Goal: Transaction & Acquisition: Purchase product/service

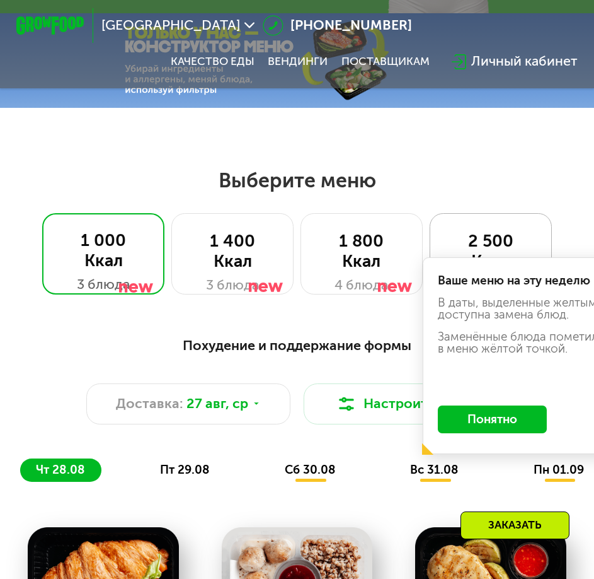
scroll to position [378, 0]
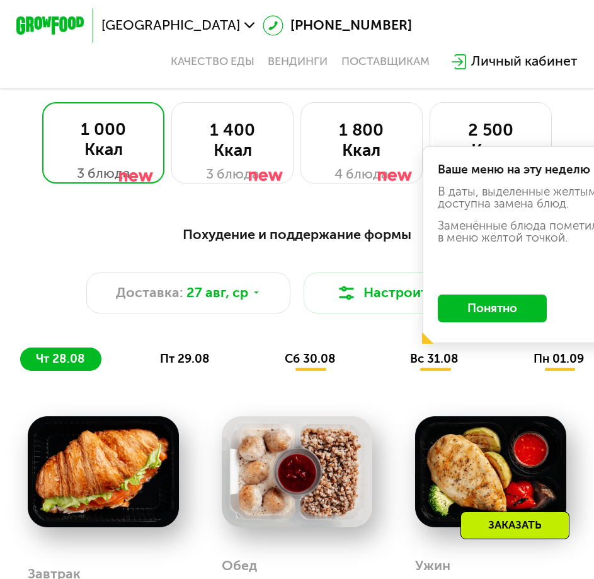
click at [485, 321] on button "Понятно" at bounding box center [492, 307] width 109 height 27
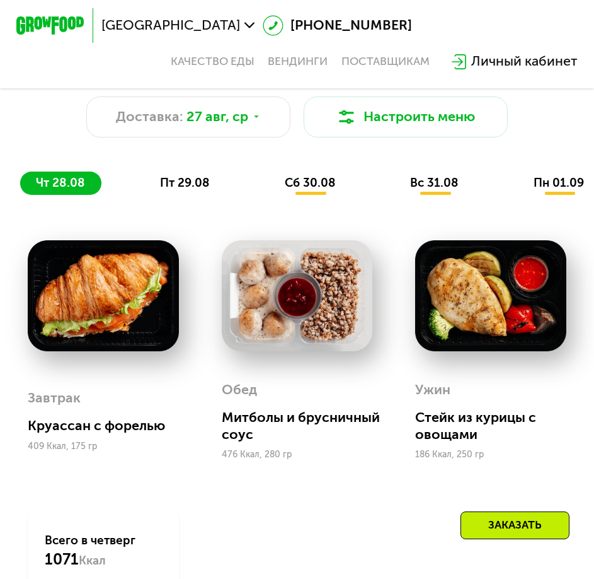
scroll to position [567, 0]
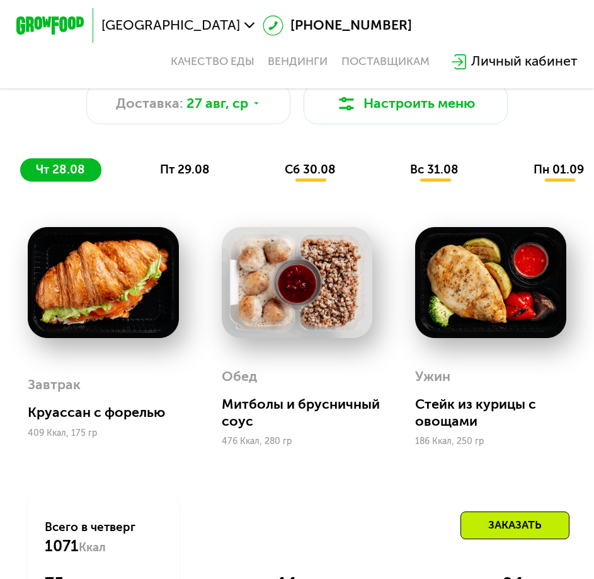
click at [316, 177] on span "сб 30.08" at bounding box center [310, 169] width 51 height 14
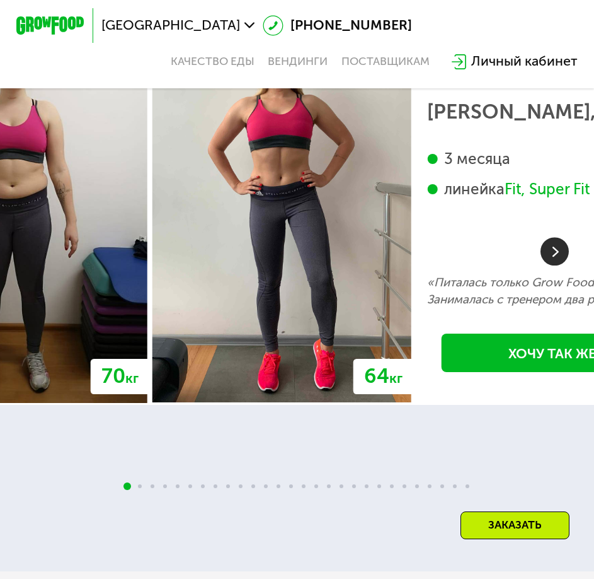
scroll to position [2998, 0]
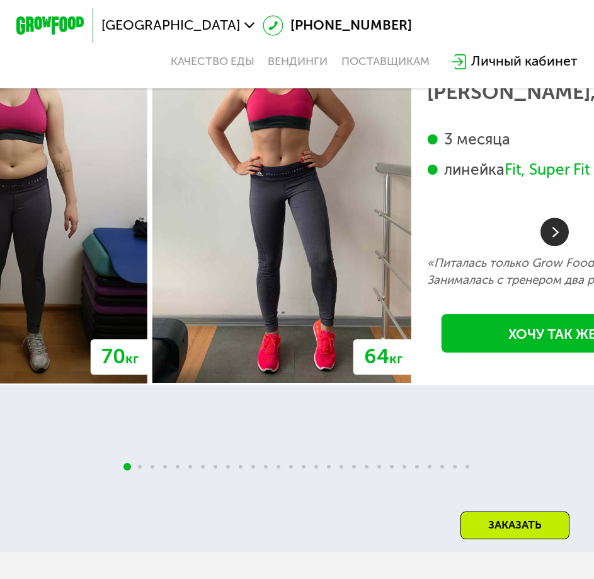
click at [554, 246] on img at bounding box center [555, 231] width 28 height 28
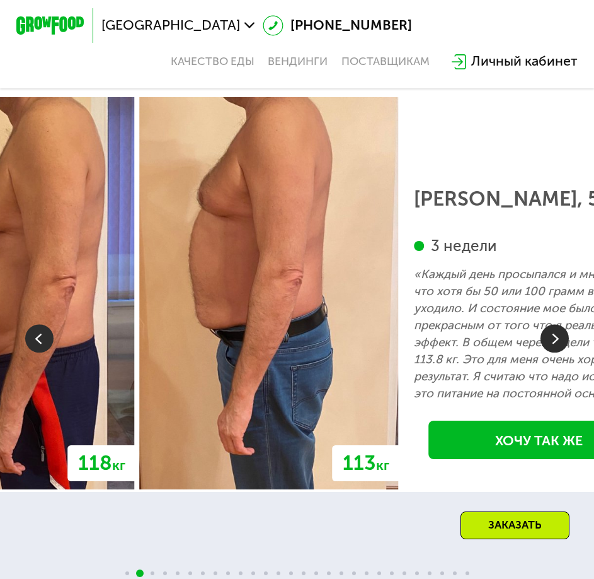
scroll to position [2872, 0]
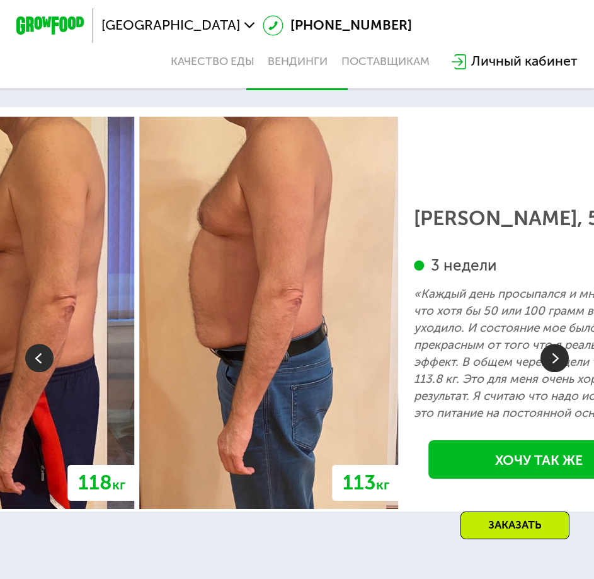
click at [548, 372] on img at bounding box center [555, 358] width 28 height 28
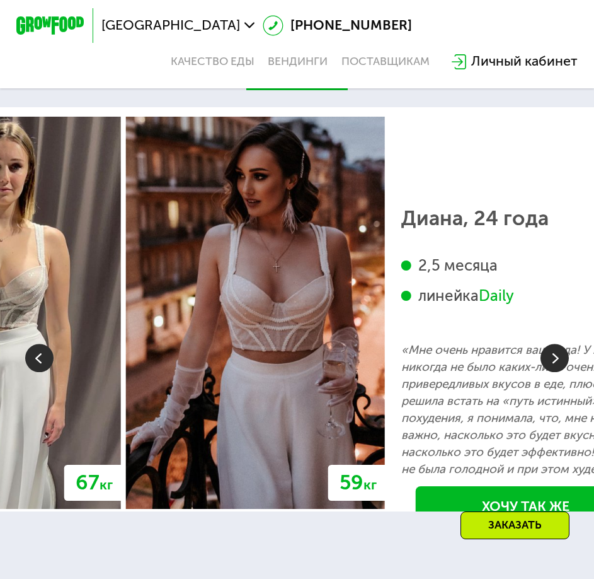
click at [548, 372] on img at bounding box center [555, 358] width 28 height 28
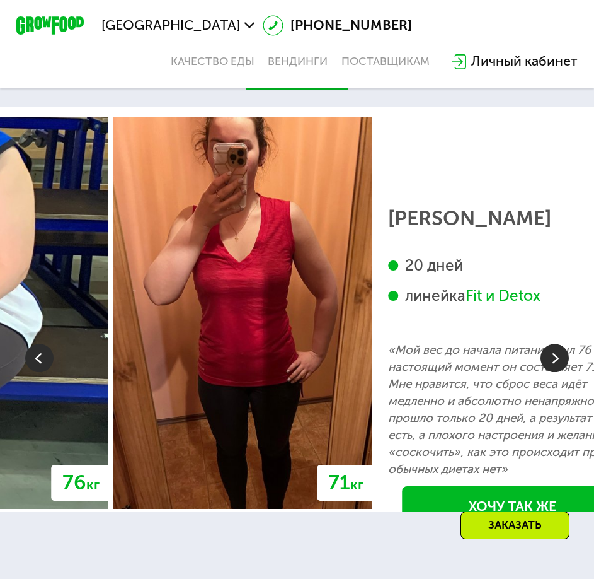
click at [548, 372] on img at bounding box center [555, 358] width 28 height 28
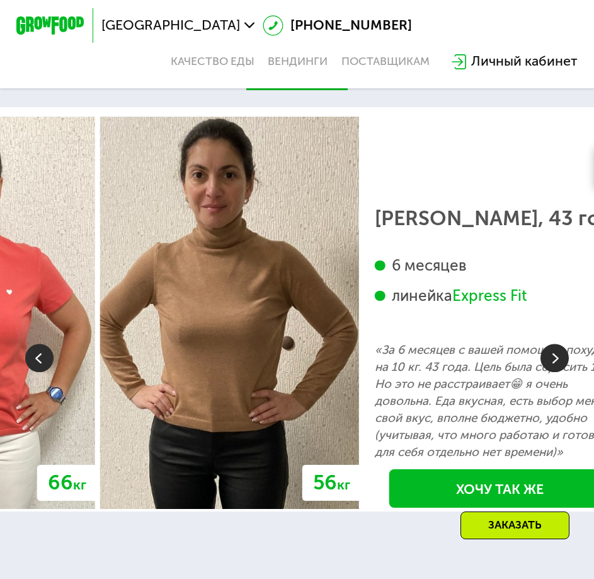
click at [548, 372] on img at bounding box center [555, 358] width 28 height 28
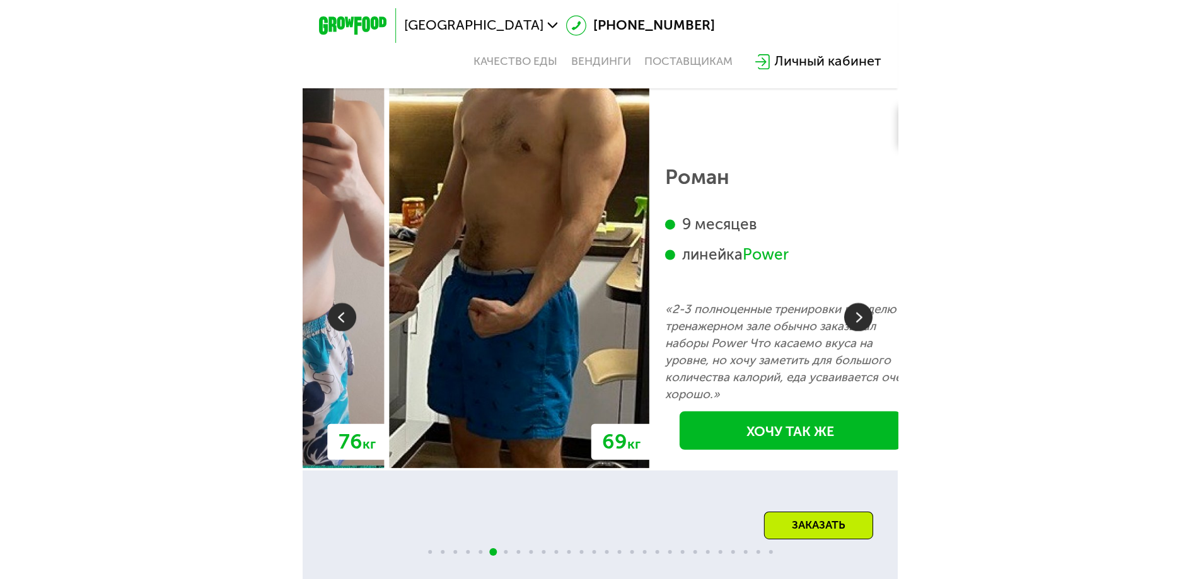
scroll to position [2935, 0]
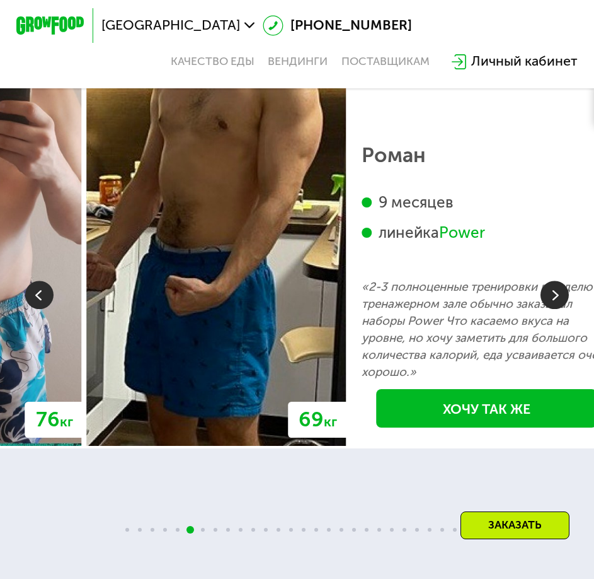
click at [545, 309] on img at bounding box center [555, 295] width 28 height 28
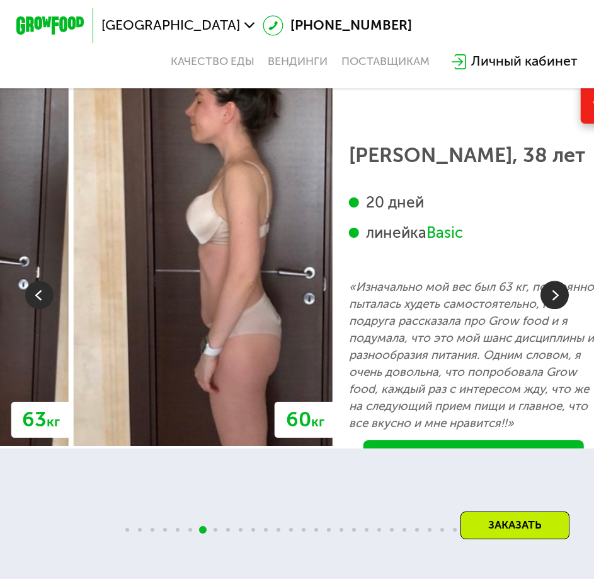
click at [545, 309] on img at bounding box center [555, 295] width 28 height 28
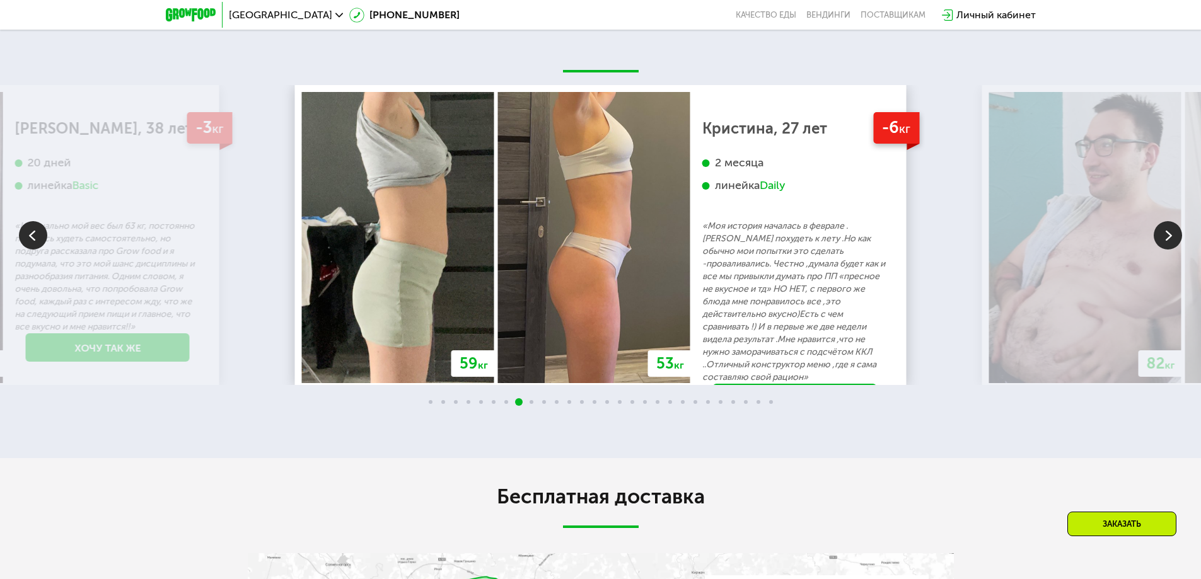
scroll to position [2412, 0]
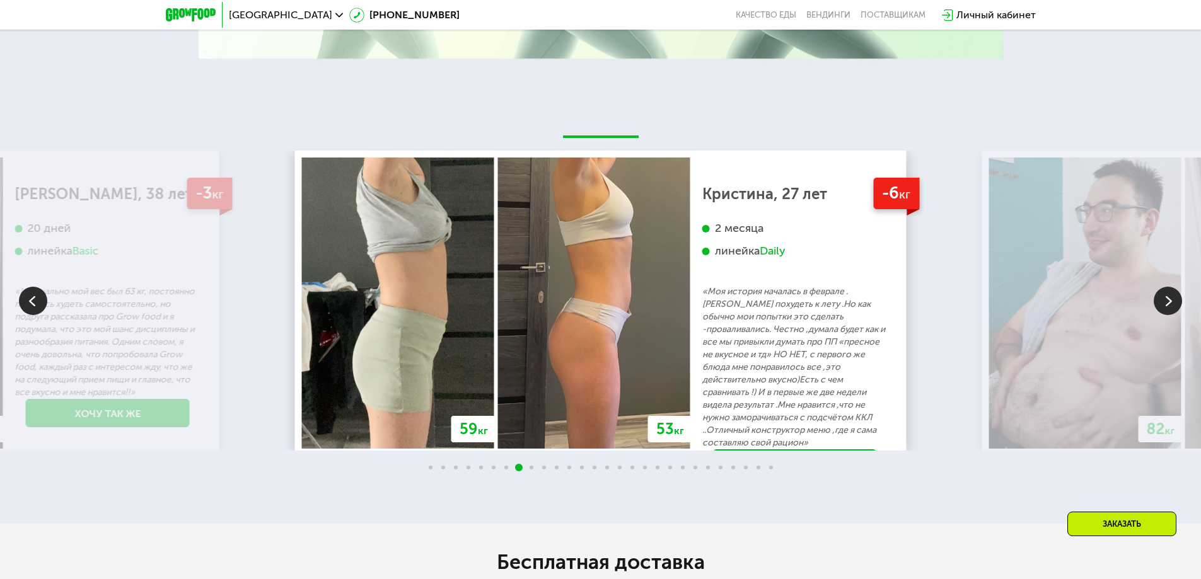
click at [594, 303] on img at bounding box center [1168, 301] width 28 height 28
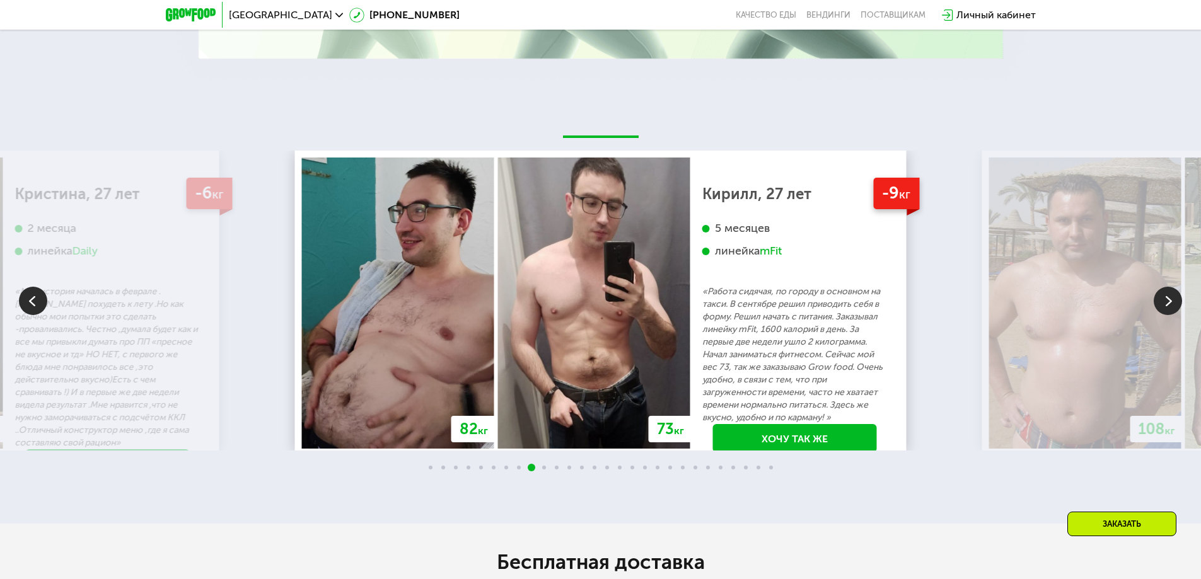
click at [594, 303] on img at bounding box center [1168, 301] width 28 height 28
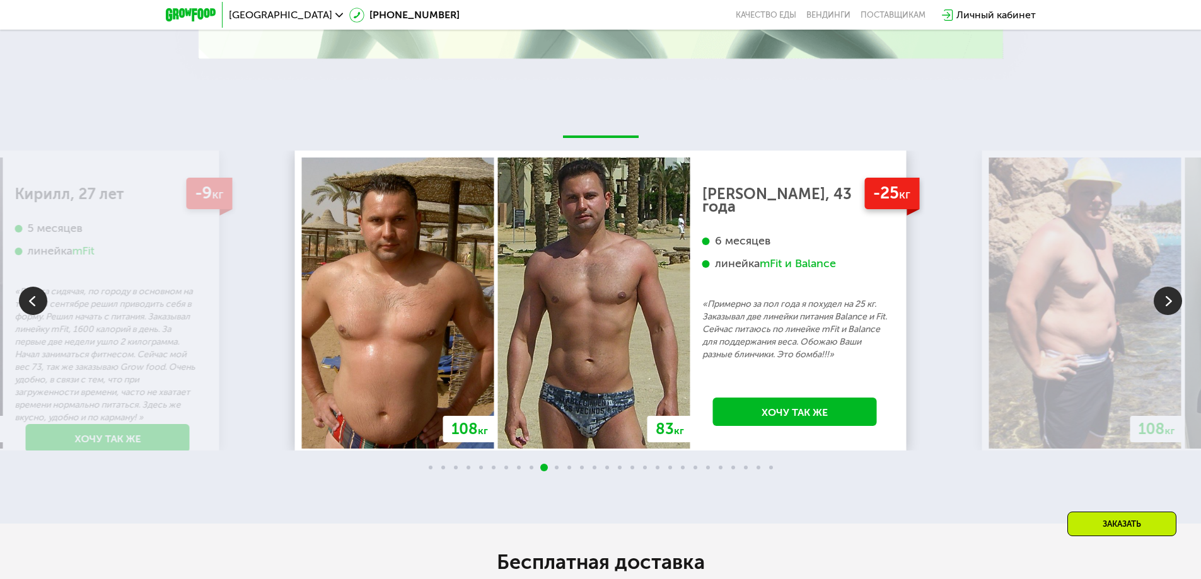
click at [594, 303] on img at bounding box center [1168, 301] width 28 height 28
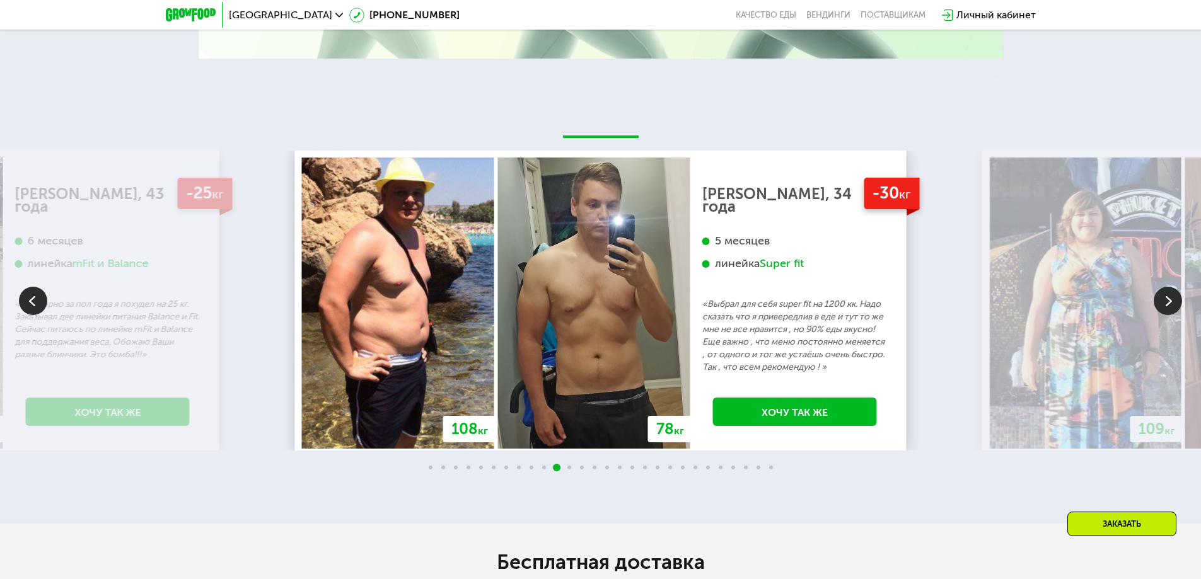
click at [594, 303] on img at bounding box center [1168, 301] width 28 height 28
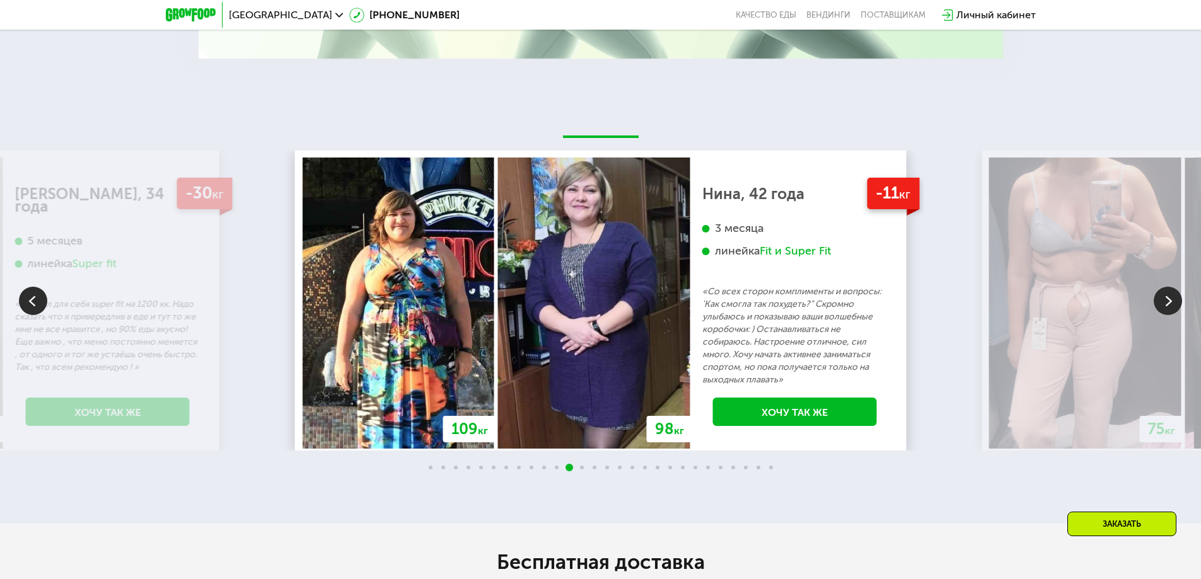
click at [594, 303] on img at bounding box center [1168, 301] width 28 height 28
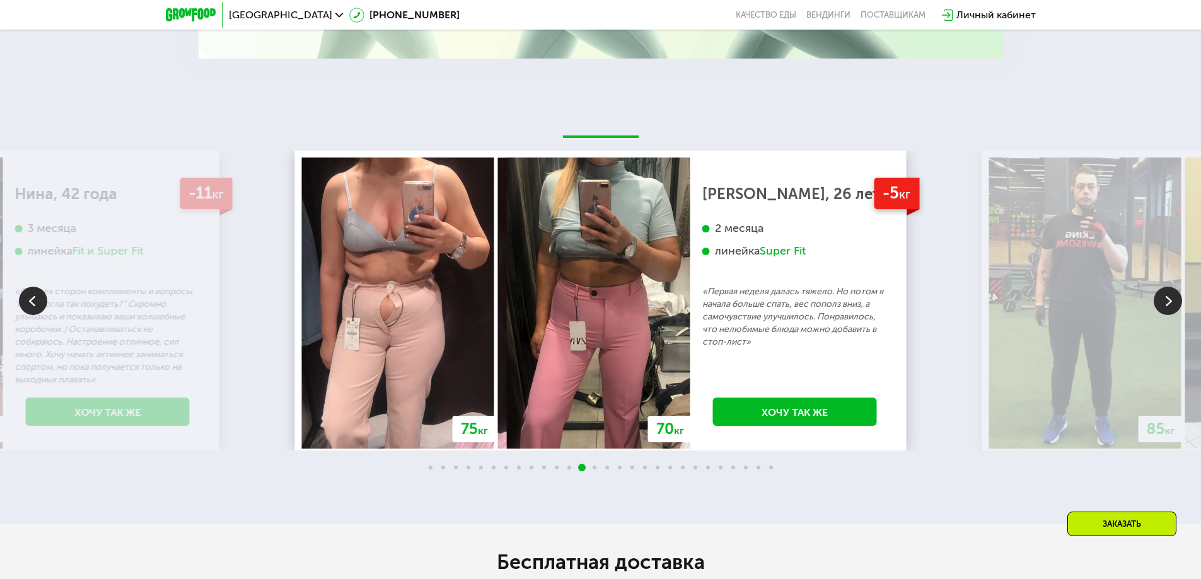
click at [594, 303] on img at bounding box center [1168, 301] width 28 height 28
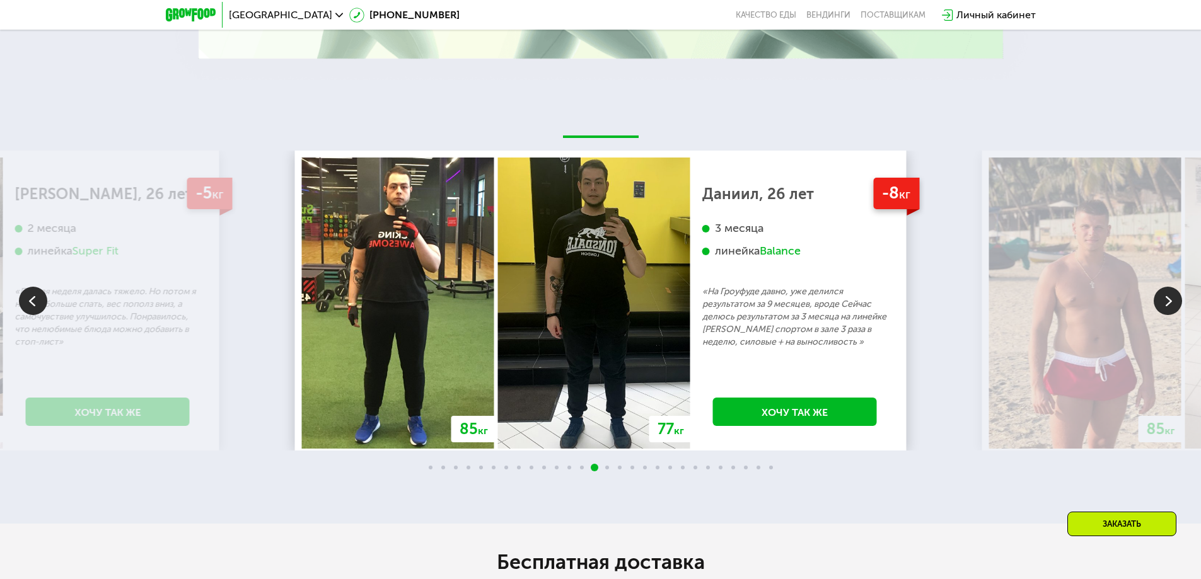
click at [594, 303] on img at bounding box center [1168, 301] width 28 height 28
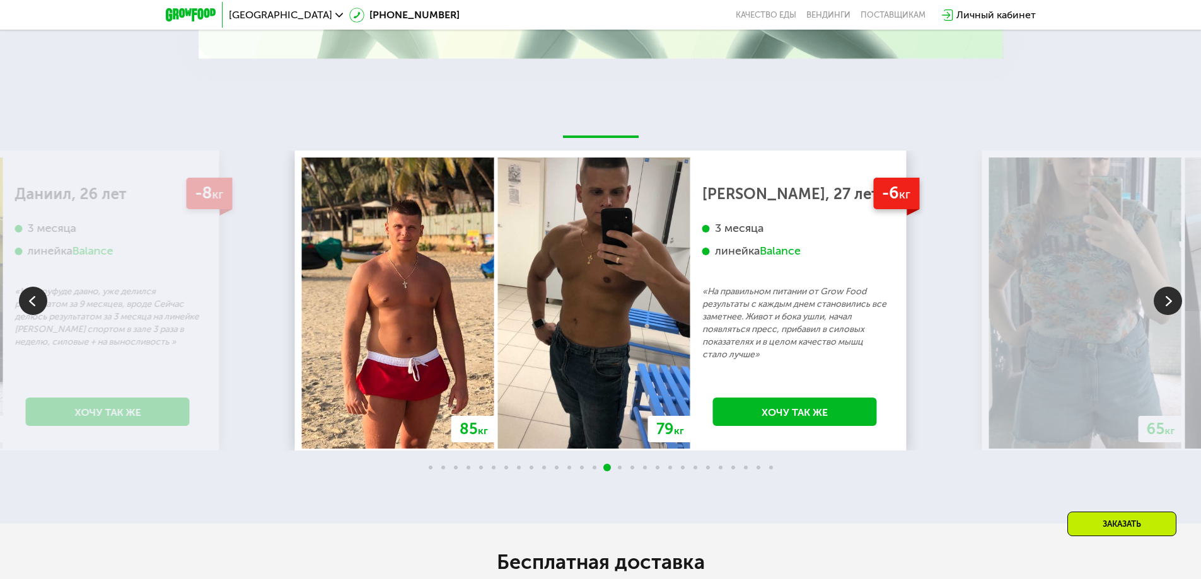
click at [594, 303] on img at bounding box center [1168, 301] width 28 height 28
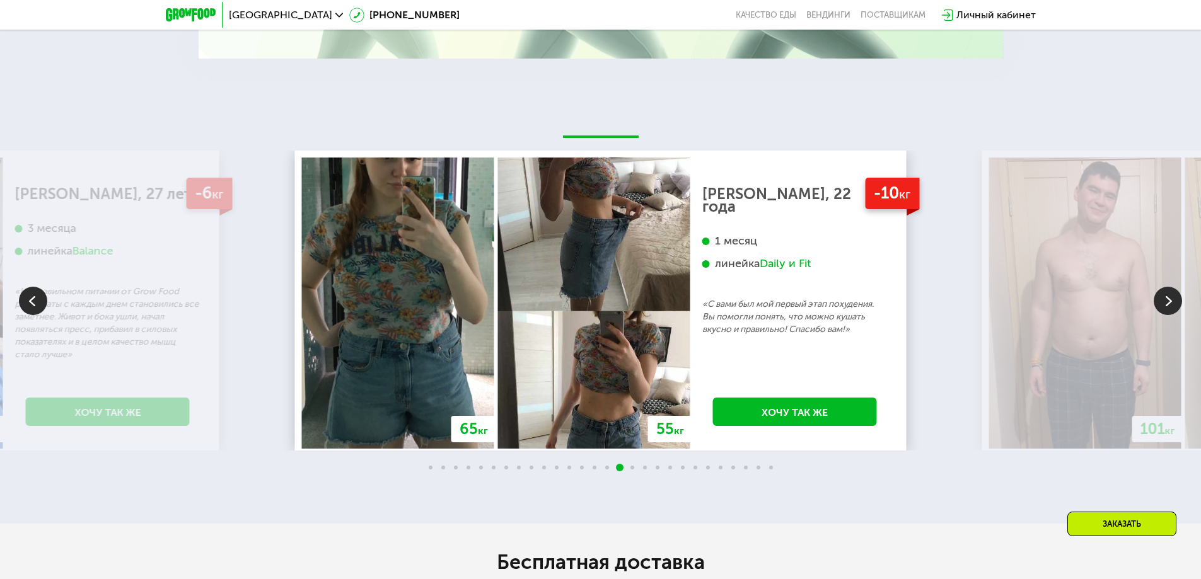
click at [594, 303] on img at bounding box center [1168, 301] width 28 height 28
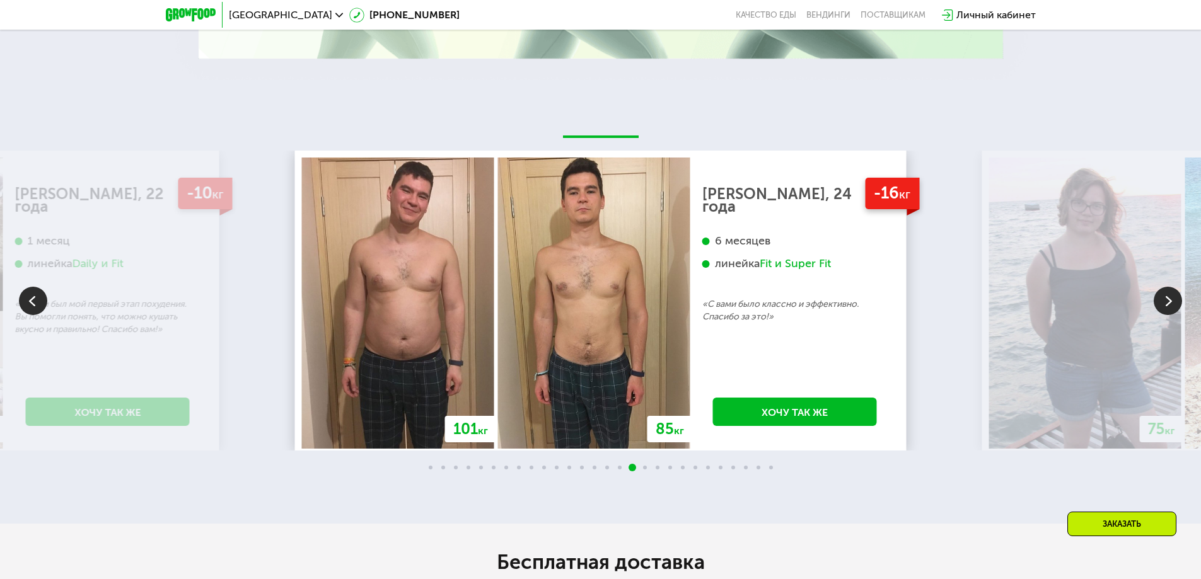
click at [594, 303] on img at bounding box center [1168, 301] width 28 height 28
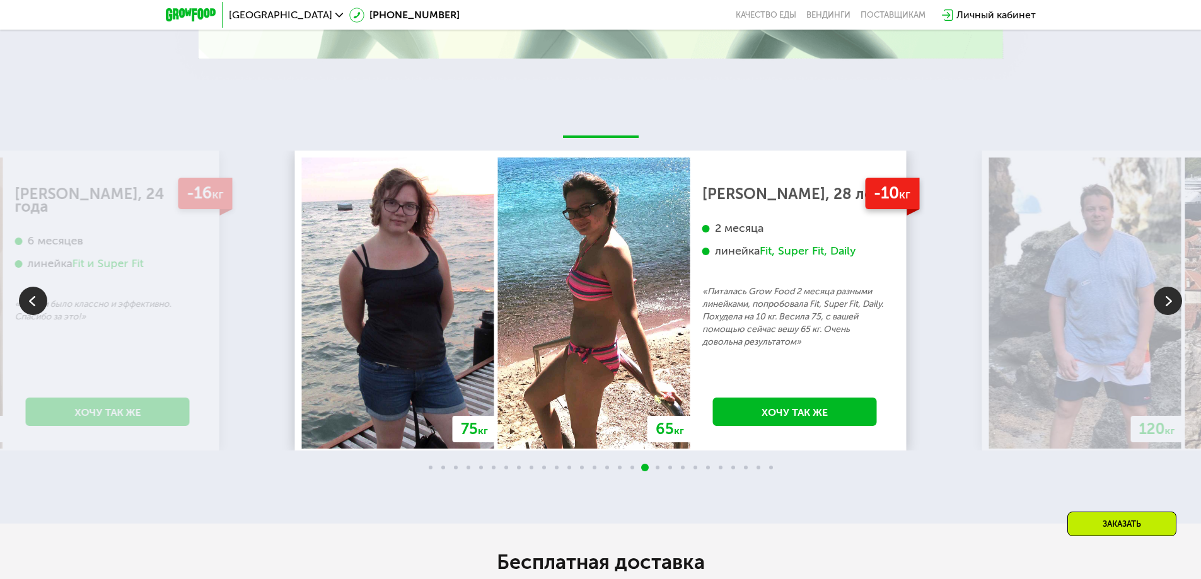
click at [594, 303] on img at bounding box center [1168, 301] width 28 height 28
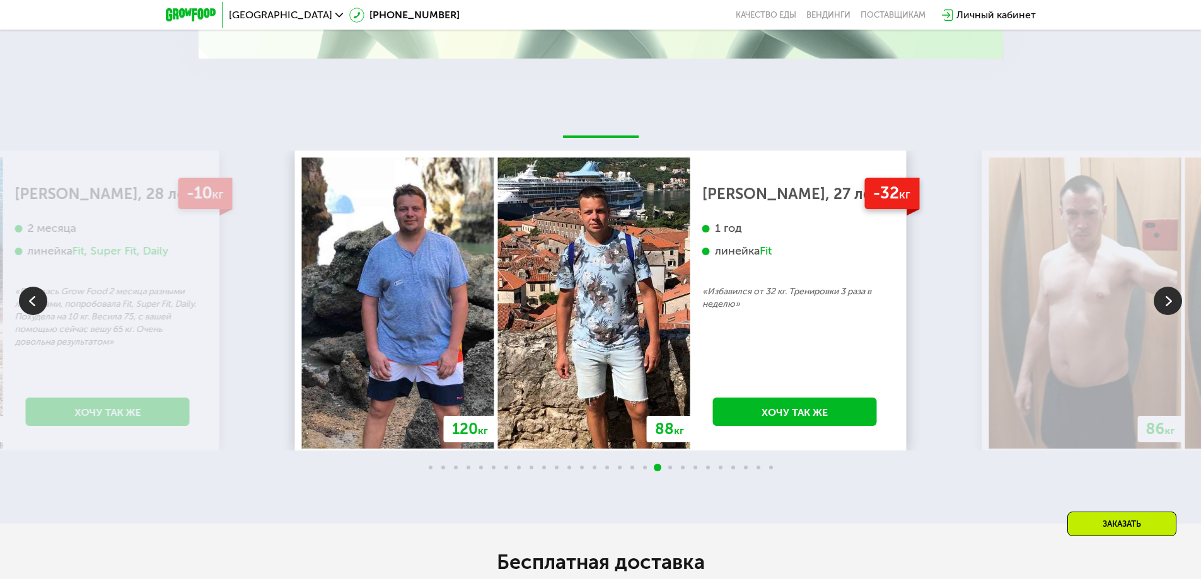
click at [594, 303] on img at bounding box center [1168, 301] width 28 height 28
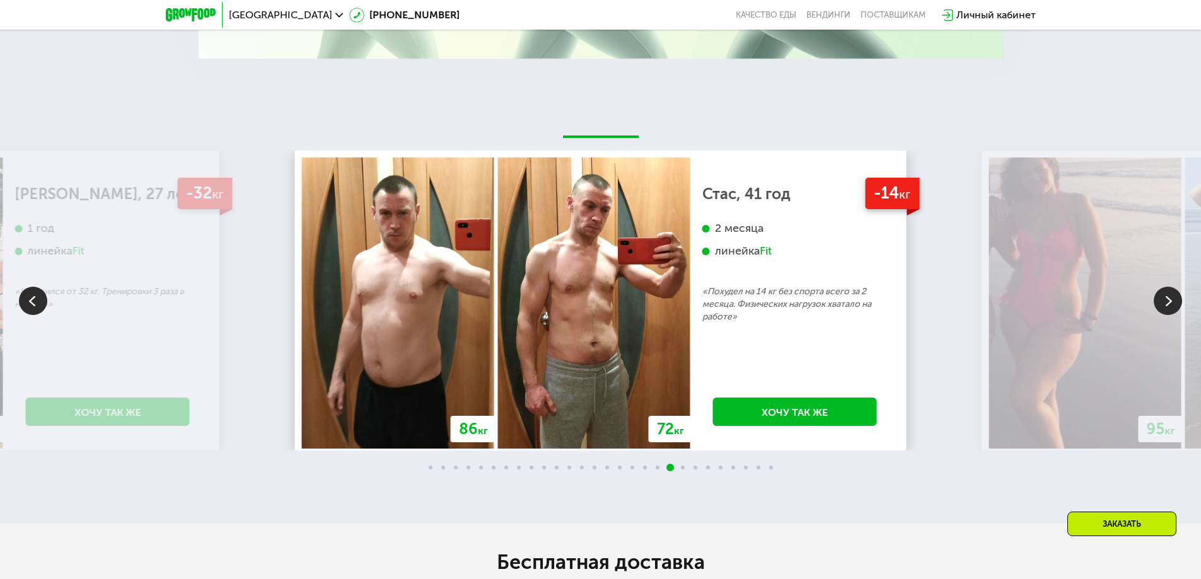
click at [594, 299] on img at bounding box center [1168, 301] width 28 height 28
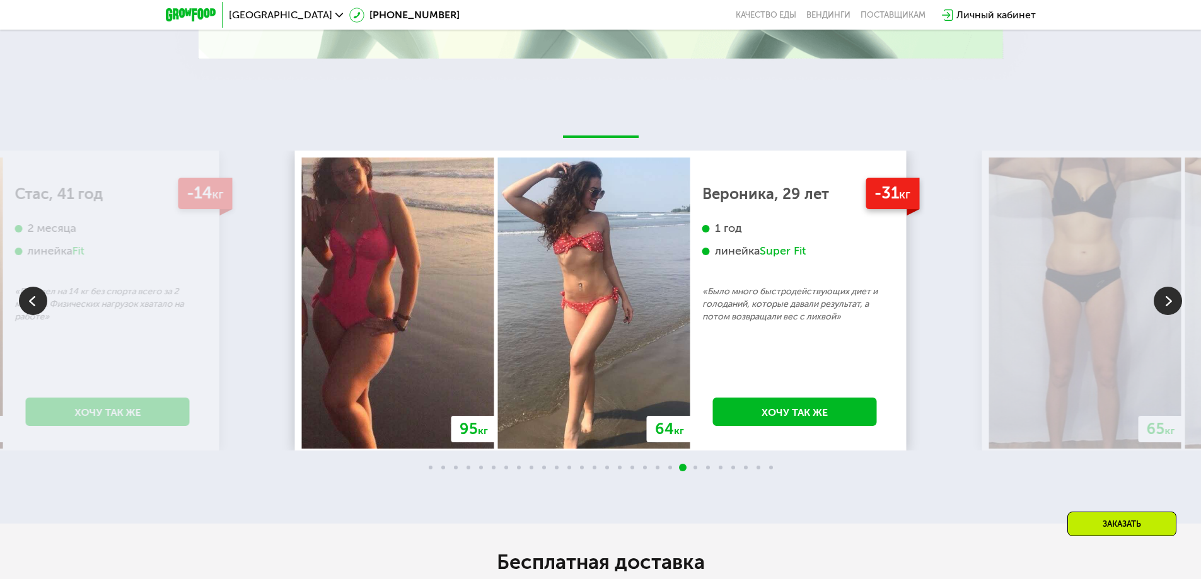
click at [594, 299] on img at bounding box center [1168, 301] width 28 height 28
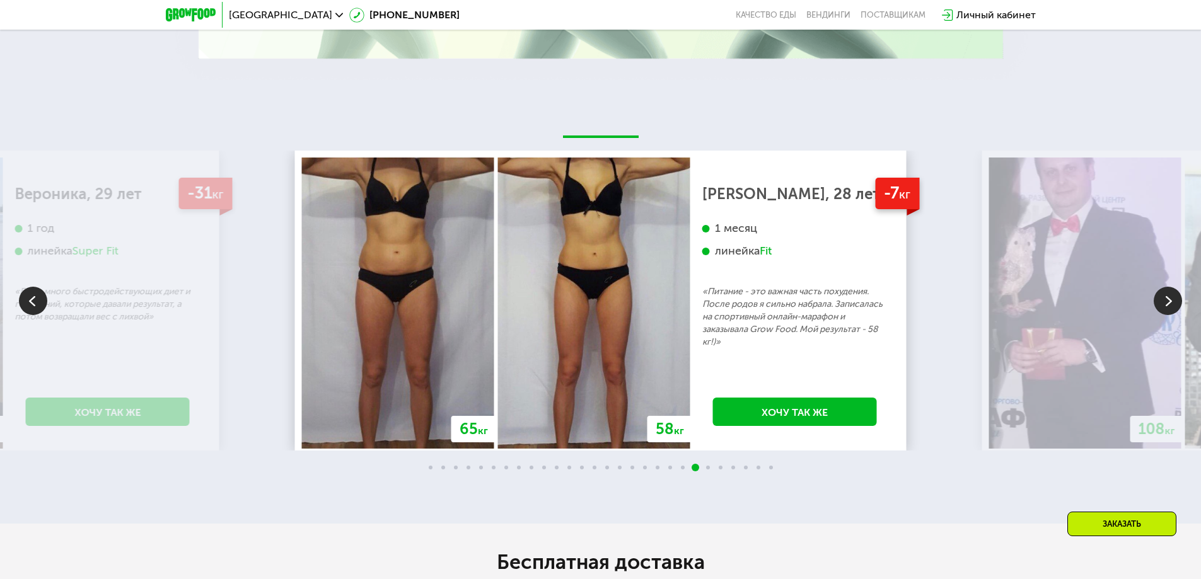
click at [594, 299] on img at bounding box center [1168, 301] width 28 height 28
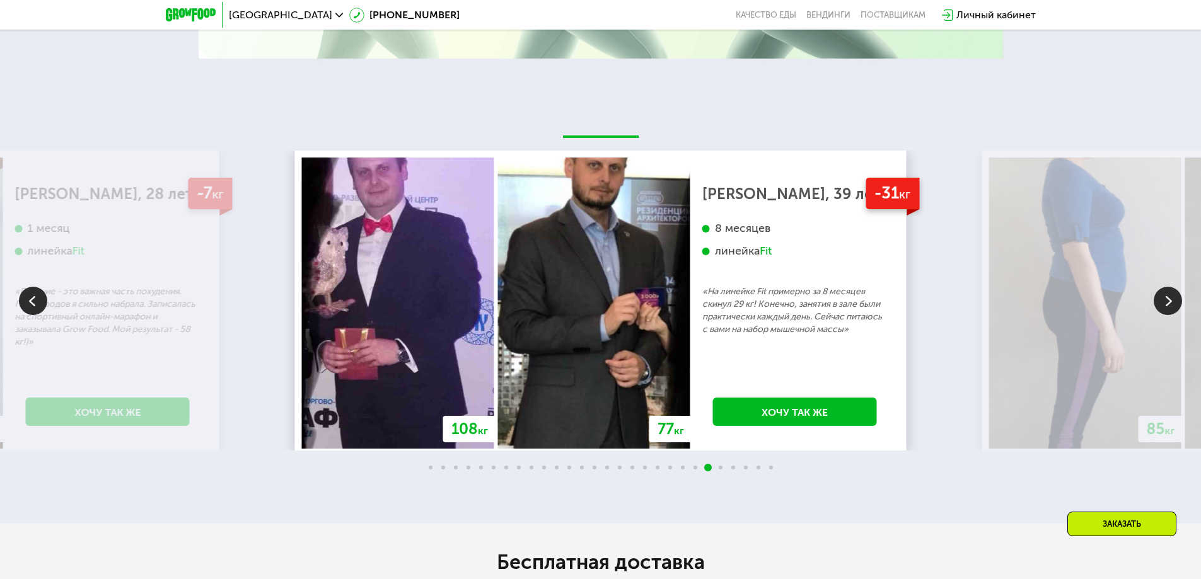
click at [594, 299] on img at bounding box center [1168, 301] width 28 height 28
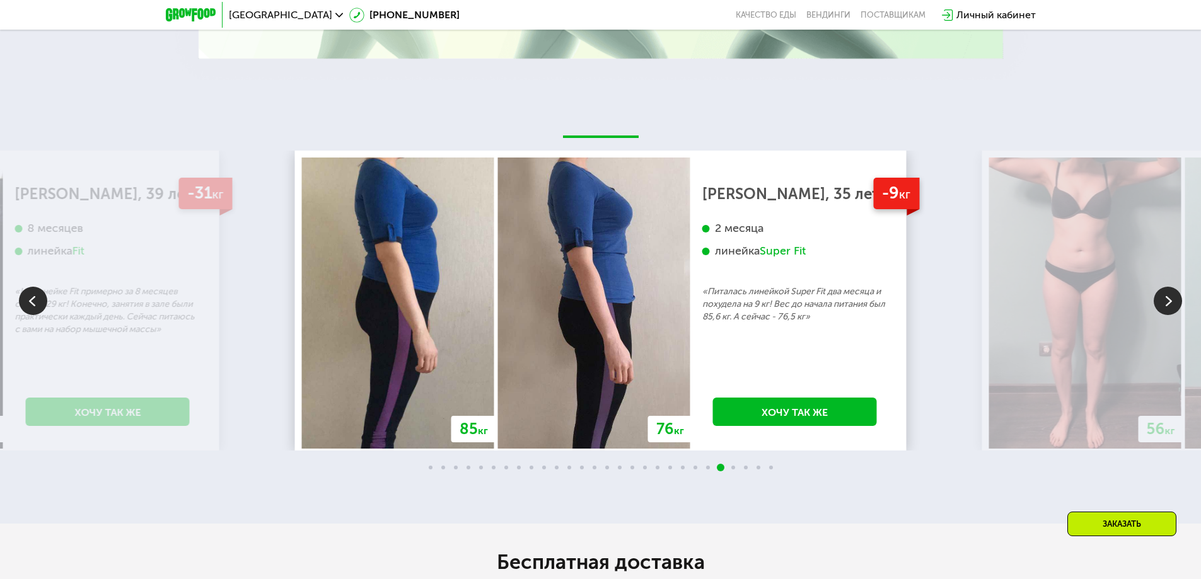
click at [594, 299] on img at bounding box center [1168, 301] width 28 height 28
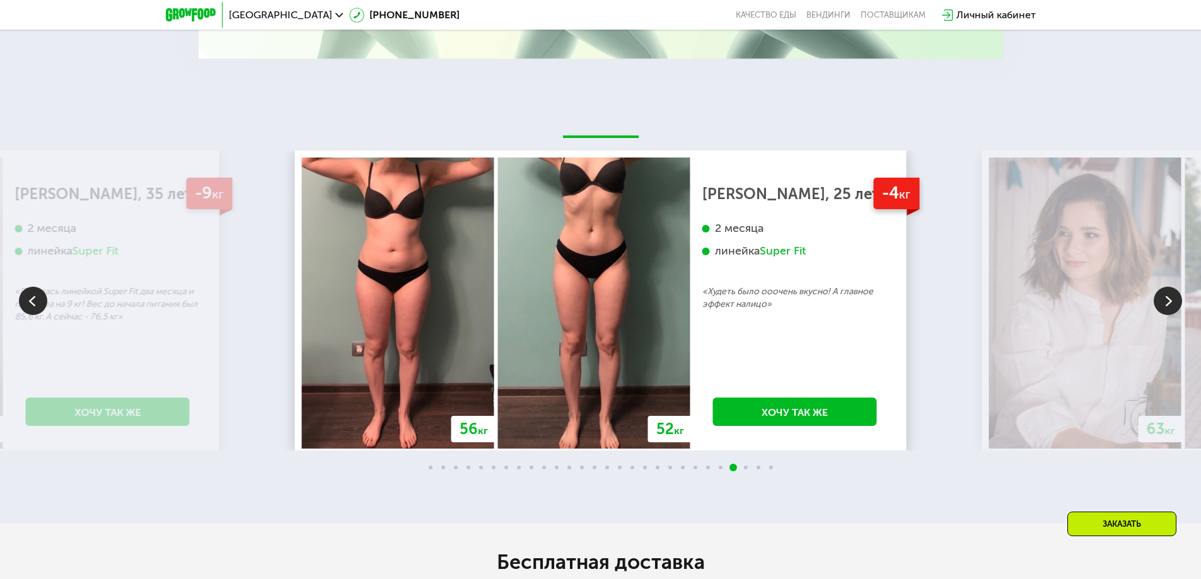
click at [594, 299] on img at bounding box center [1168, 301] width 28 height 28
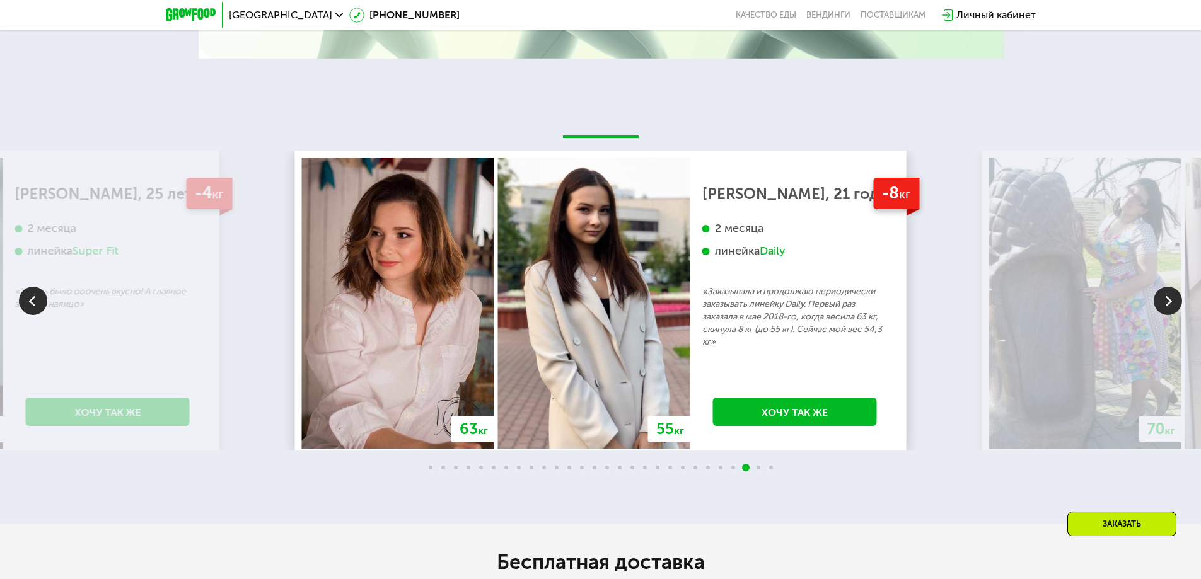
click at [594, 299] on img at bounding box center [1168, 301] width 28 height 28
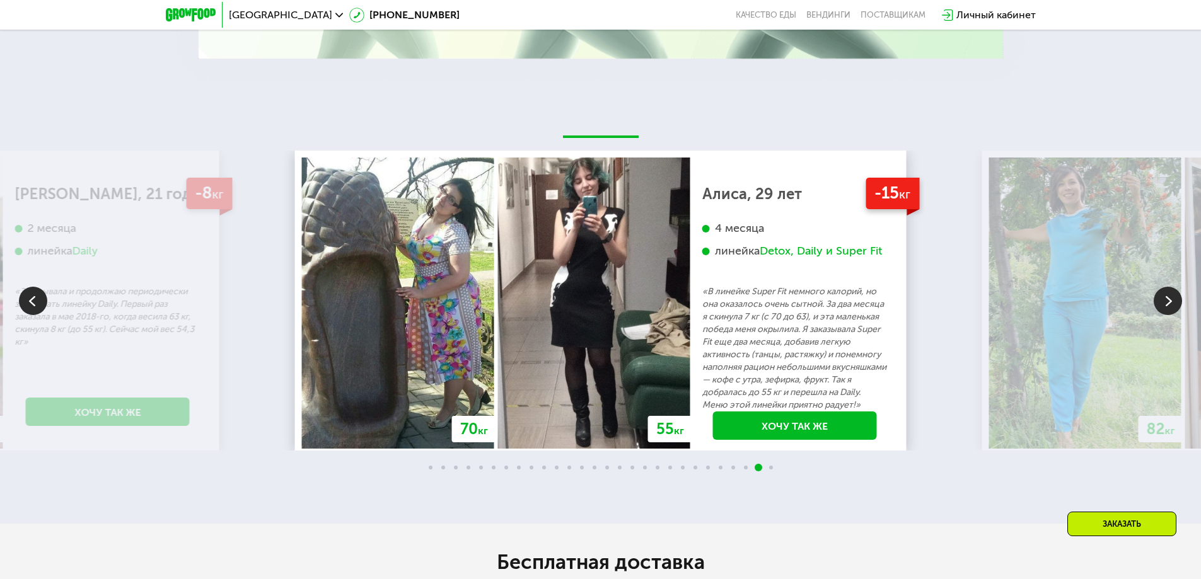
click at [594, 299] on img at bounding box center [1168, 301] width 28 height 28
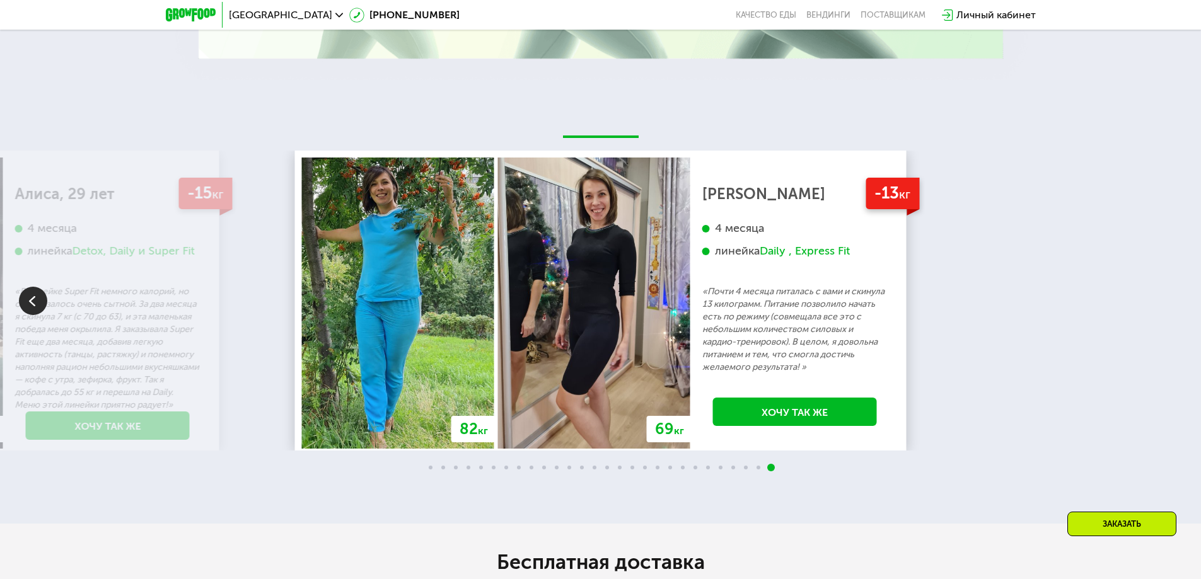
click at [594, 299] on div "70 кг 64 кг -6 кг [PERSON_NAME], 31 год 3 месяца линейка Fit, Super Fit «Питала…" at bounding box center [600, 301] width 1201 height 300
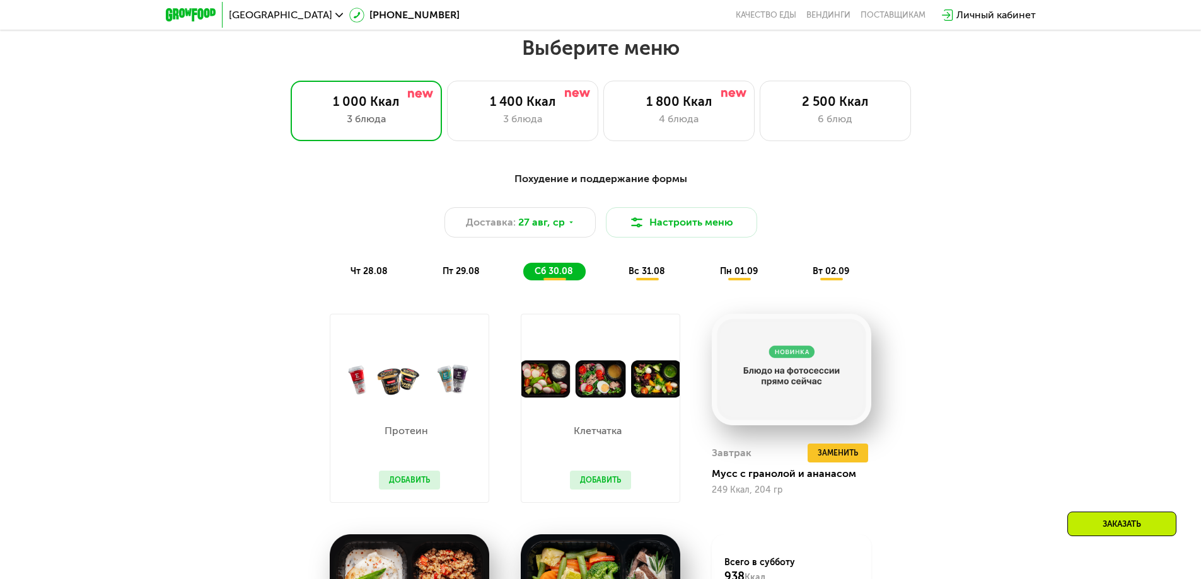
scroll to position [820, 0]
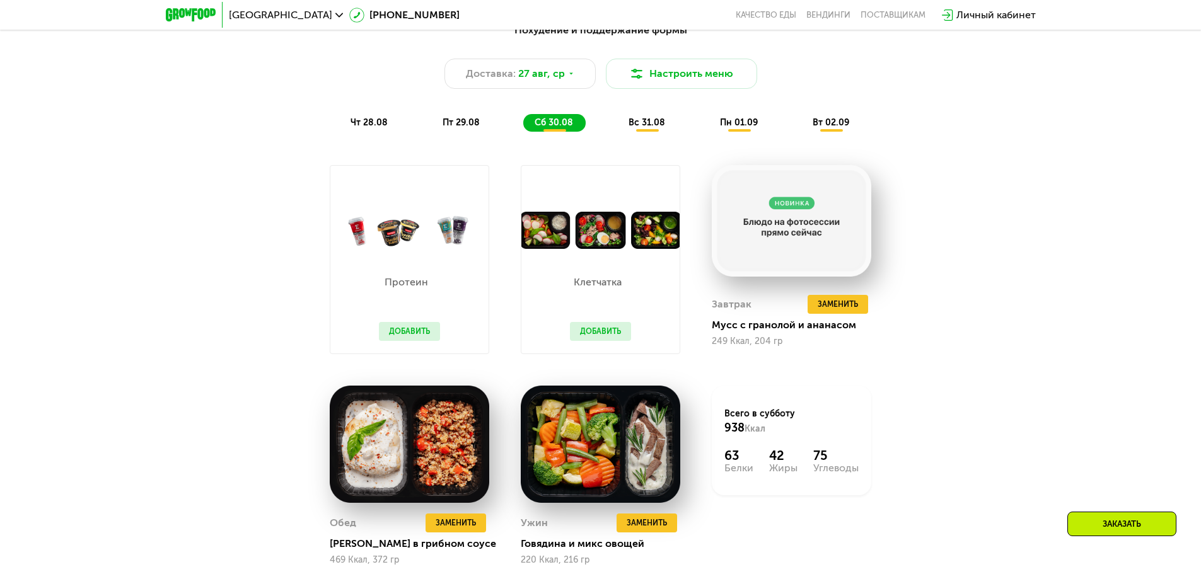
click at [594, 335] on button "Добавить" at bounding box center [600, 331] width 61 height 19
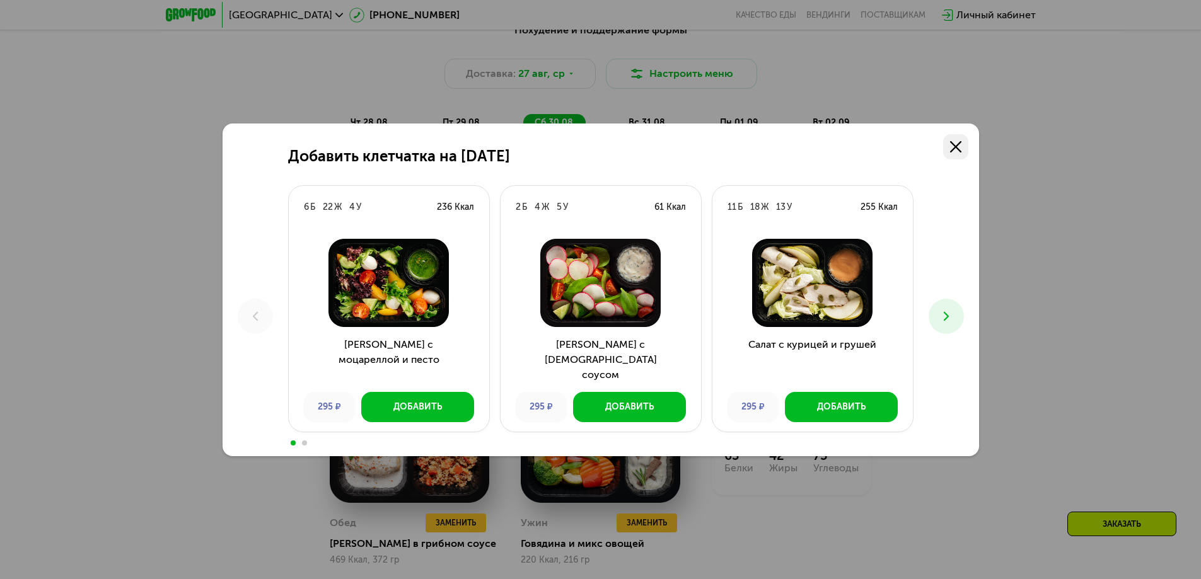
click at [594, 146] on icon at bounding box center [955, 146] width 11 height 11
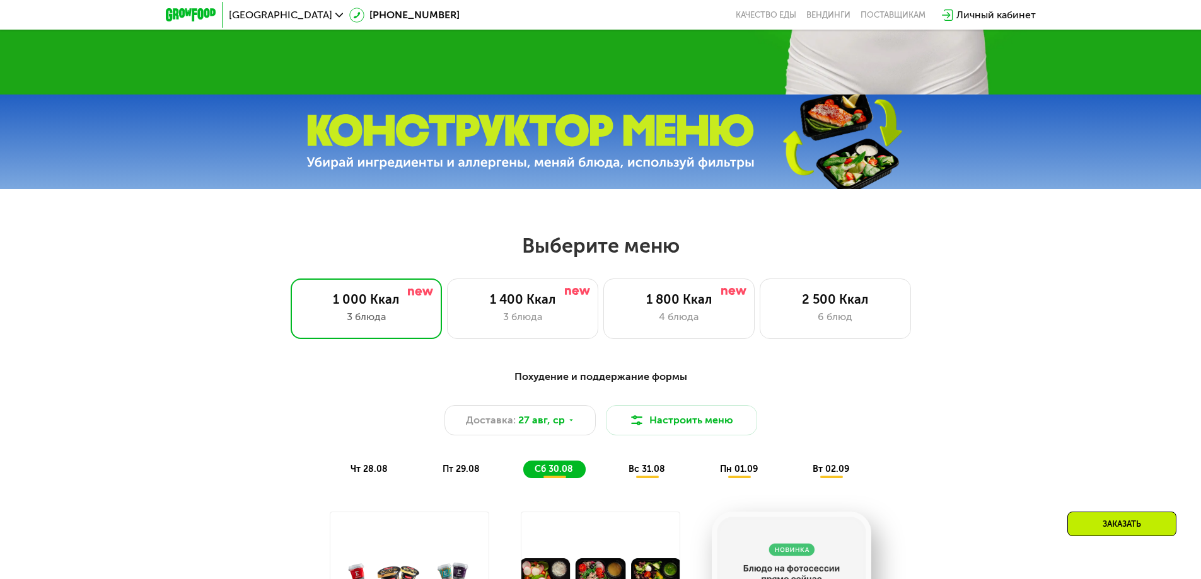
scroll to position [441, 0]
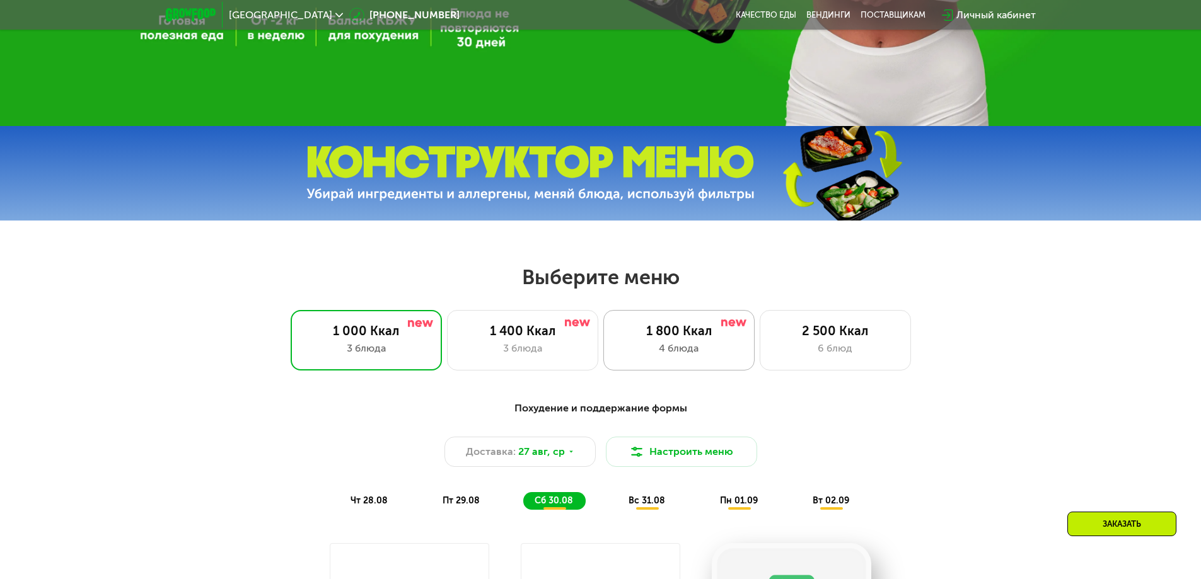
click at [594, 351] on div "4 блюда" at bounding box center [679, 348] width 125 height 15
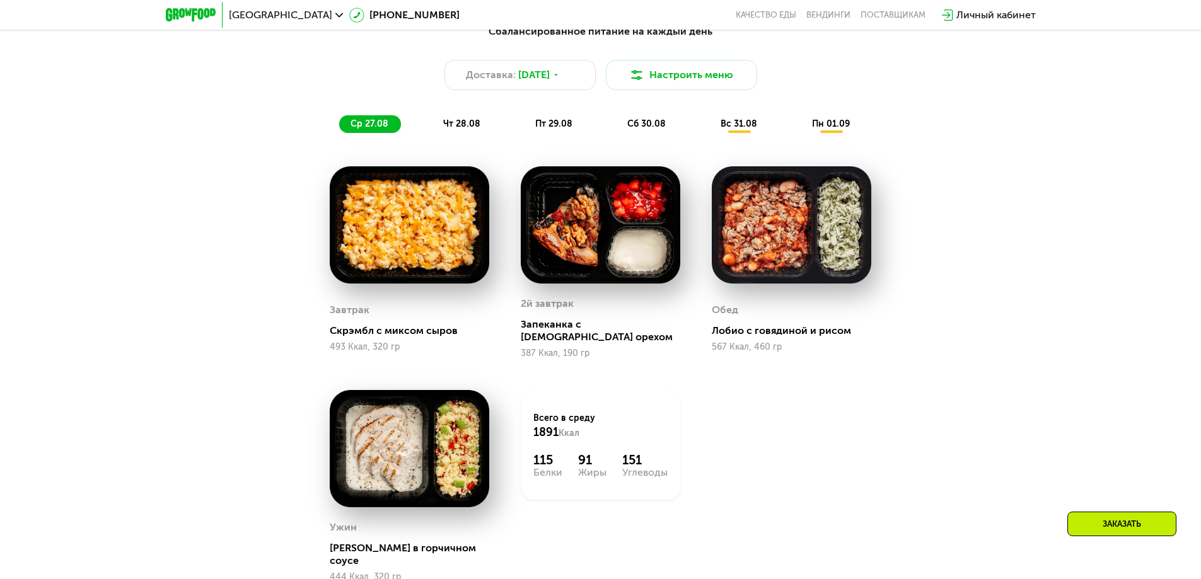
scroll to position [820, 0]
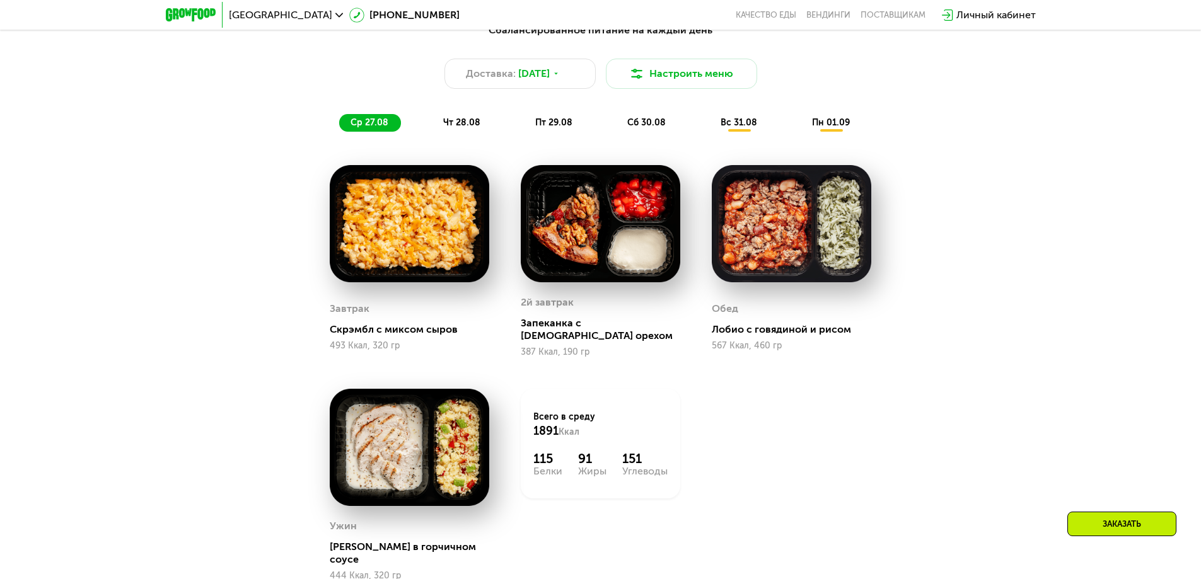
click at [594, 128] on span "вс 31.08" at bounding box center [739, 122] width 37 height 11
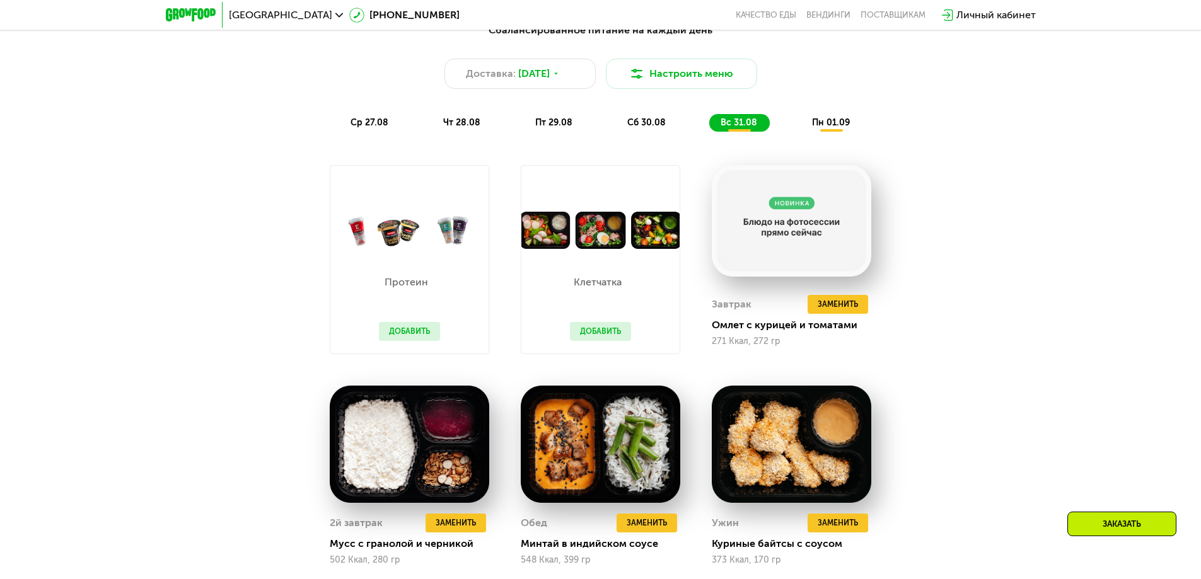
click at [594, 337] on button "Добавить" at bounding box center [600, 331] width 61 height 19
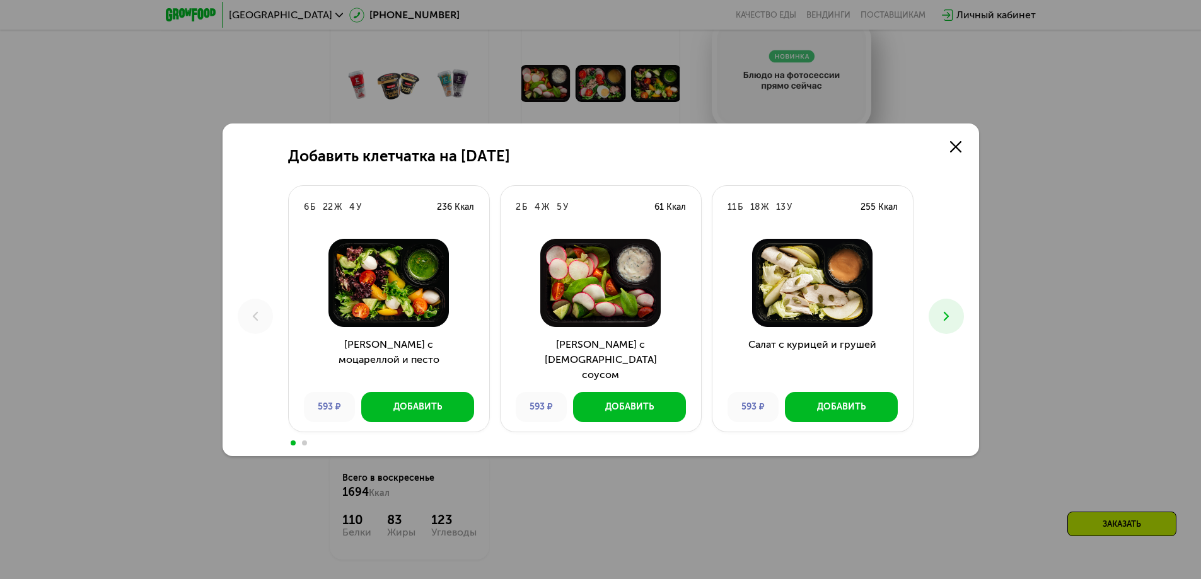
scroll to position [946, 0]
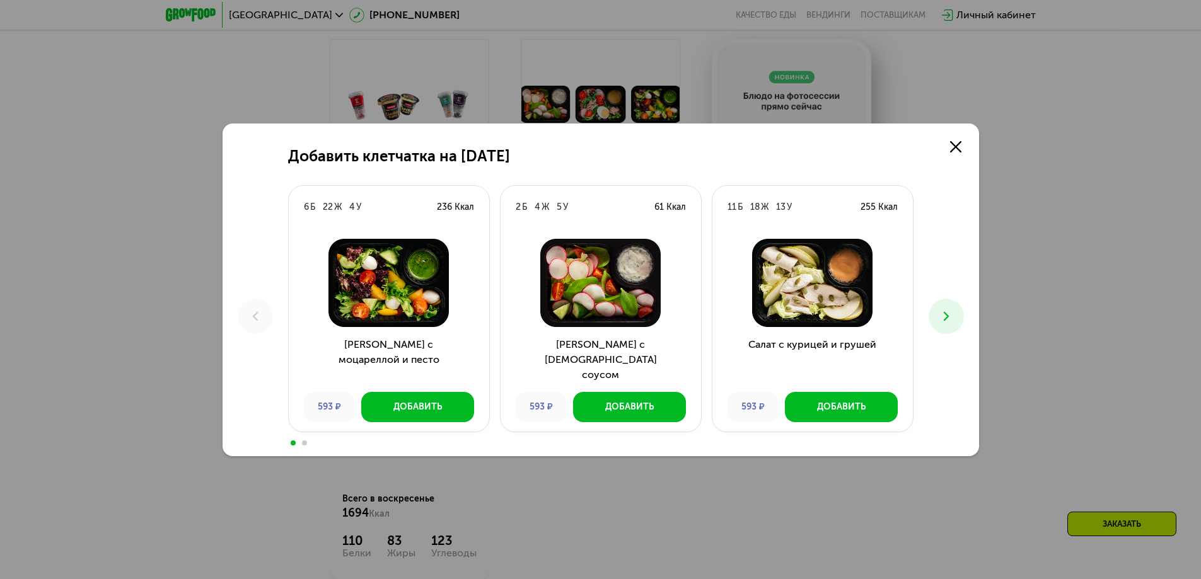
click at [594, 309] on icon at bounding box center [946, 316] width 15 height 15
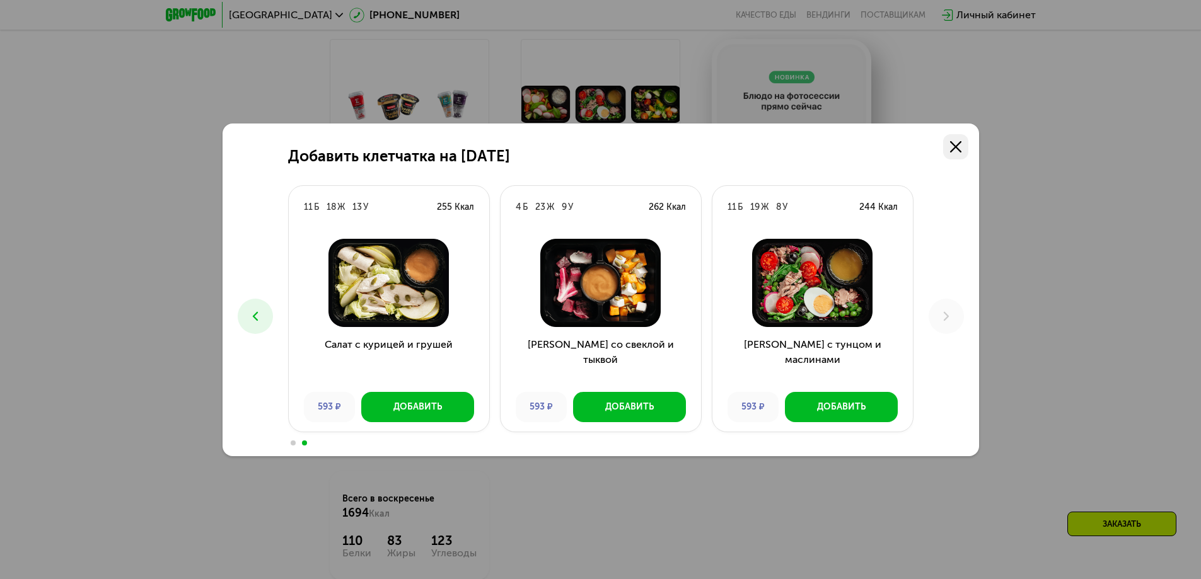
click at [594, 148] on icon at bounding box center [955, 146] width 11 height 11
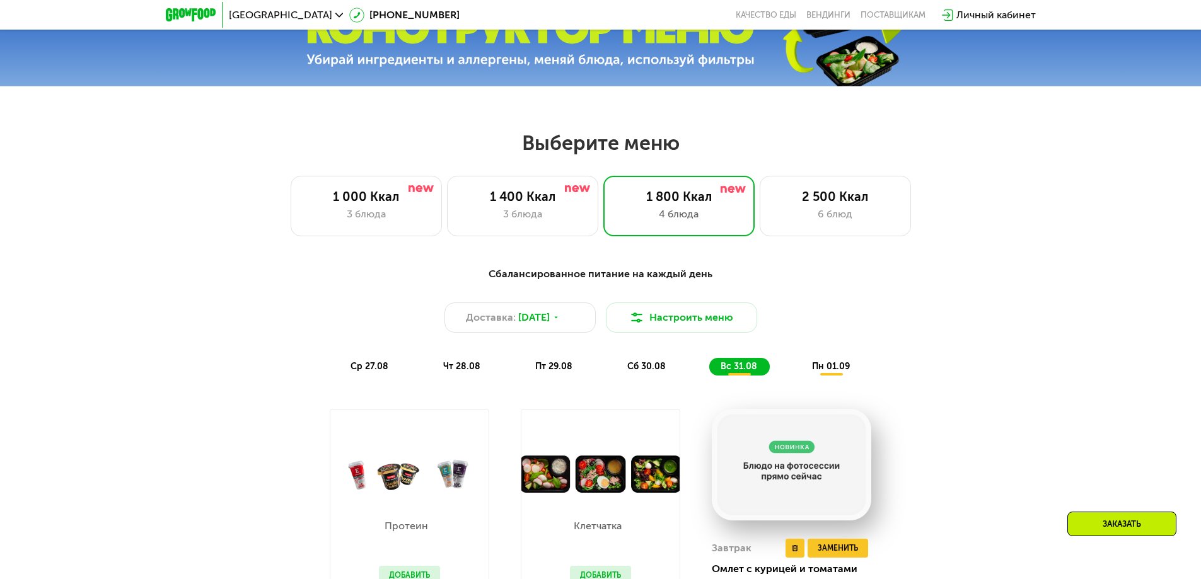
scroll to position [567, 0]
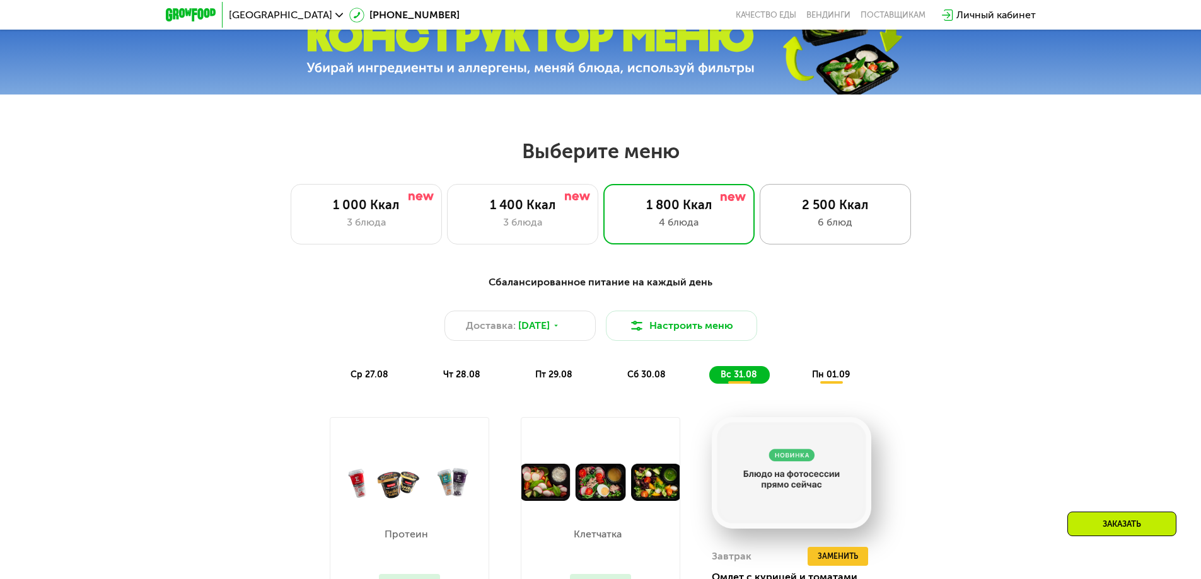
click at [594, 224] on div "6 блюд" at bounding box center [835, 222] width 125 height 15
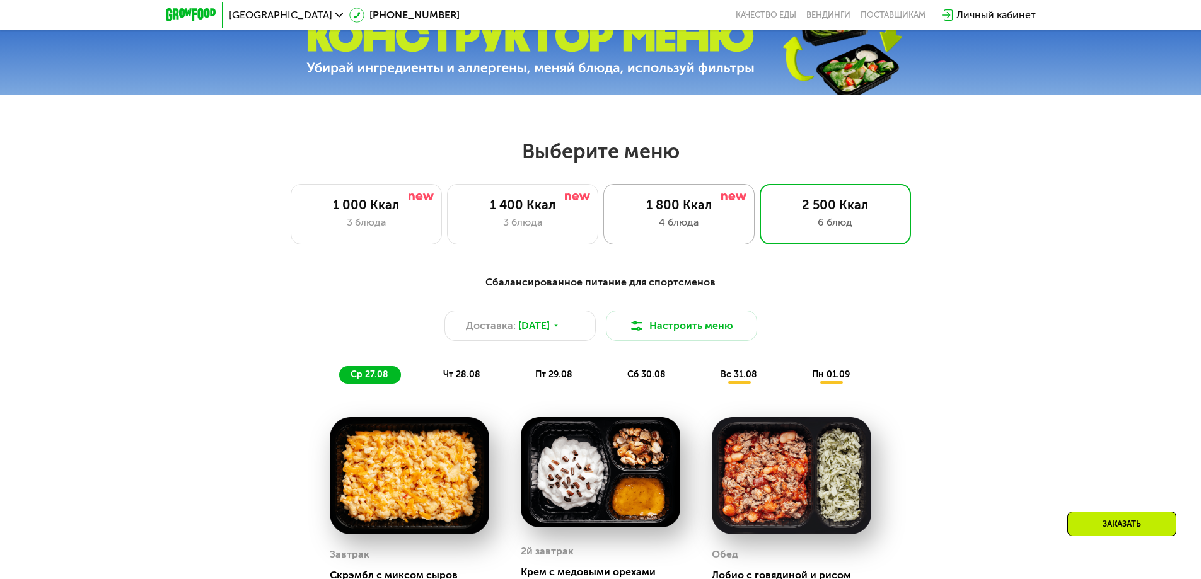
click at [594, 228] on div "4 блюда" at bounding box center [679, 222] width 125 height 15
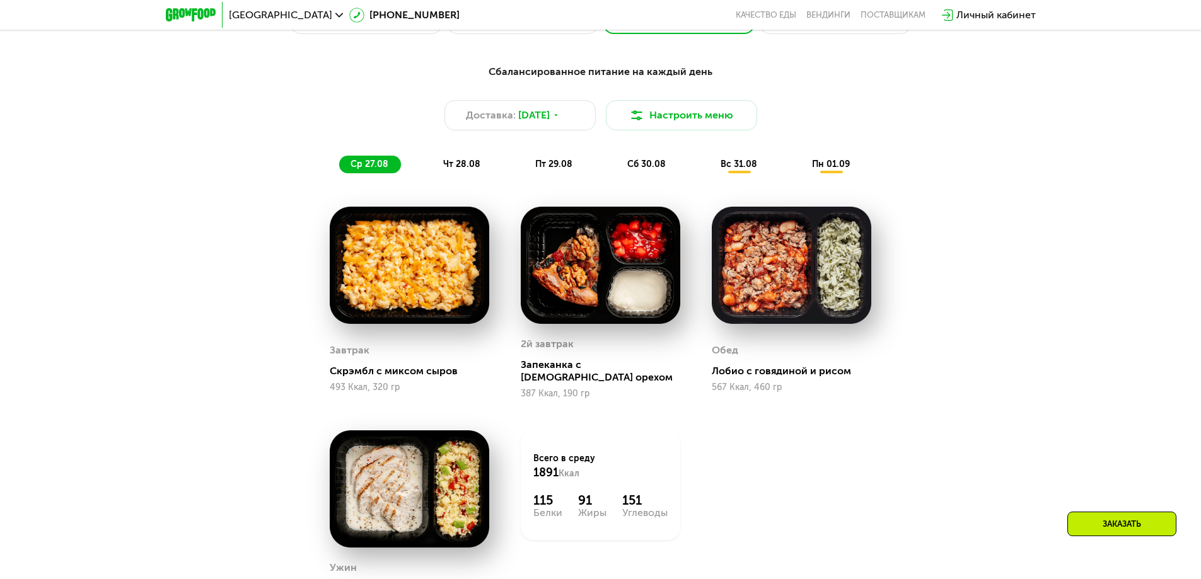
scroll to position [630, 0]
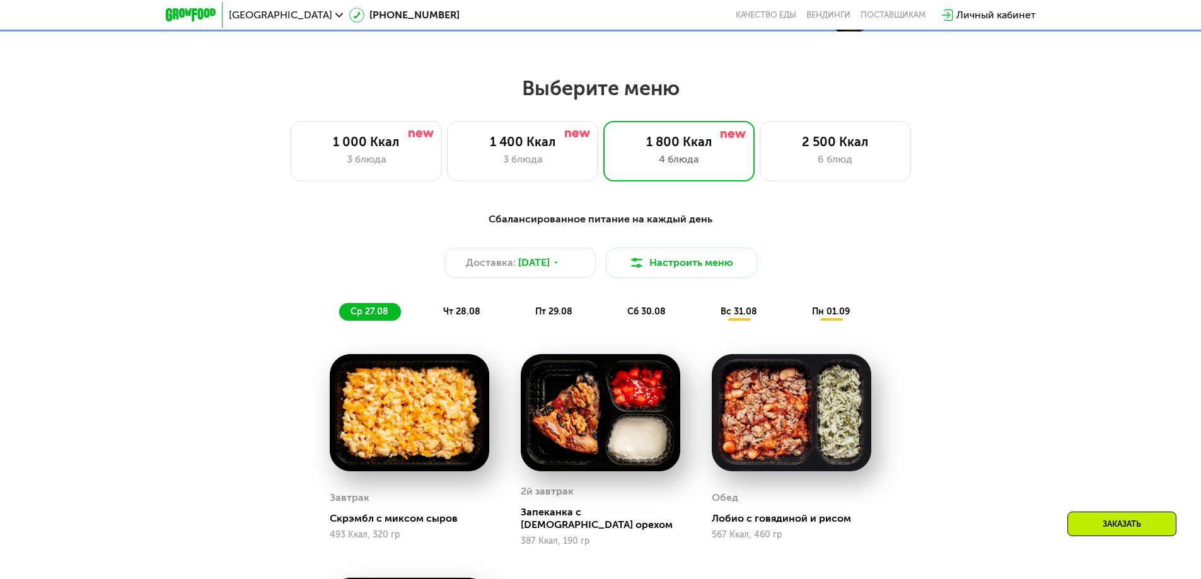
click at [449, 317] on span "чт 28.08" at bounding box center [461, 311] width 37 height 11
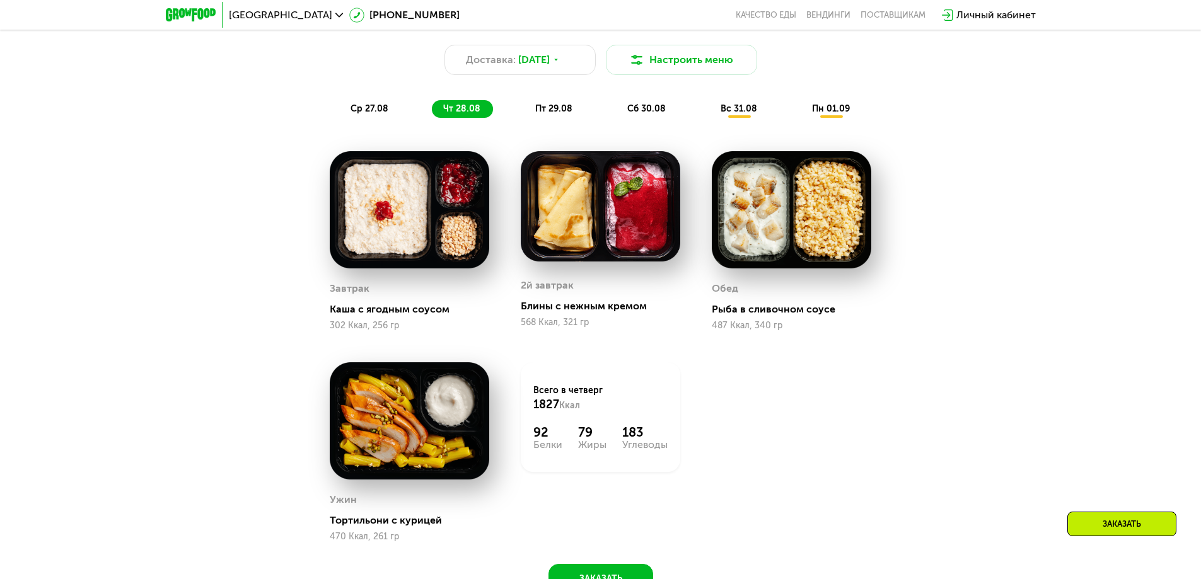
scroll to position [820, 0]
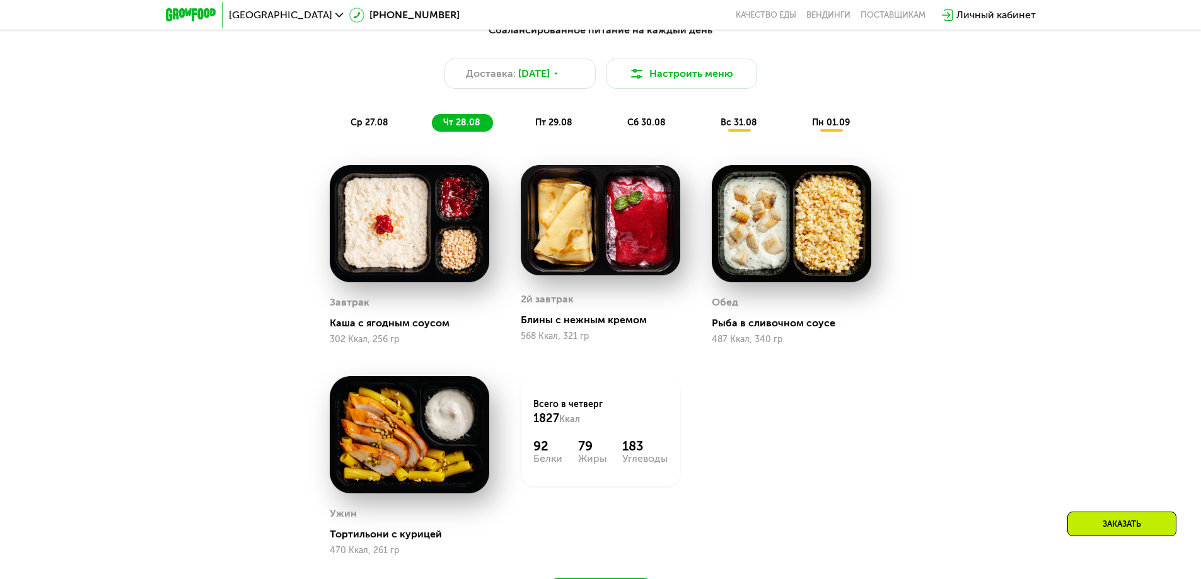
click at [556, 126] on span "пт 29.08" at bounding box center [553, 122] width 37 height 11
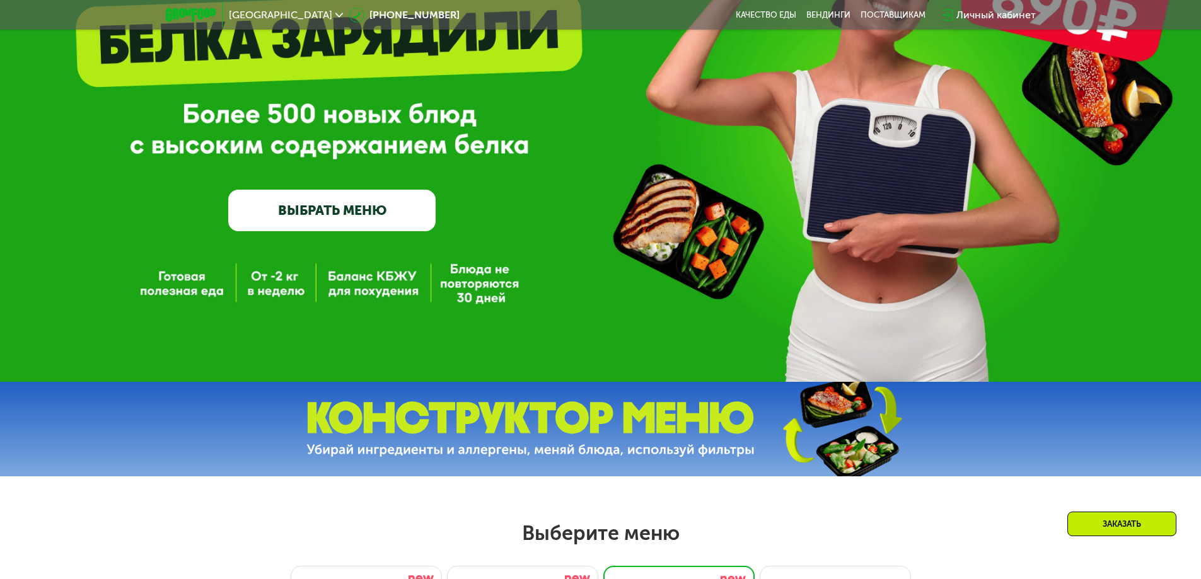
scroll to position [0, 0]
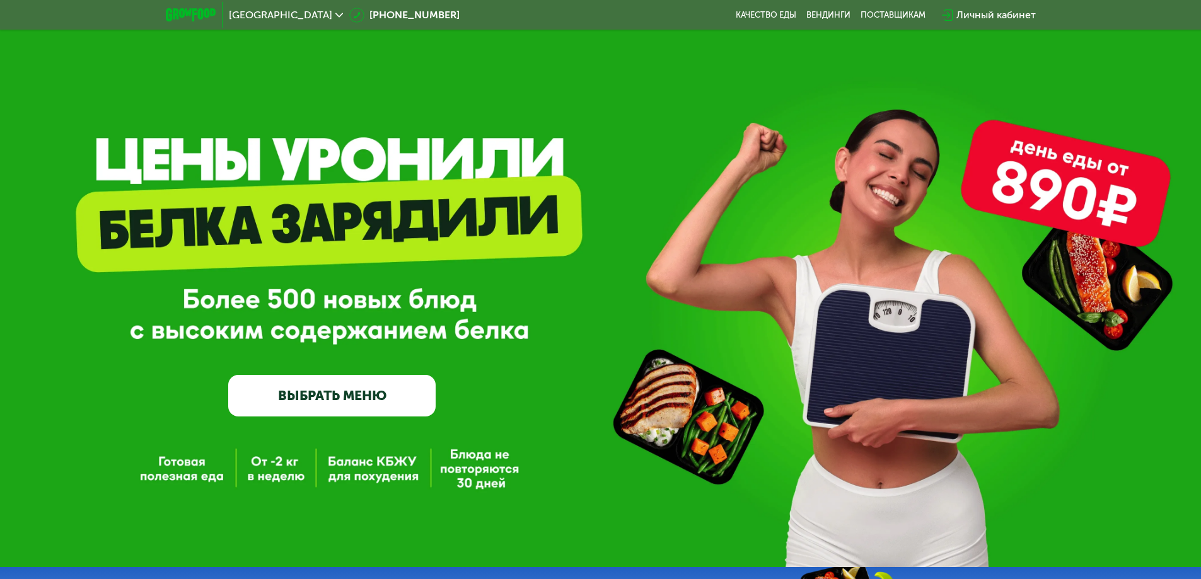
click at [594, 16] on div "Личный кабинет" at bounding box center [995, 15] width 79 height 15
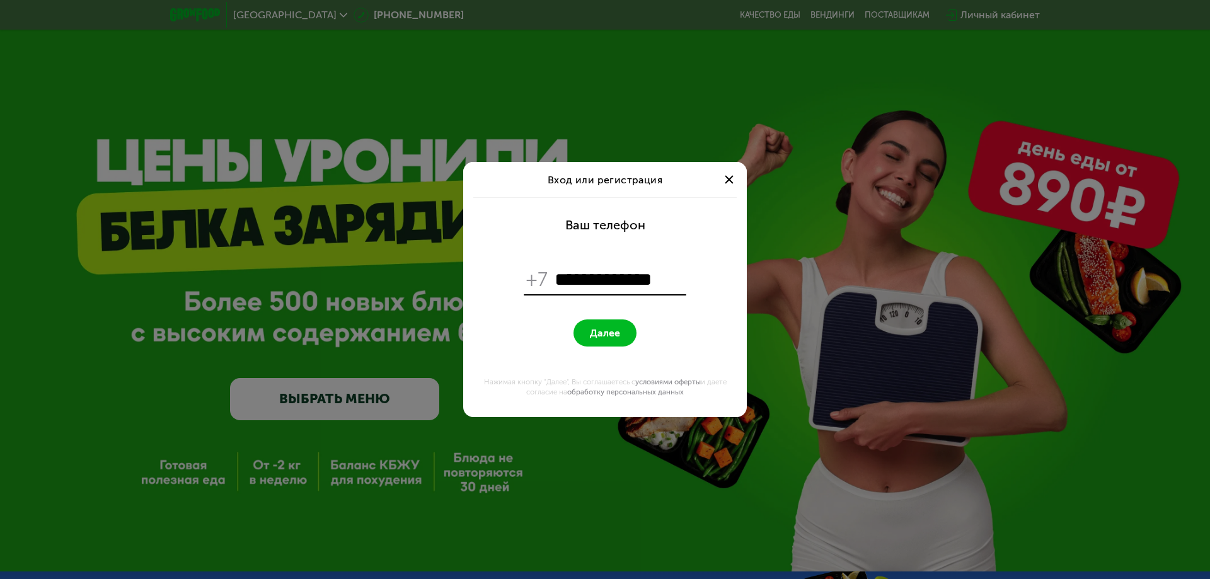
type input "**********"
click at [594, 333] on span "Далее" at bounding box center [605, 333] width 30 height 12
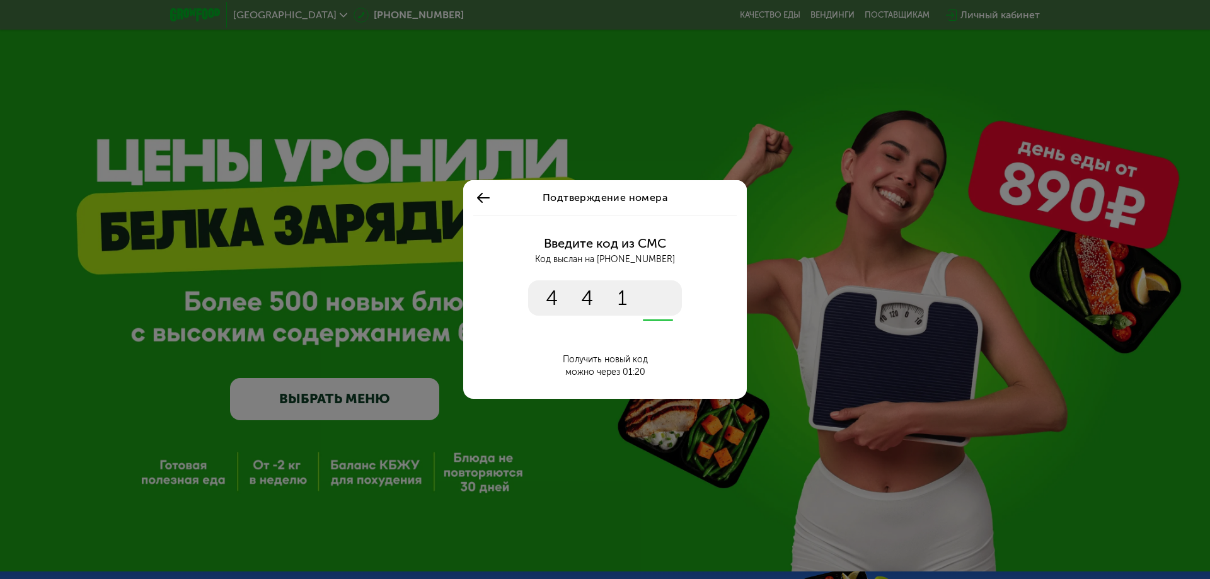
type input "****"
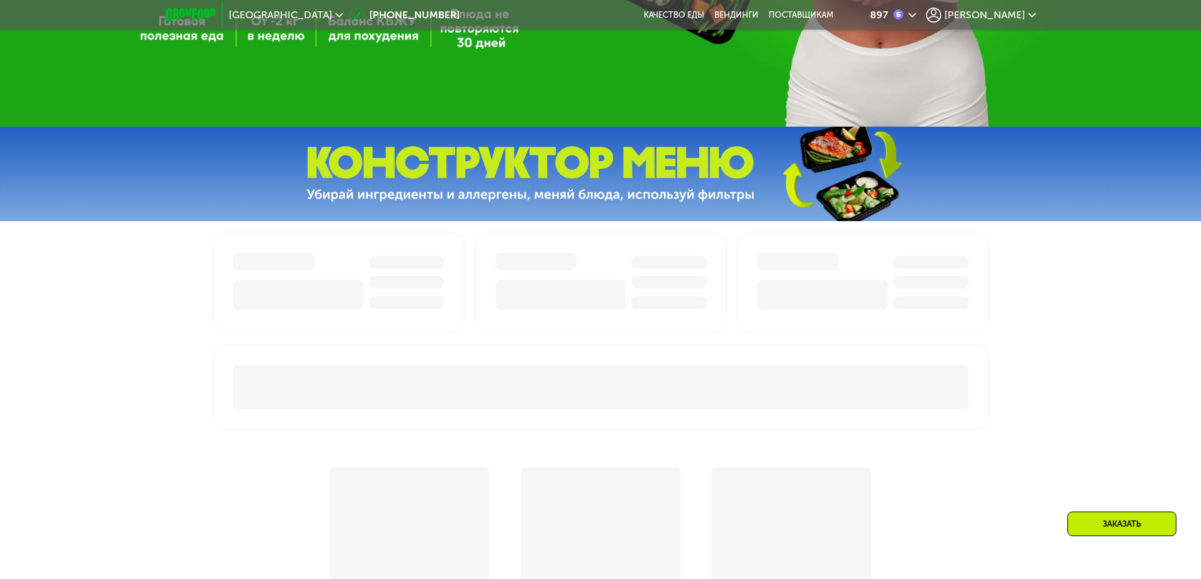
scroll to position [441, 0]
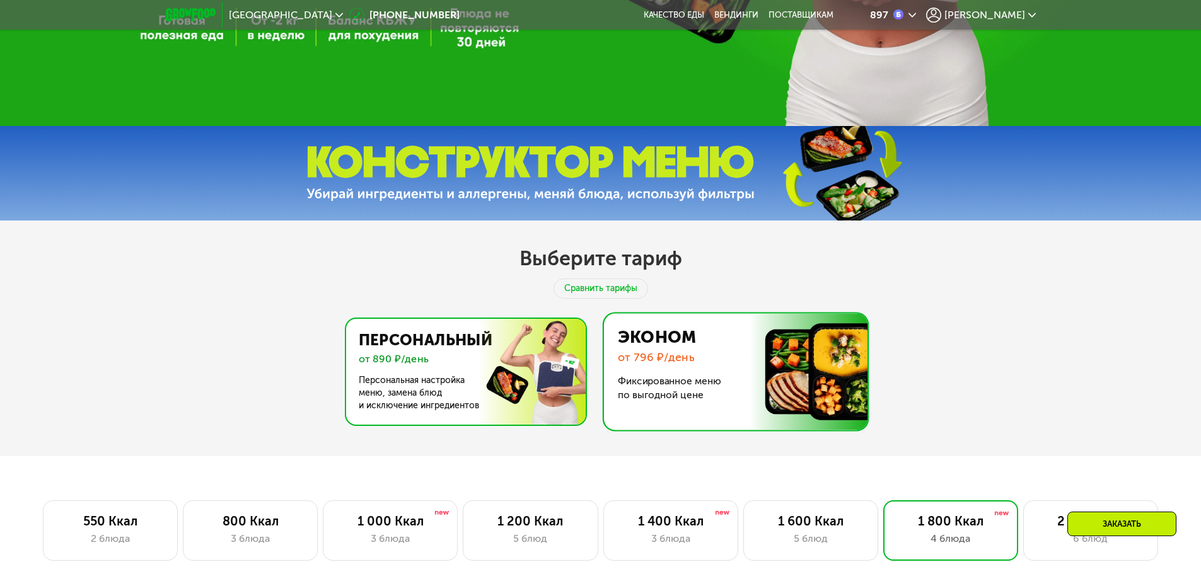
click at [501, 422] on img at bounding box center [462, 372] width 245 height 106
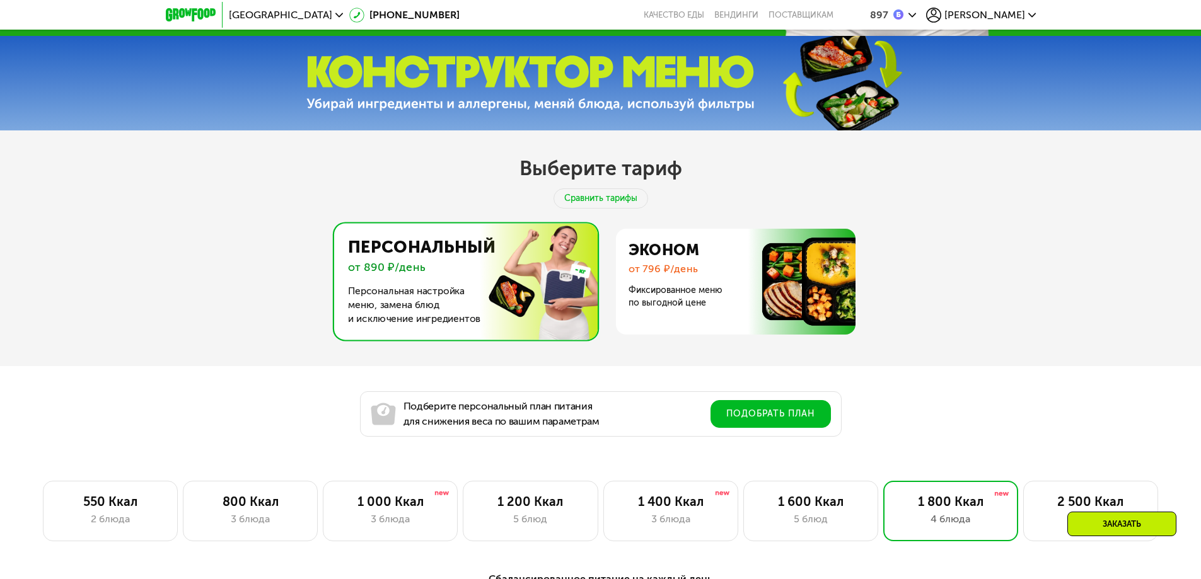
scroll to position [693, 0]
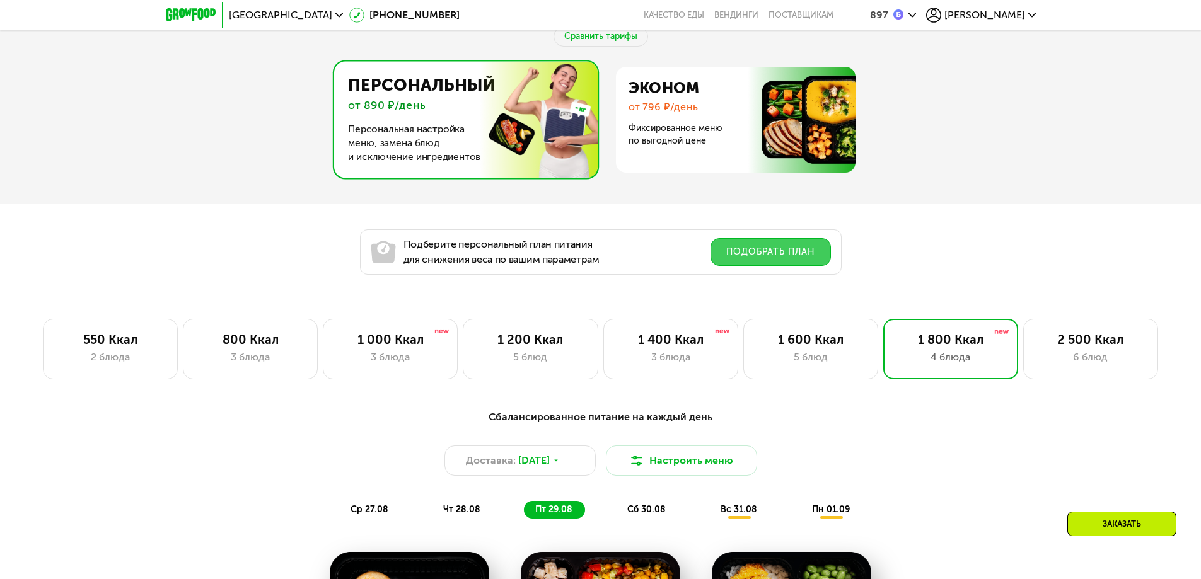
click at [594, 257] on button "Подобрать план" at bounding box center [770, 252] width 120 height 28
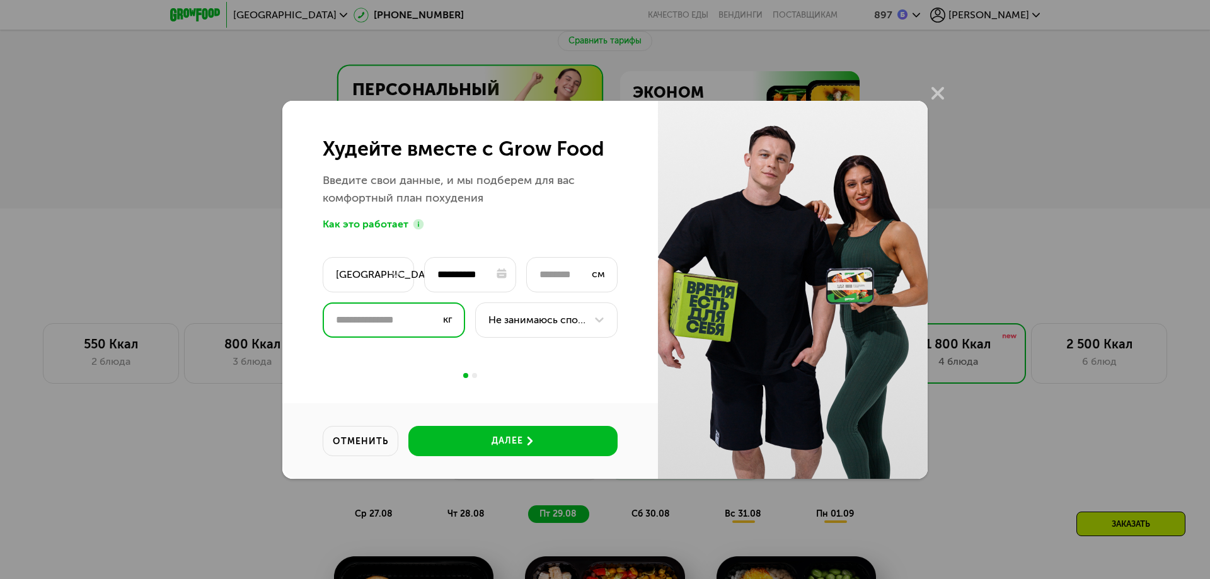
click at [424, 321] on input "*****" at bounding box center [394, 320] width 142 height 35
type input "***"
type input "*****"
click at [588, 316] on div "Не занимаюсь спортом" at bounding box center [548, 320] width 119 height 15
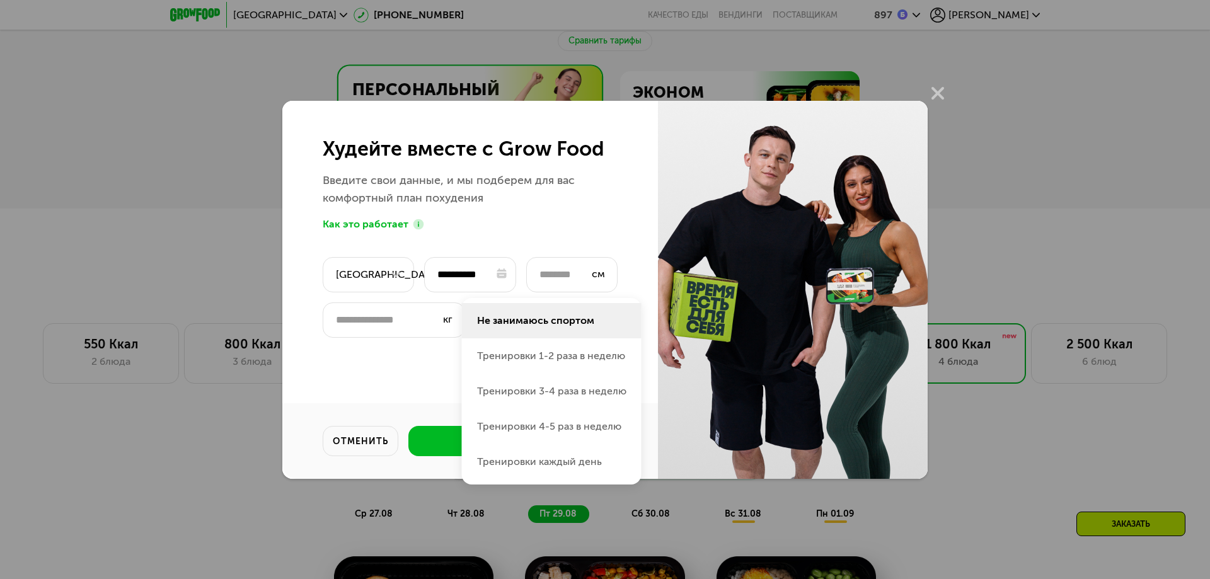
click at [594, 325] on li "Не занимаюсь спортом" at bounding box center [552, 320] width 180 height 35
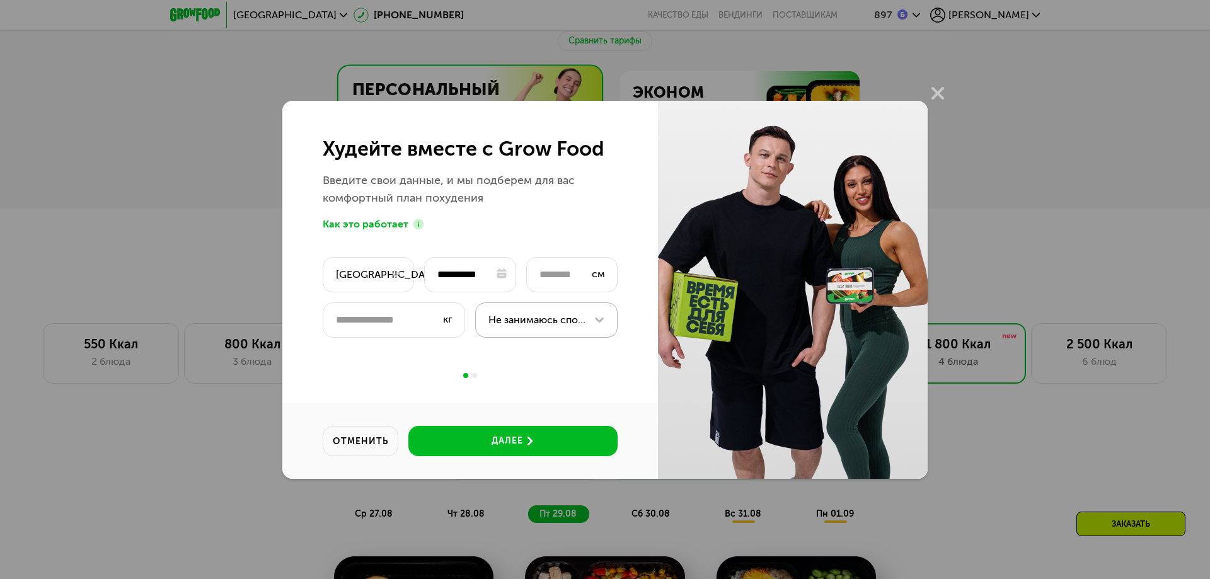
click at [474, 376] on div at bounding box center [474, 375] width 5 height 5
click at [512, 443] on div "далее" at bounding box center [508, 441] width 32 height 13
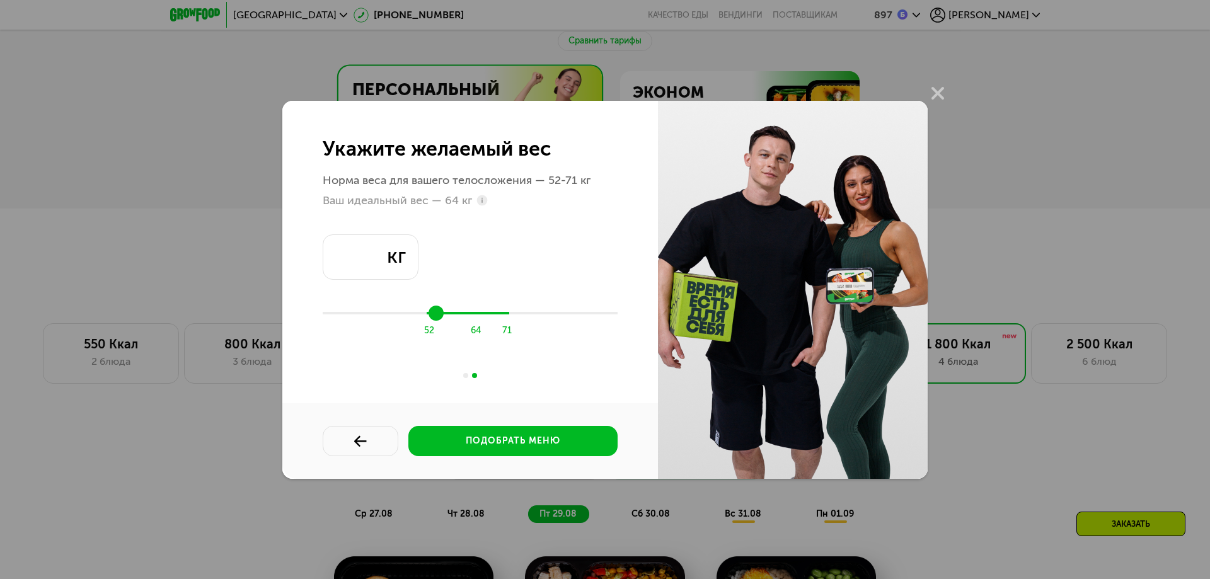
type input "**"
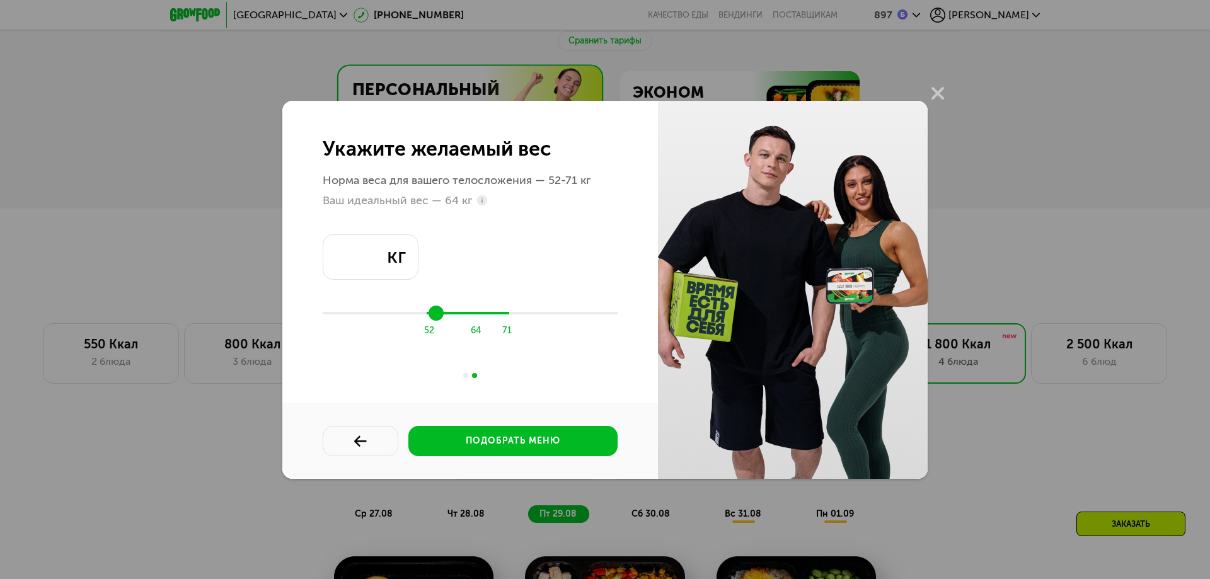
type input "**"
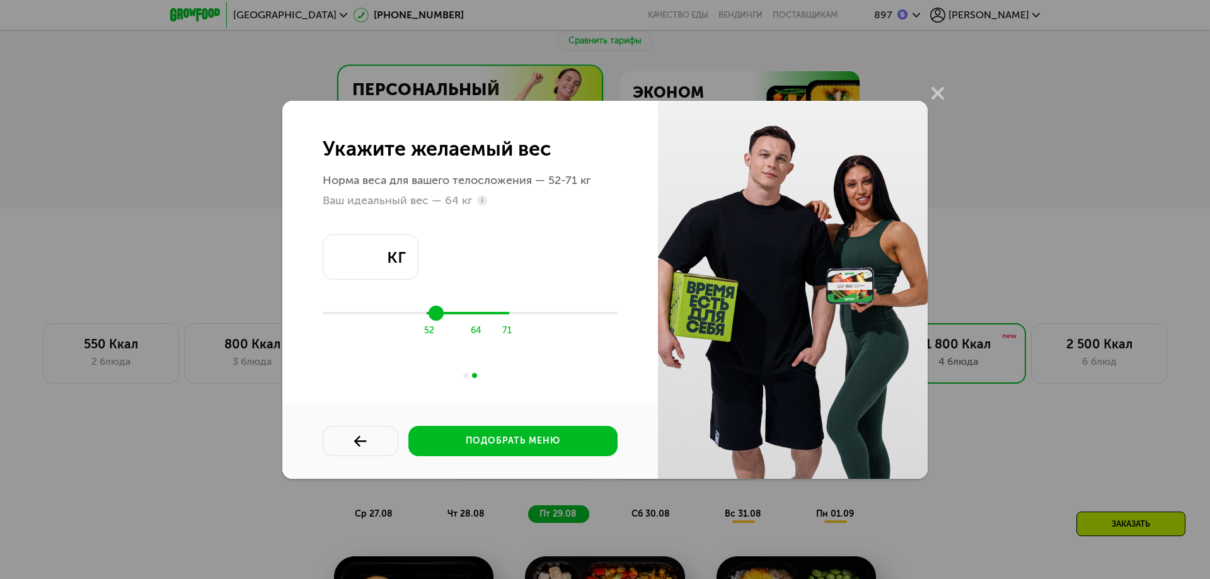
type input "**"
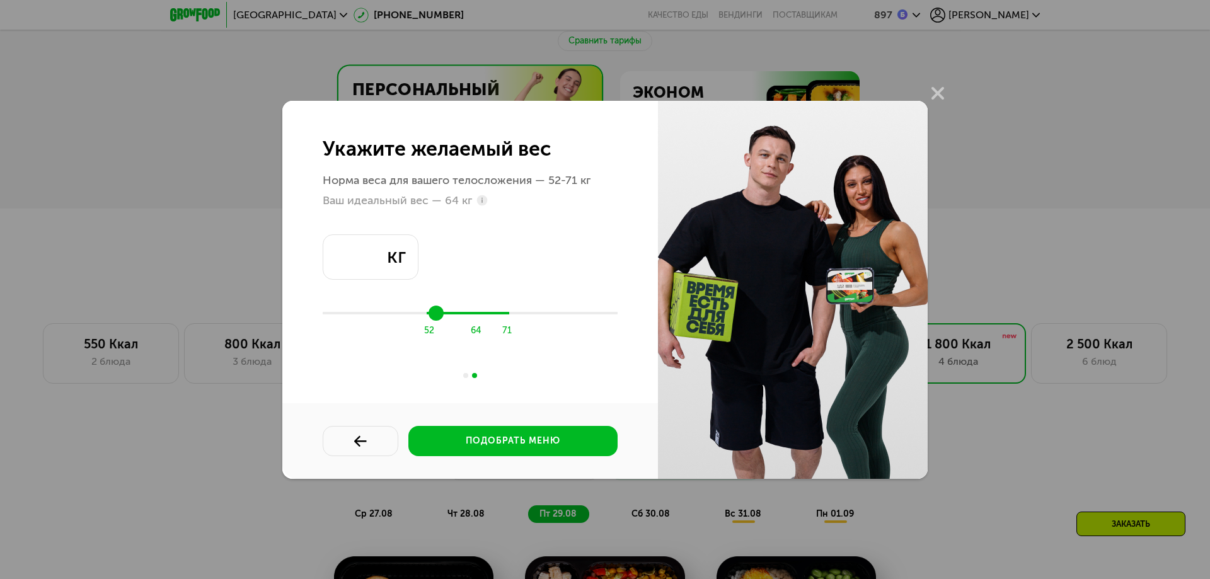
type input "**"
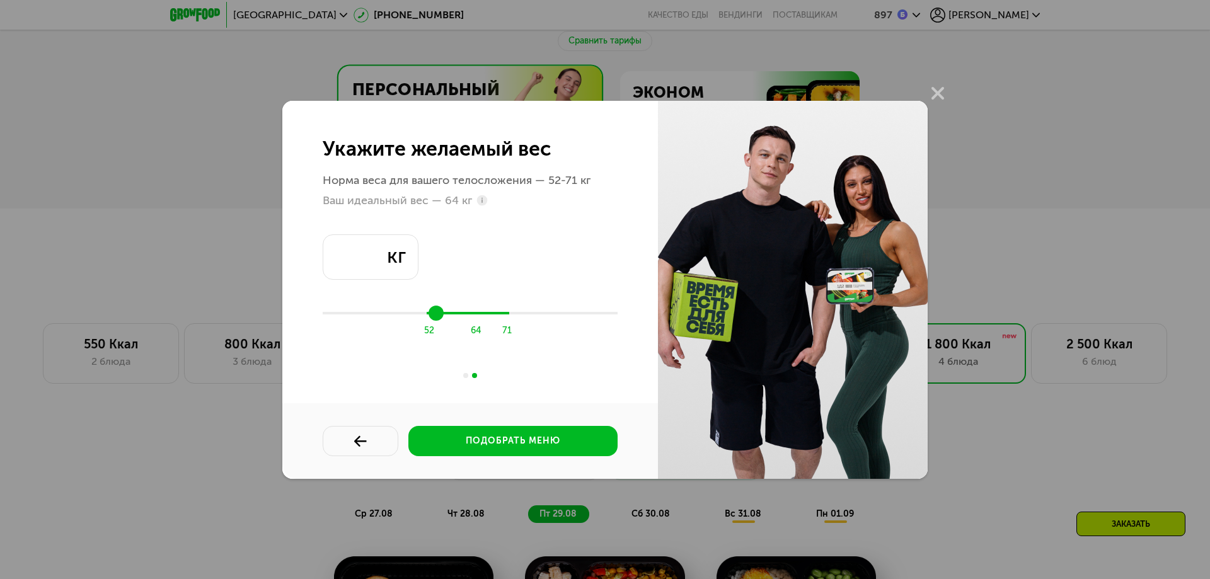
type input "**"
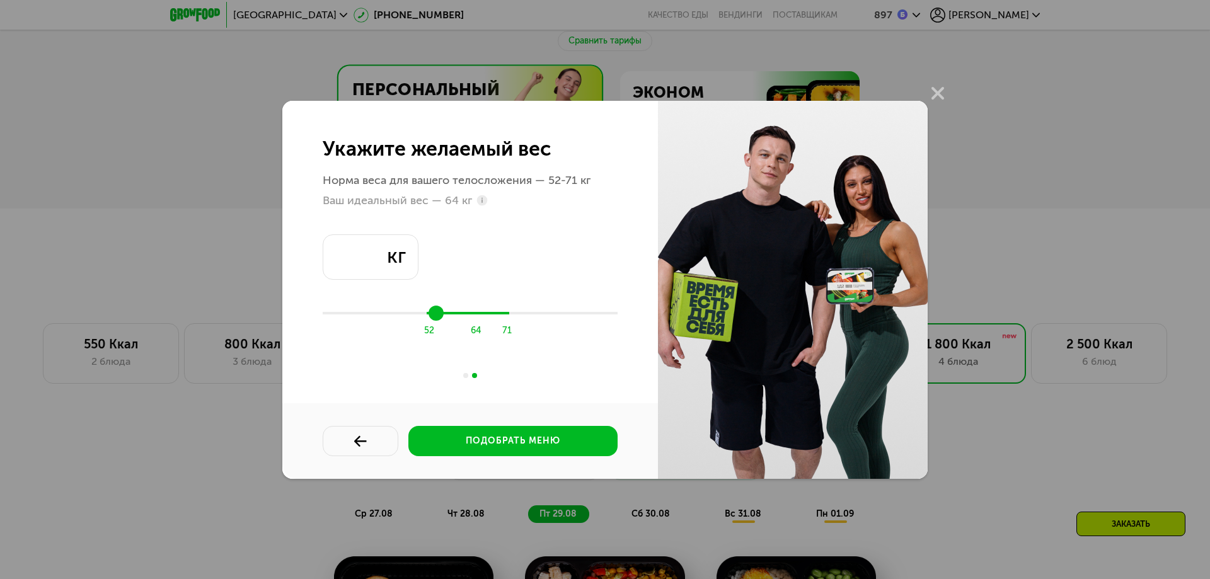
type input "**"
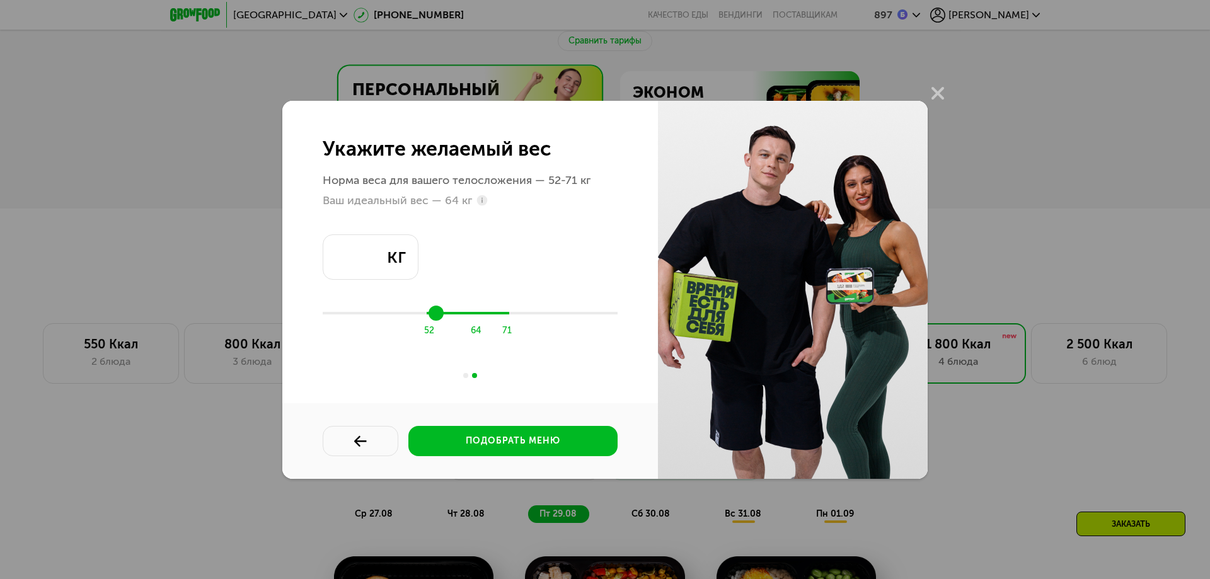
type input "**"
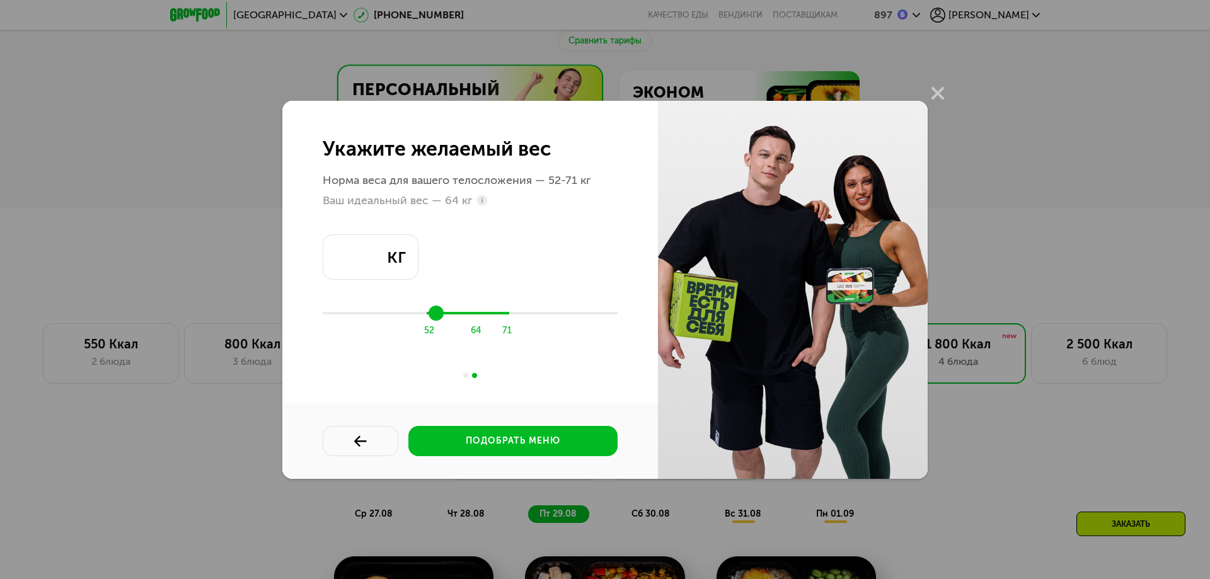
type input "**"
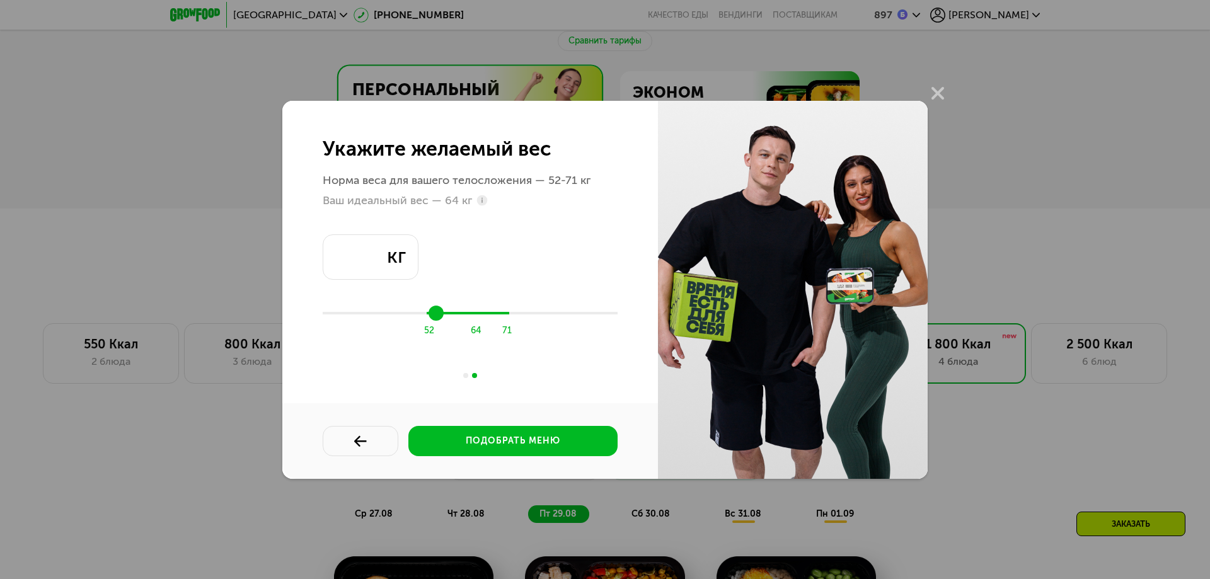
type input "**"
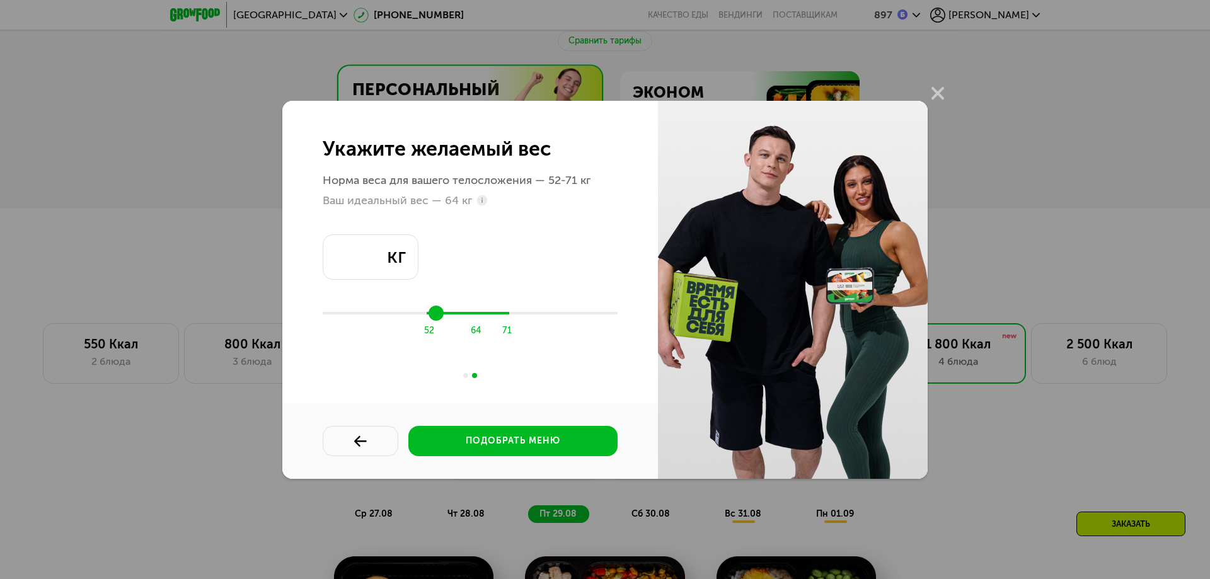
type input "**"
drag, startPoint x: 497, startPoint y: 314, endPoint x: 549, endPoint y: 313, distance: 52.3
type input "**"
click at [549, 313] on input "range" at bounding box center [470, 313] width 295 height 19
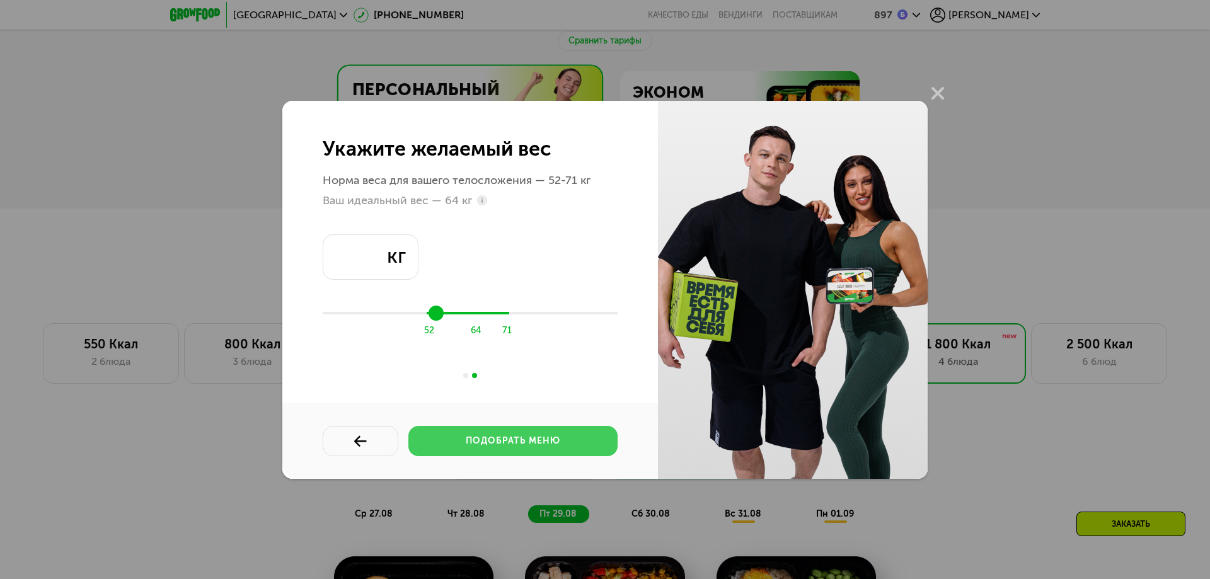
click at [550, 441] on div "подобрать меню" at bounding box center [513, 441] width 95 height 13
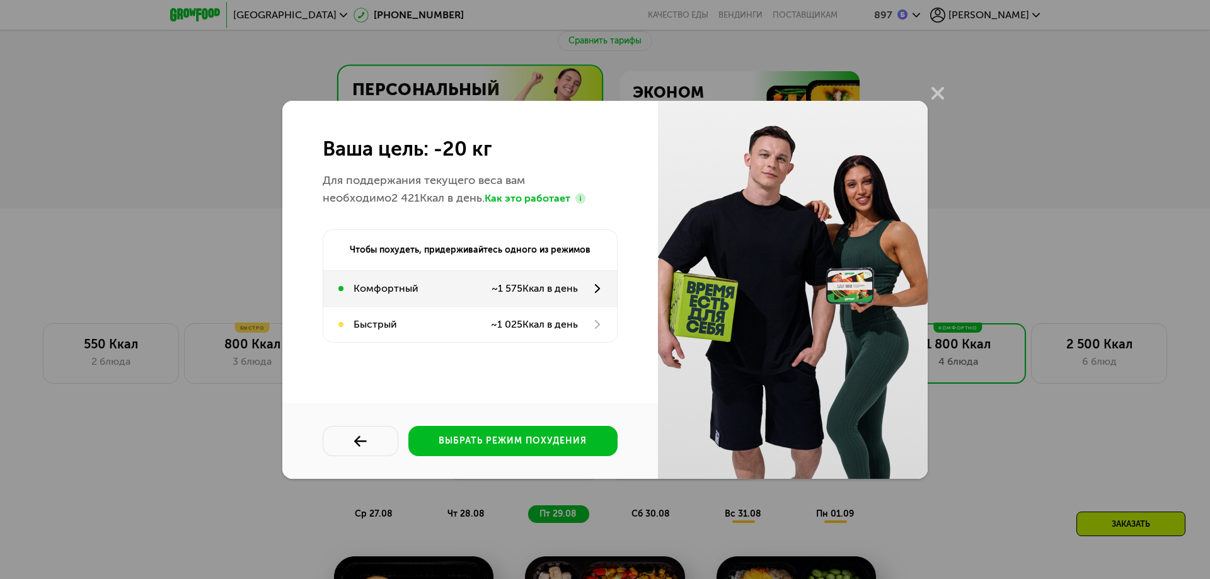
click at [564, 282] on div "~ 1 575 Ккал в день" at bounding box center [535, 288] width 86 height 15
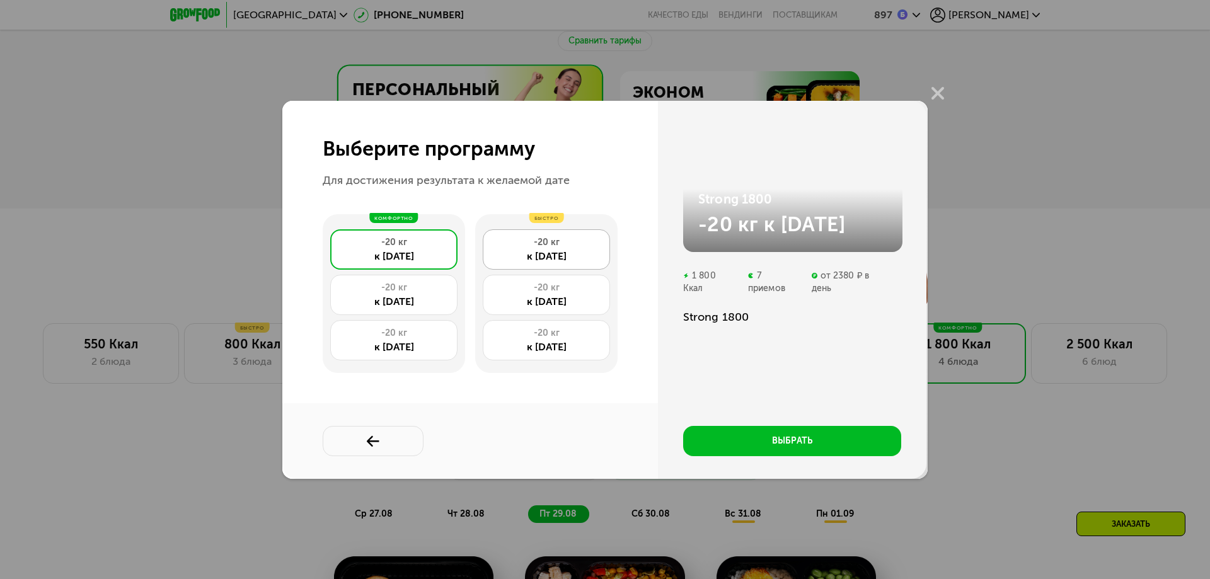
click at [593, 249] on div "к [DATE]" at bounding box center [546, 256] width 113 height 15
click at [562, 287] on div "-20 кг" at bounding box center [546, 288] width 113 height 13
click at [571, 331] on div "-20 кг" at bounding box center [546, 333] width 113 height 13
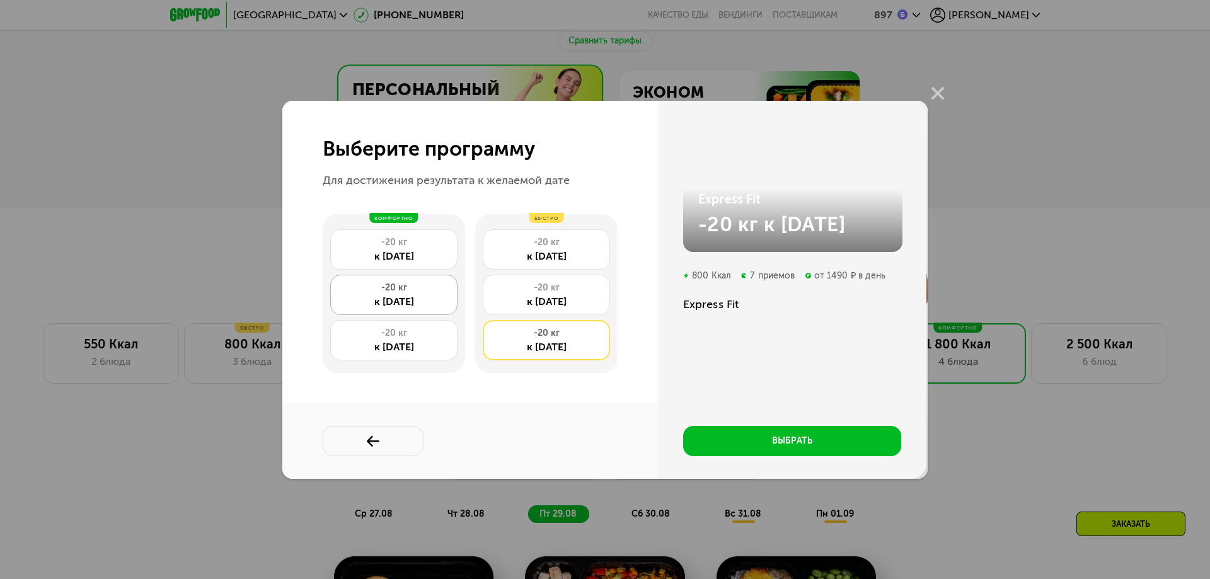
click at [374, 292] on div "-20 кг" at bounding box center [393, 288] width 113 height 13
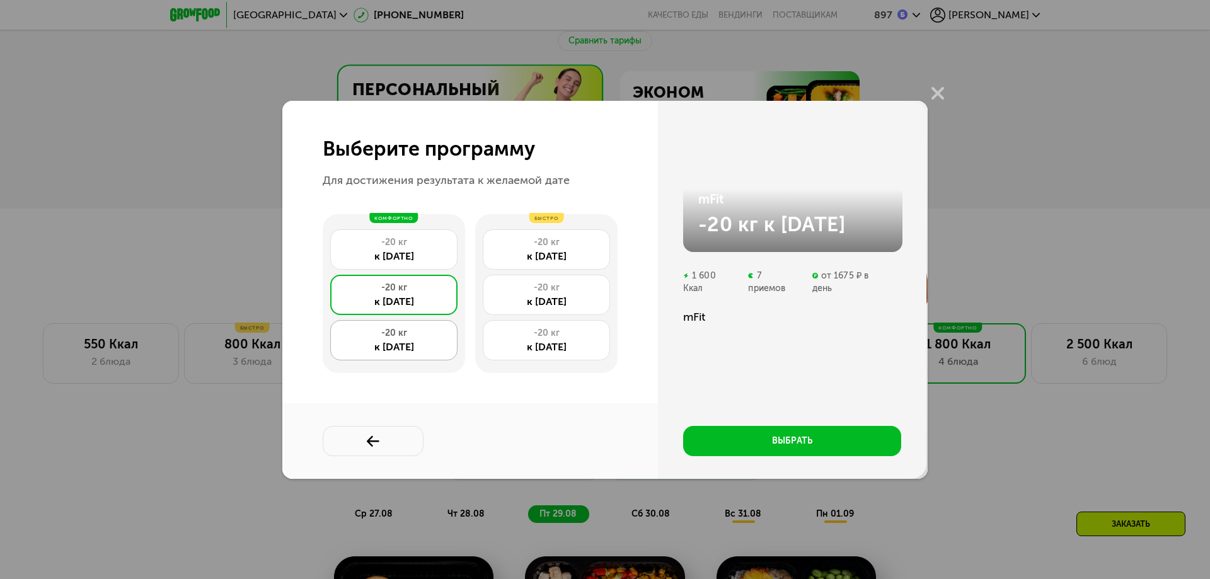
click at [412, 339] on div "-20 кг" at bounding box center [393, 333] width 113 height 13
click at [392, 247] on div "-20 кг" at bounding box center [393, 242] width 113 height 13
click at [419, 342] on div "к [DATE]" at bounding box center [393, 347] width 113 height 15
click at [376, 252] on div "к [DATE]" at bounding box center [393, 256] width 113 height 15
drag, startPoint x: 683, startPoint y: 303, endPoint x: 749, endPoint y: 304, distance: 65.6
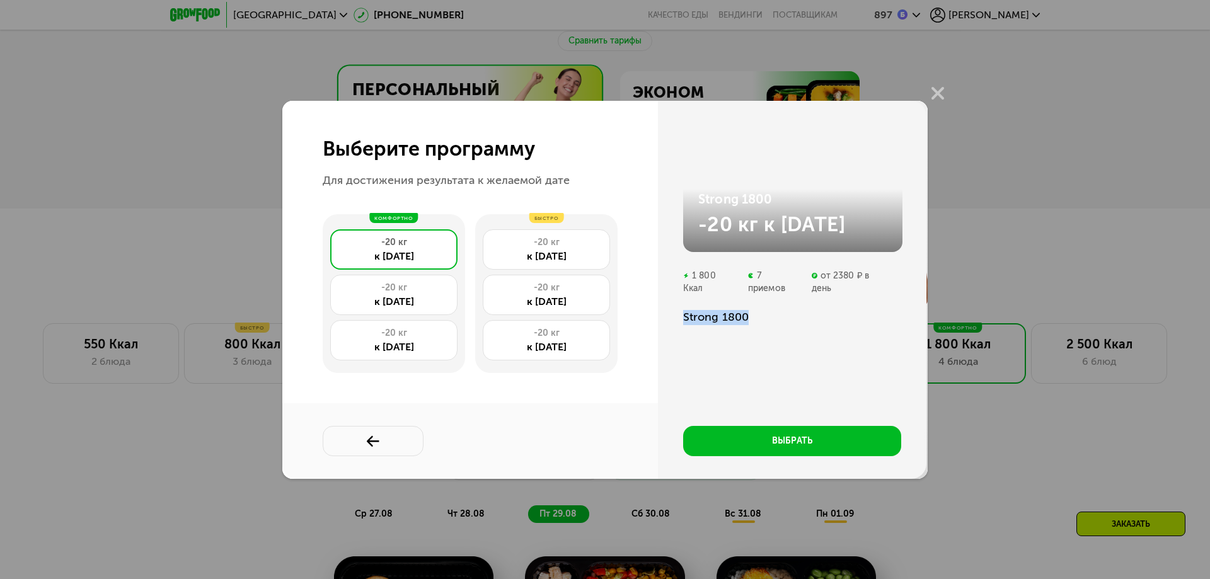
click at [594, 310] on div "Strong 1800" at bounding box center [792, 317] width 218 height 15
copy div "Strong 1800"
click at [594, 312] on div "Strong 1800" at bounding box center [792, 317] width 218 height 15
click at [383, 443] on button at bounding box center [373, 441] width 101 height 30
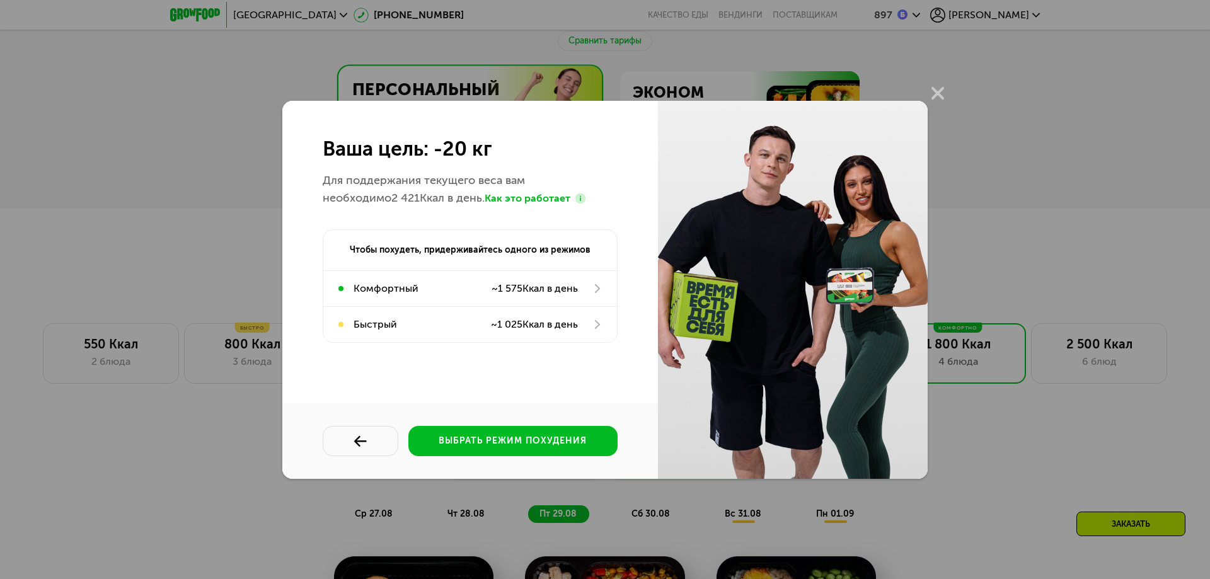
click at [576, 199] on use at bounding box center [581, 198] width 11 height 11
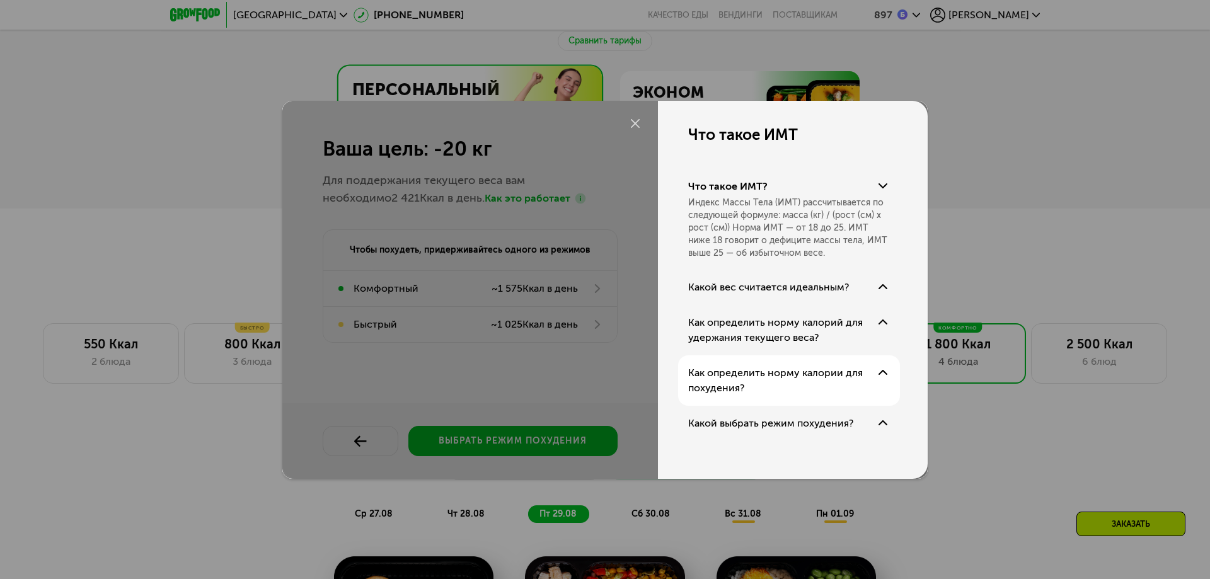
click at [594, 378] on div "Как определить норму калории для похудения?" at bounding box center [780, 381] width 184 height 30
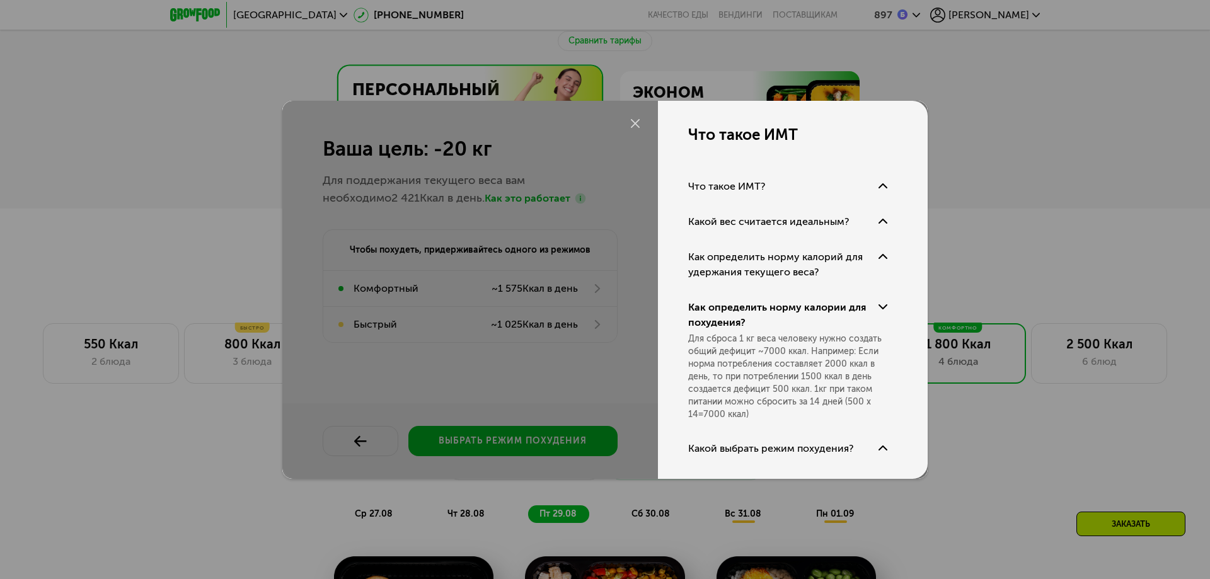
click at [498, 349] on div at bounding box center [605, 290] width 646 height 378
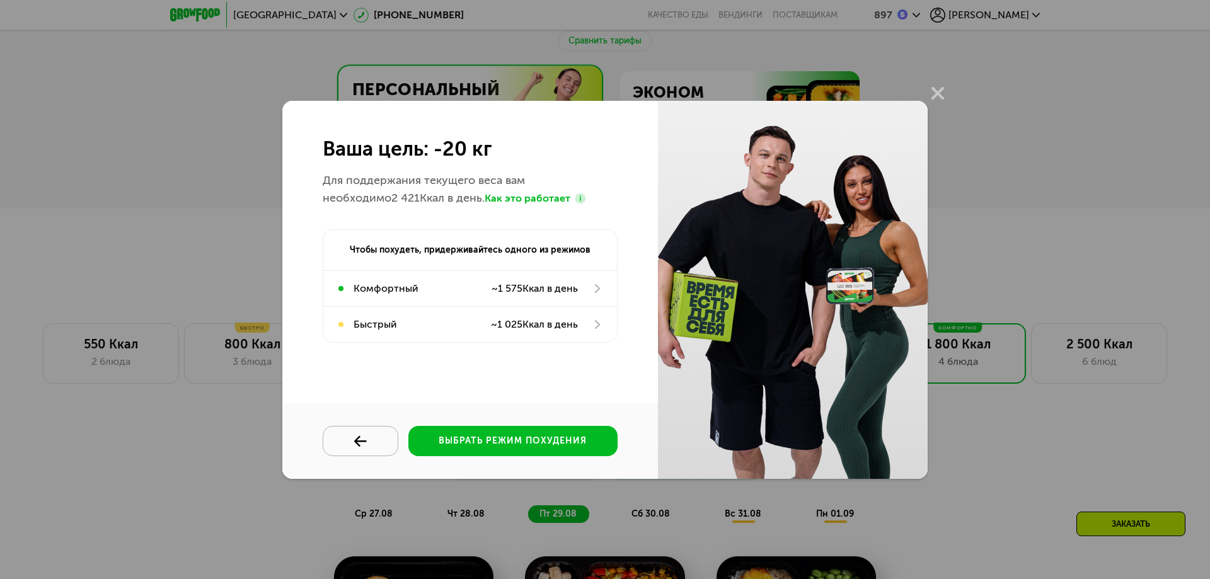
click at [339, 445] on div at bounding box center [360, 442] width 57 height 13
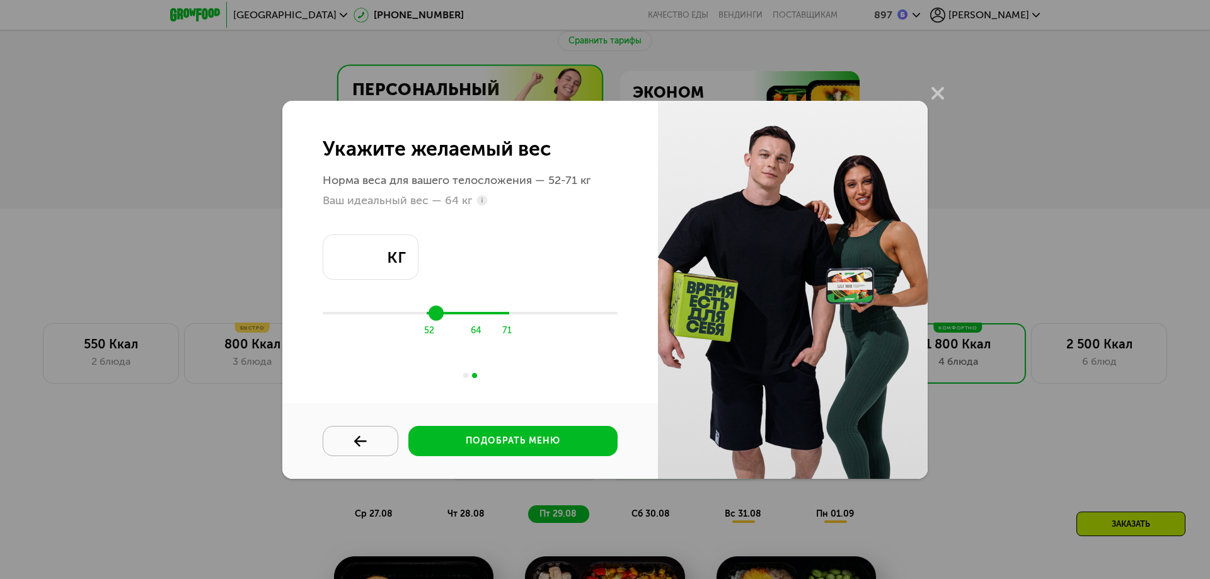
click at [339, 445] on div at bounding box center [360, 442] width 57 height 13
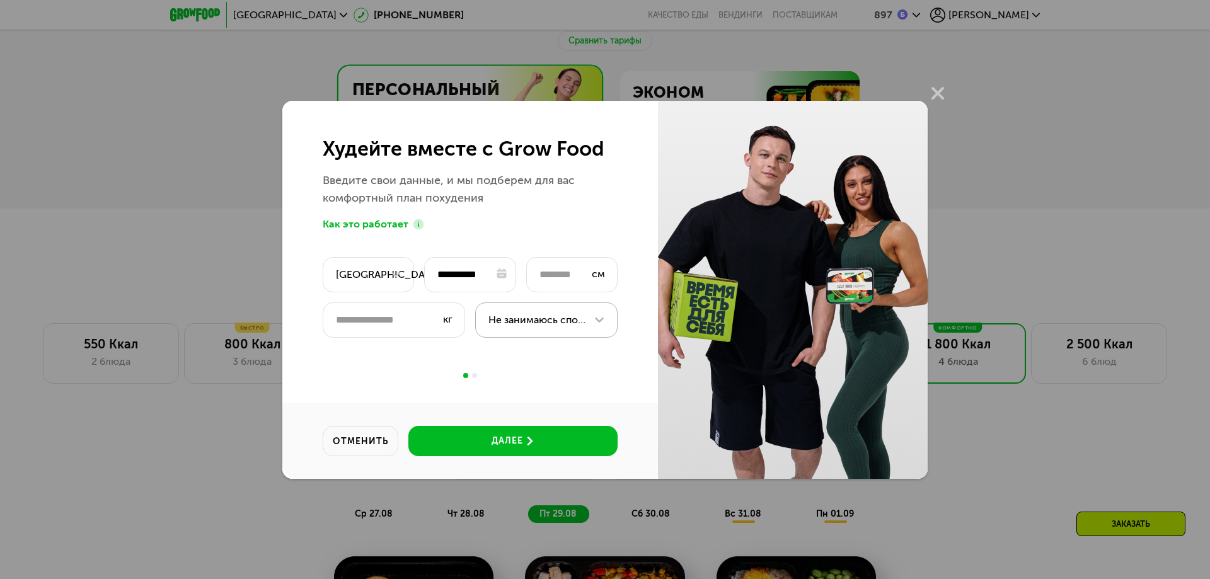
click at [548, 319] on div "Не занимаюсь спортом" at bounding box center [537, 320] width 97 height 15
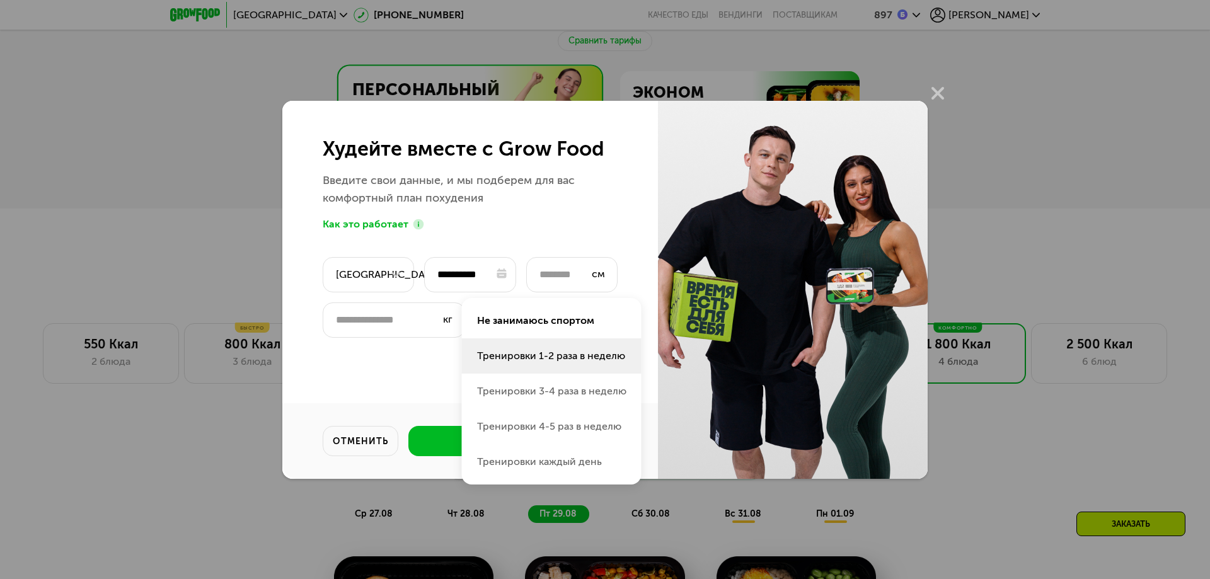
click at [576, 374] on li "Тренировки 1-2 раза в неделю" at bounding box center [552, 391] width 180 height 35
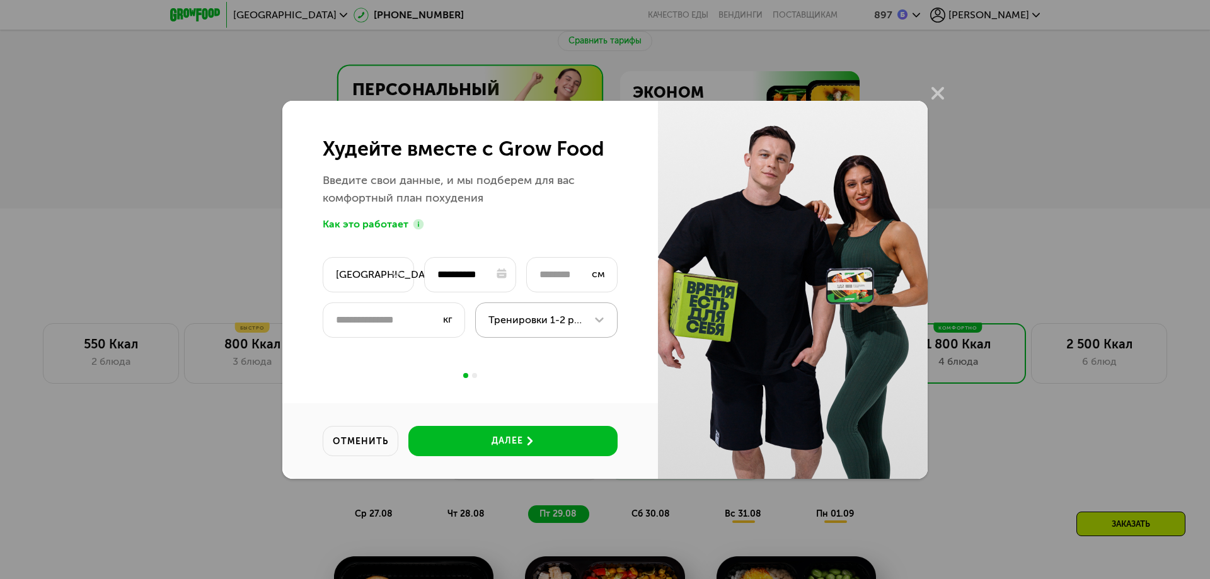
click at [594, 325] on div at bounding box center [599, 320] width 15 height 15
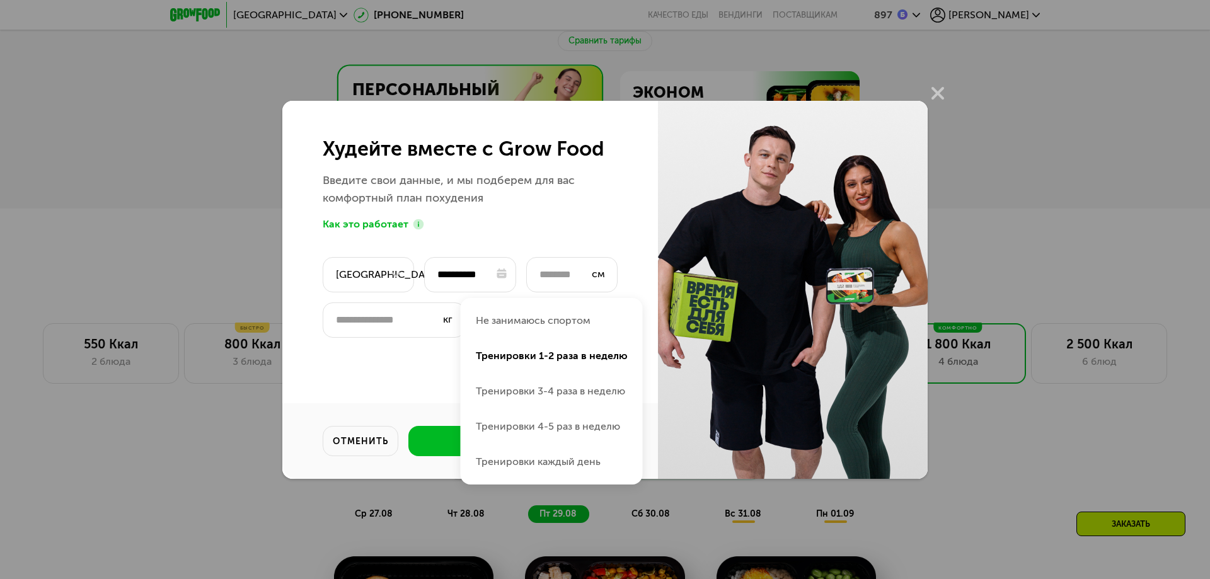
click at [594, 339] on li "Не занимаюсь спортом" at bounding box center [552, 356] width 182 height 35
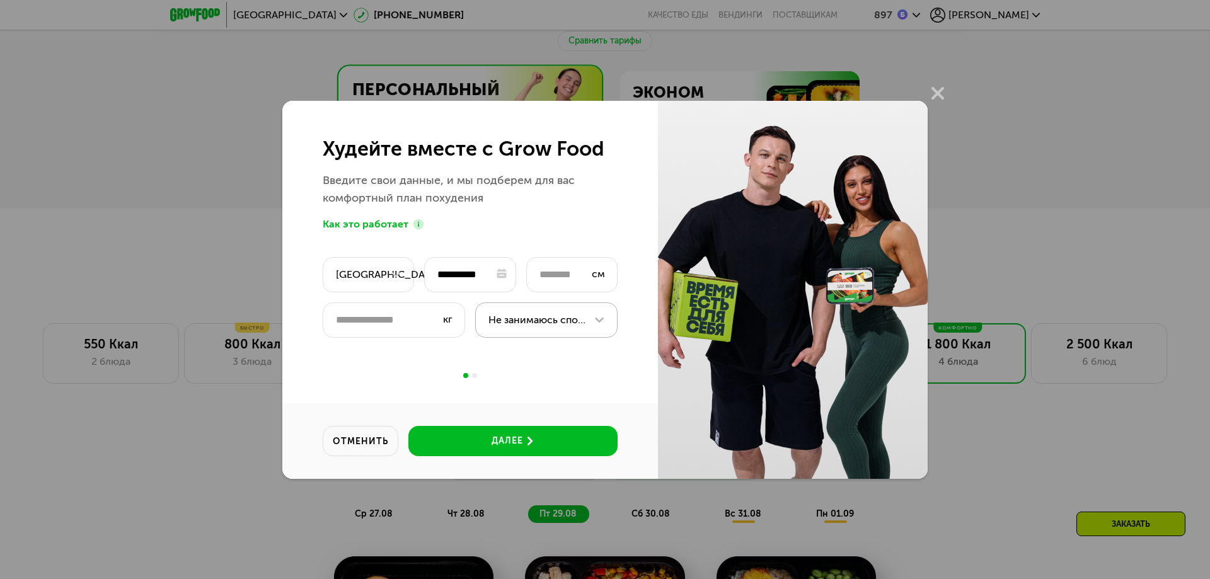
click at [591, 327] on div "Не занимаюсь спортом" at bounding box center [546, 320] width 142 height 35
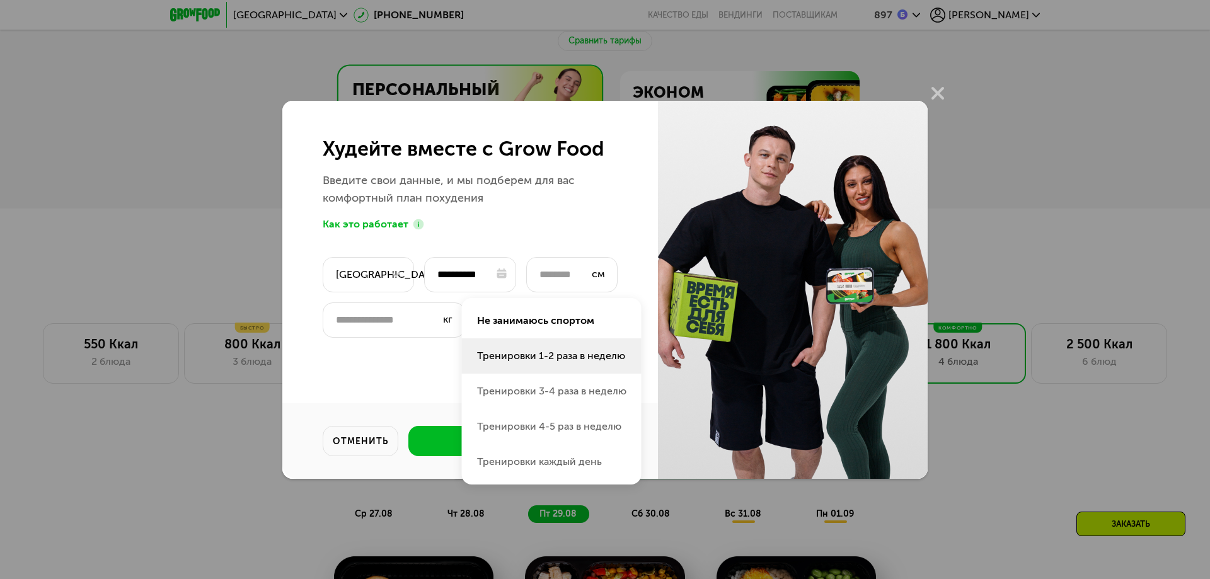
click at [535, 374] on li "Тренировки 1-2 раза в неделю" at bounding box center [552, 391] width 180 height 35
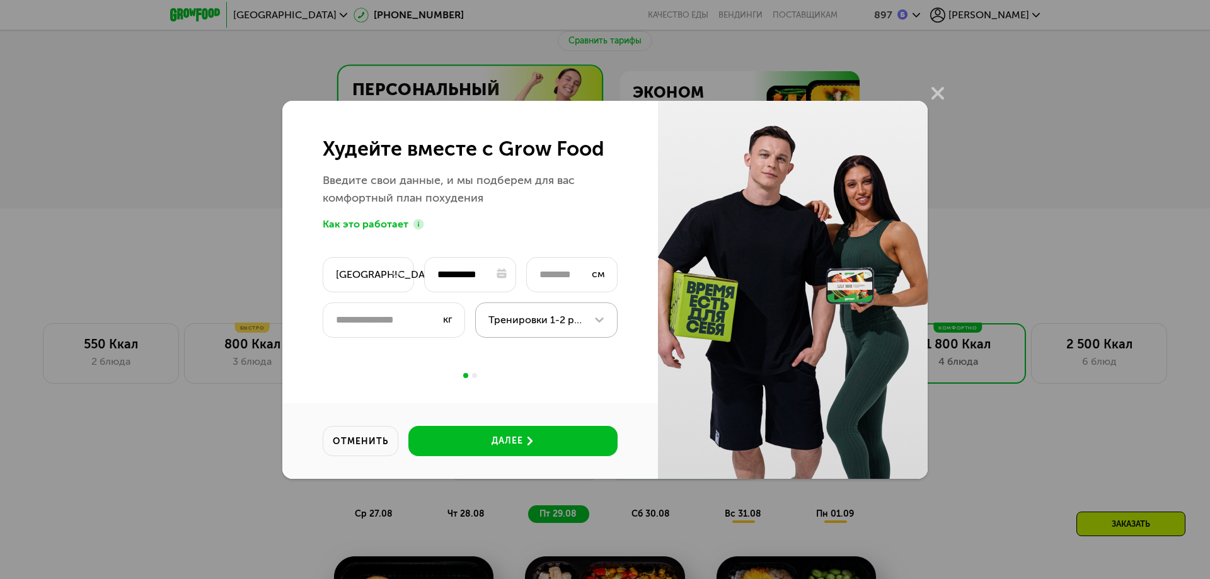
click at [475, 378] on div "**********" at bounding box center [470, 290] width 376 height 378
drag, startPoint x: 526, startPoint y: 231, endPoint x: 413, endPoint y: 242, distance: 114.0
click at [410, 231] on div "**********" at bounding box center [470, 237] width 376 height 272
click at [523, 441] on button "далее" at bounding box center [512, 441] width 209 height 30
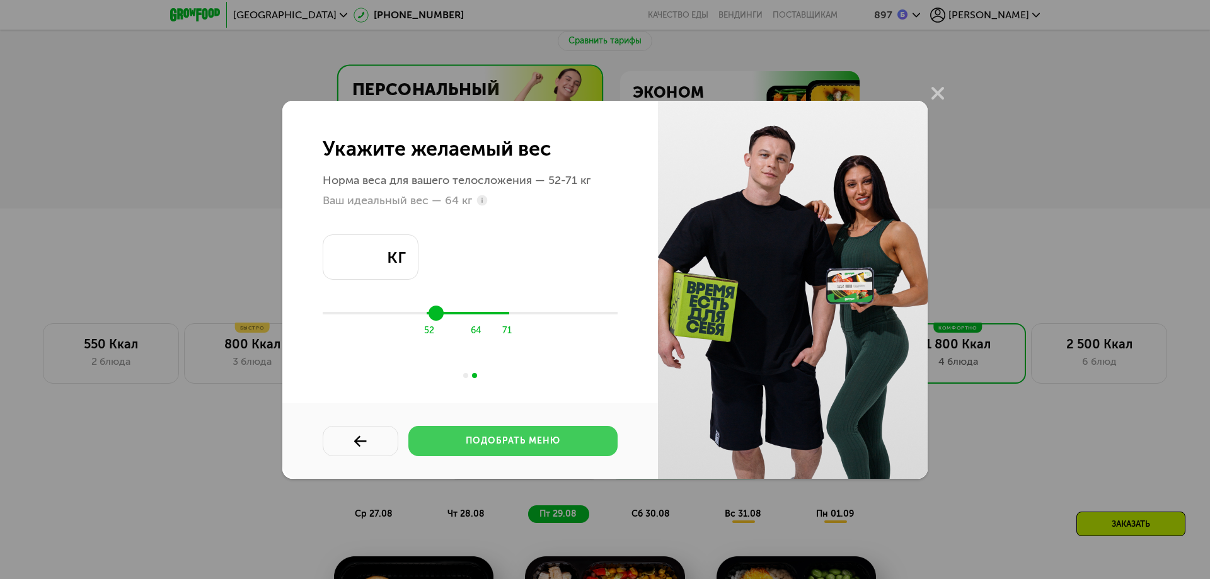
click at [523, 441] on div "подобрать меню" at bounding box center [513, 441] width 95 height 13
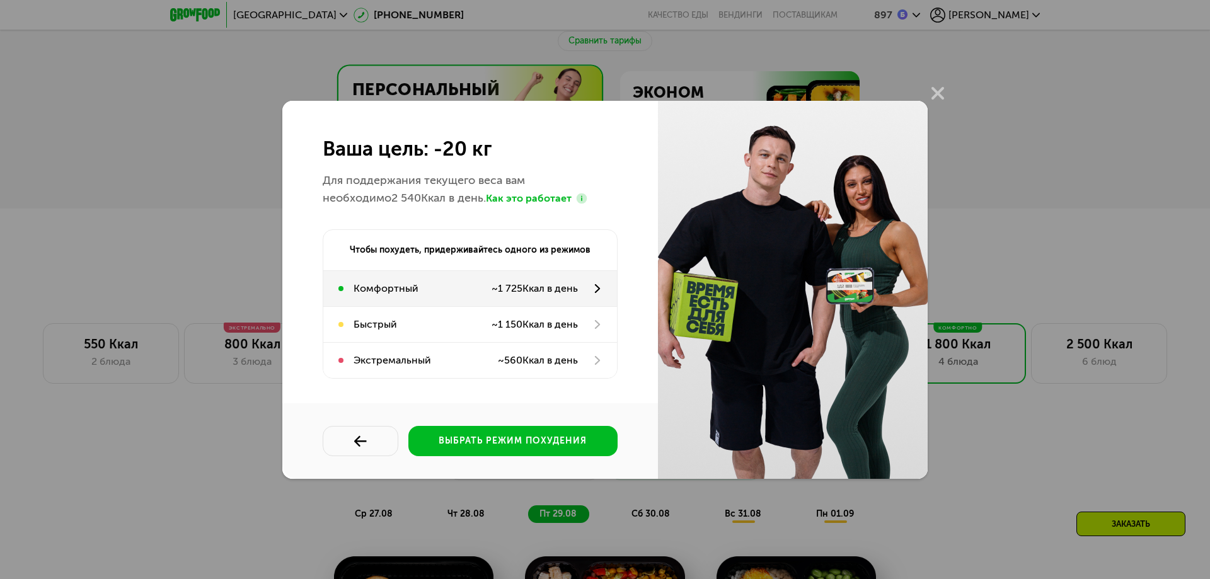
click at [526, 289] on div "~ 1 725 Ккал в день" at bounding box center [535, 288] width 86 height 15
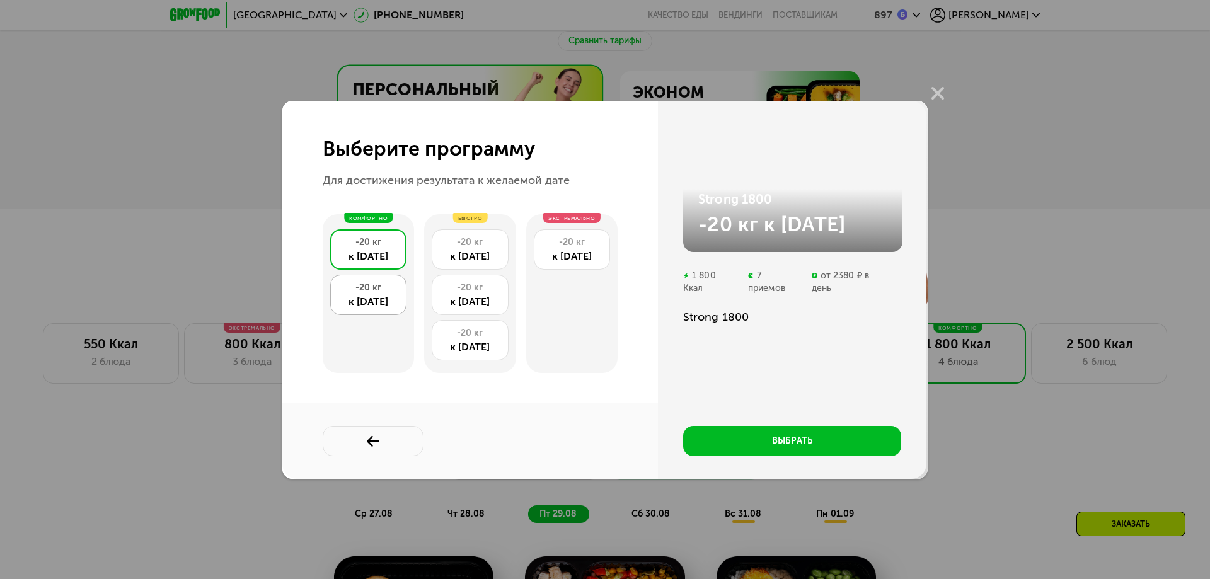
click at [372, 303] on div "к [DATE]" at bounding box center [368, 301] width 62 height 15
click at [379, 252] on div "к [DATE]" at bounding box center [368, 256] width 62 height 15
click at [478, 254] on div "к [DATE]" at bounding box center [470, 256] width 62 height 15
click at [373, 257] on div "к [DATE]" at bounding box center [368, 256] width 62 height 15
click at [377, 427] on button at bounding box center [373, 441] width 101 height 30
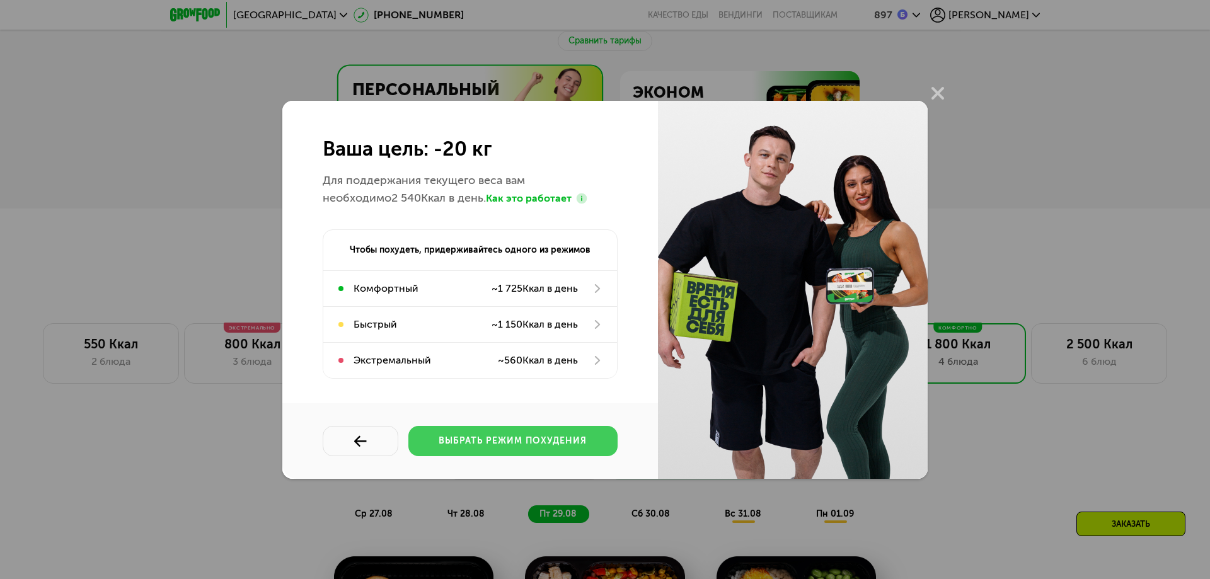
click at [493, 448] on button "выбрать режим похудения" at bounding box center [512, 441] width 209 height 30
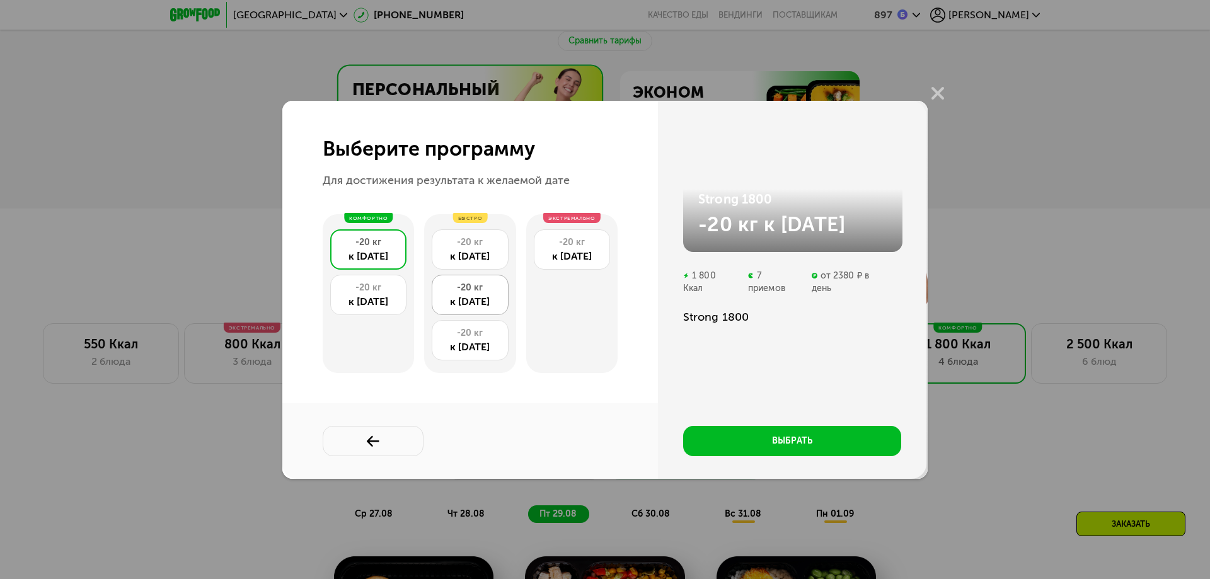
click at [484, 293] on div "-20 кг" at bounding box center [470, 288] width 62 height 13
click at [483, 333] on div "-20 кг" at bounding box center [470, 333] width 62 height 13
click at [363, 287] on div "-20 кг" at bounding box center [368, 288] width 62 height 13
click at [369, 447] on icon at bounding box center [373, 442] width 13 height 13
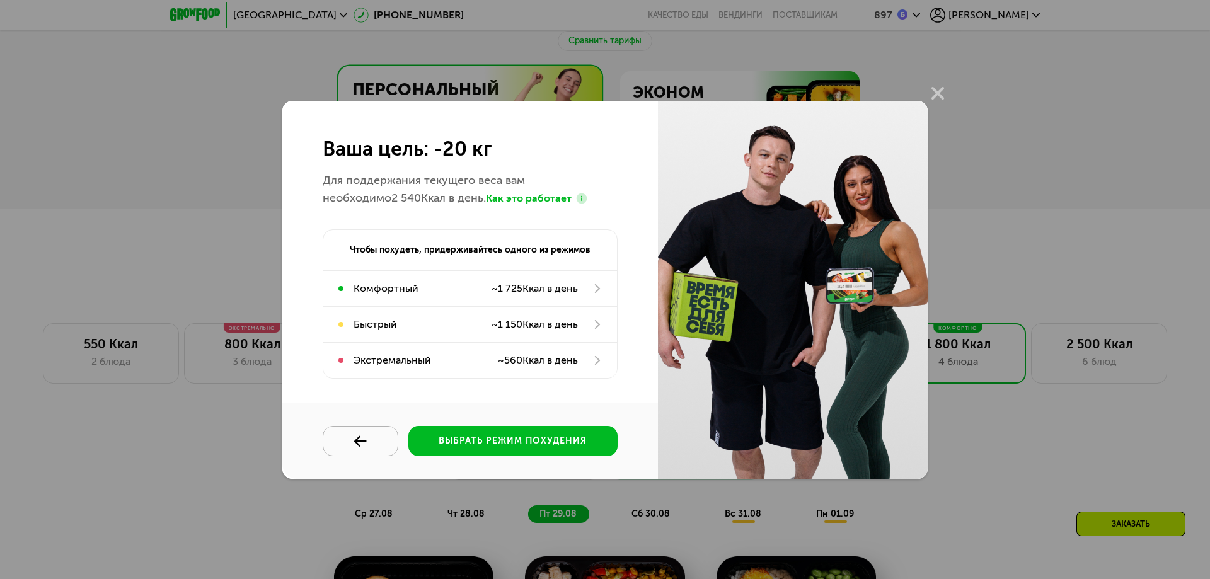
click at [368, 447] on div at bounding box center [360, 442] width 57 height 13
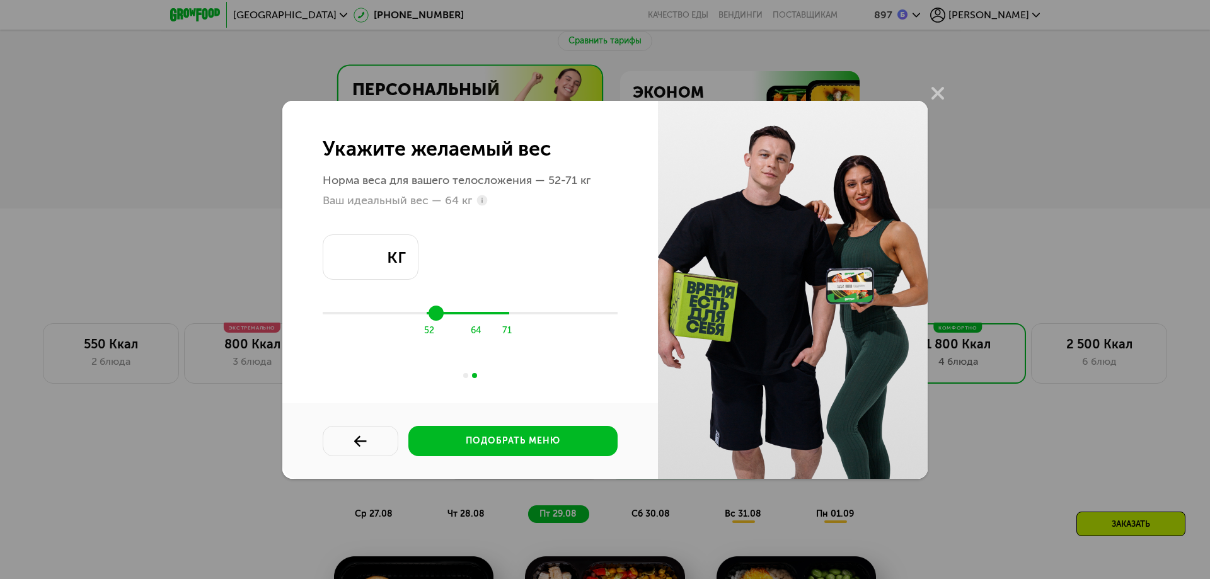
type input "**"
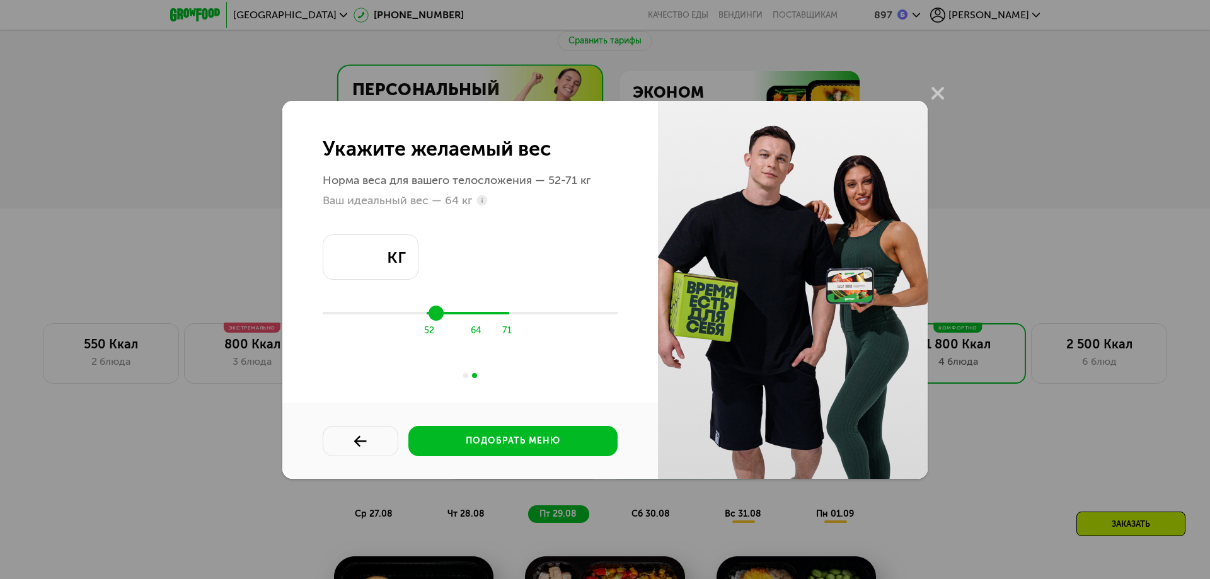
type input "**"
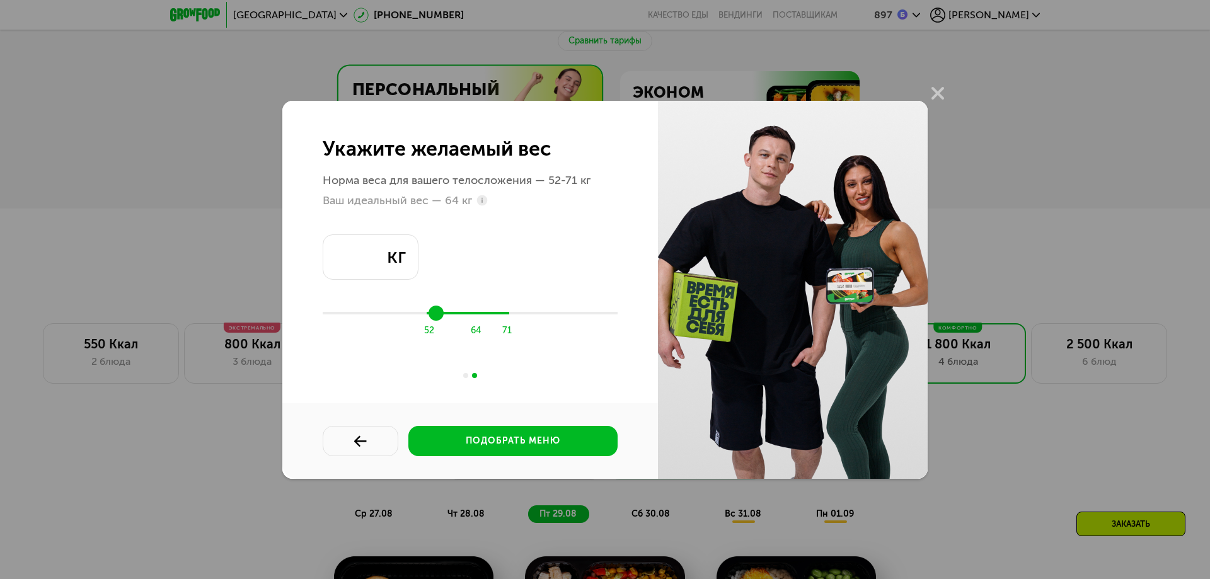
type input "**"
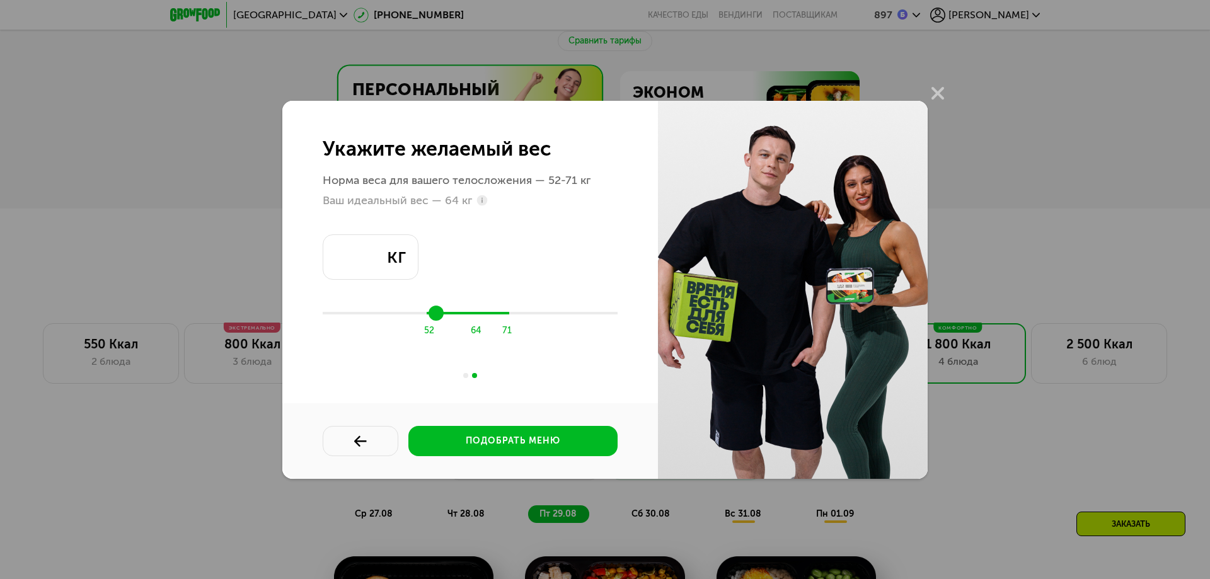
type input "**"
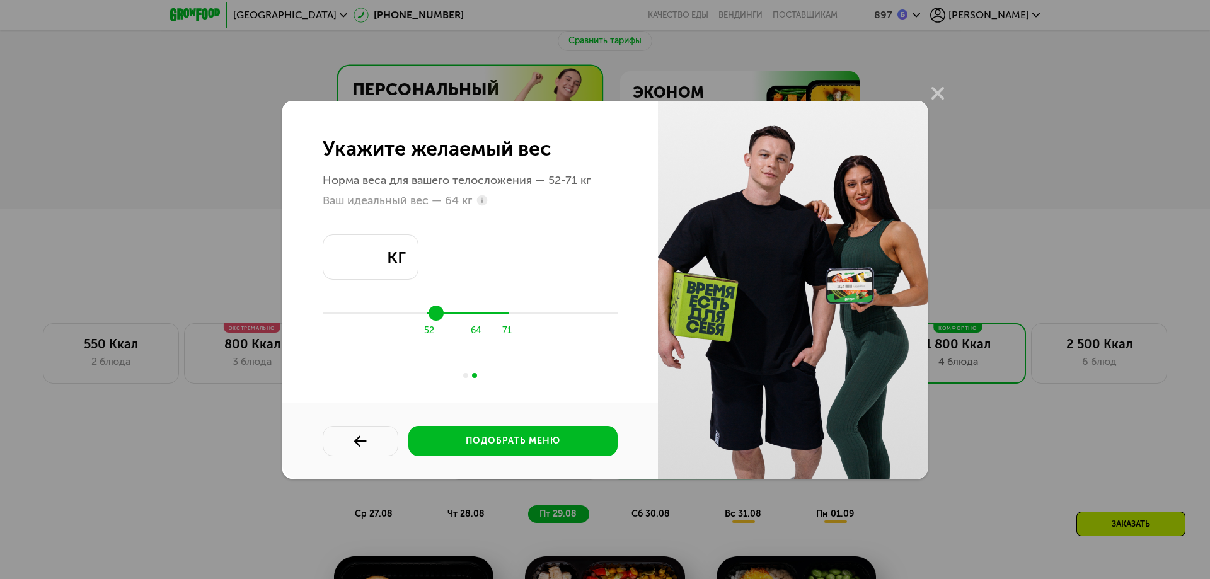
type input "**"
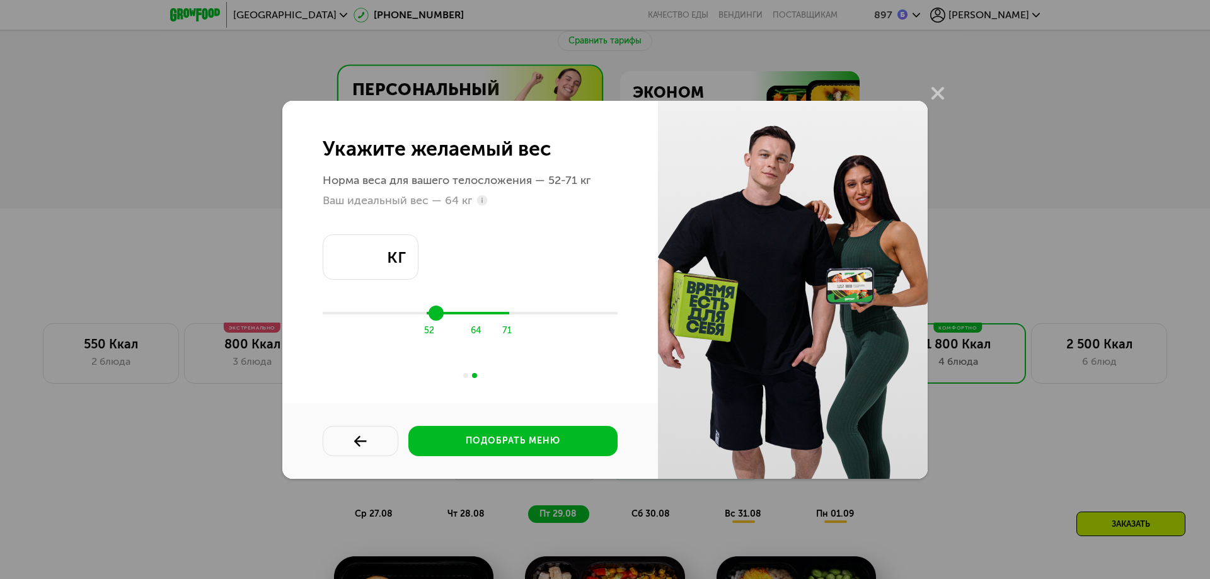
type input "**"
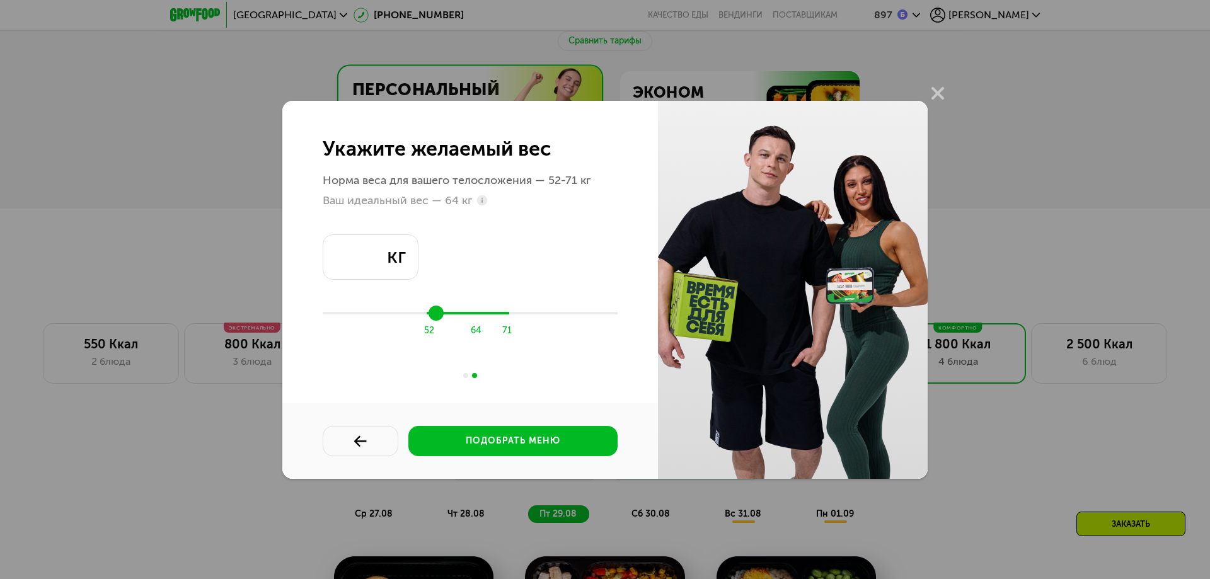
type input "**"
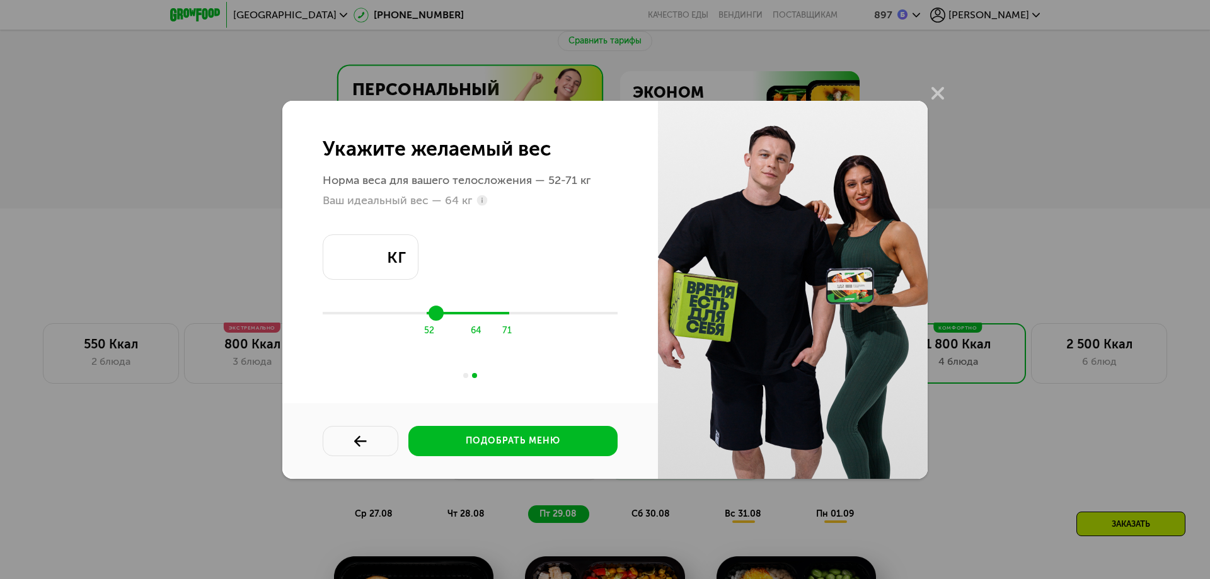
type input "**"
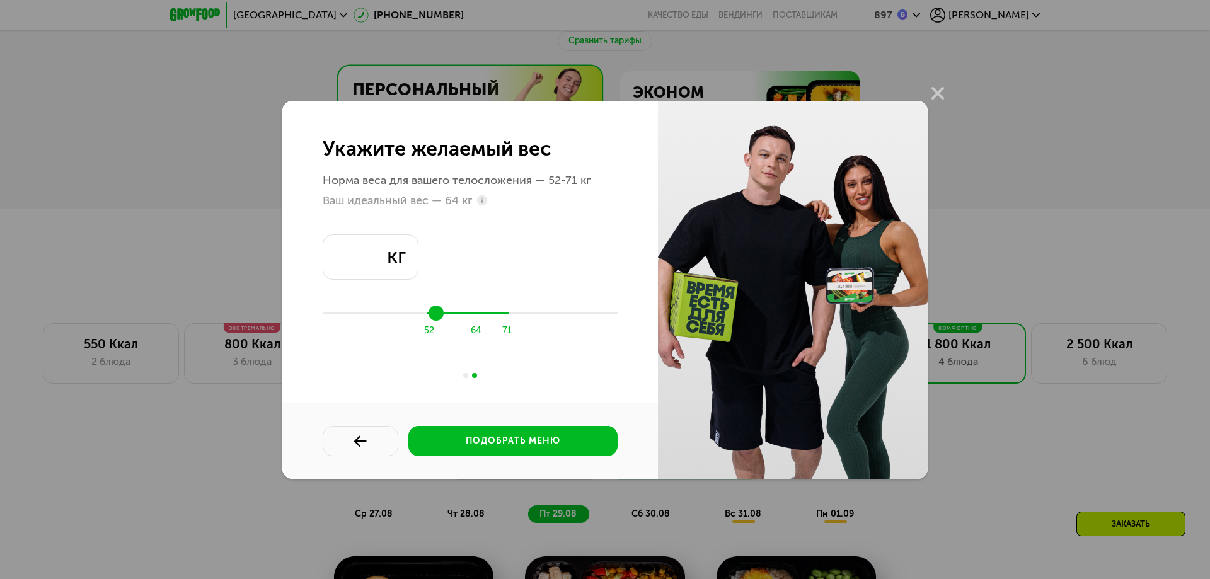
type input "**"
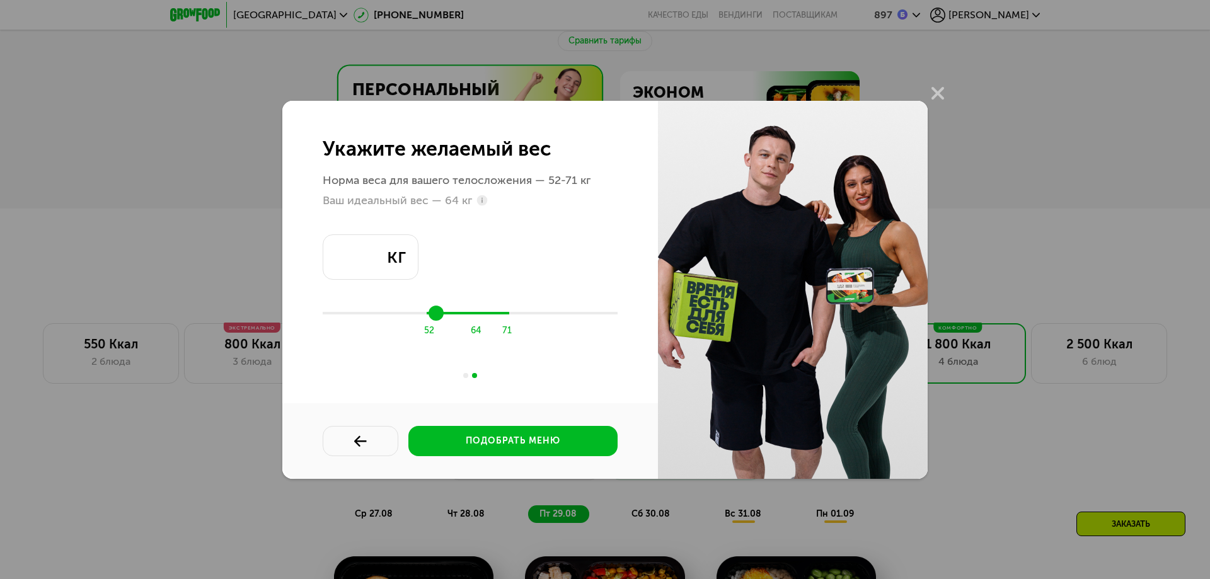
drag, startPoint x: 552, startPoint y: 313, endPoint x: 492, endPoint y: 321, distance: 60.4
type input "**"
click at [492, 321] on input "range" at bounding box center [470, 313] width 295 height 19
click at [509, 441] on div "подобрать меню" at bounding box center [513, 441] width 95 height 13
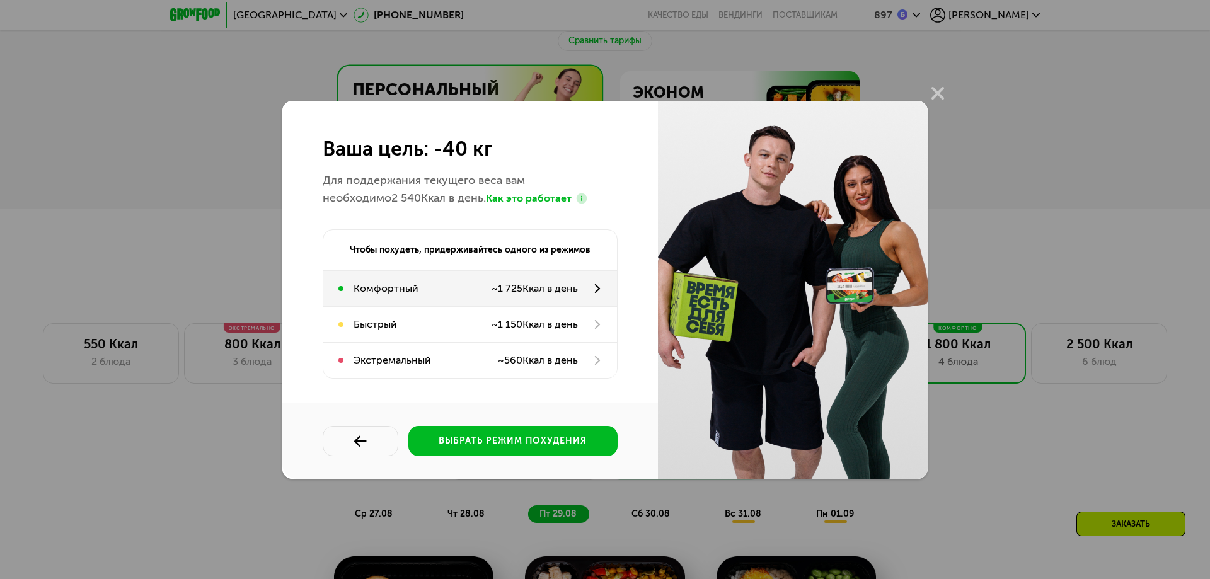
click at [553, 285] on div "~ 1 725 Ккал в день" at bounding box center [535, 288] width 86 height 15
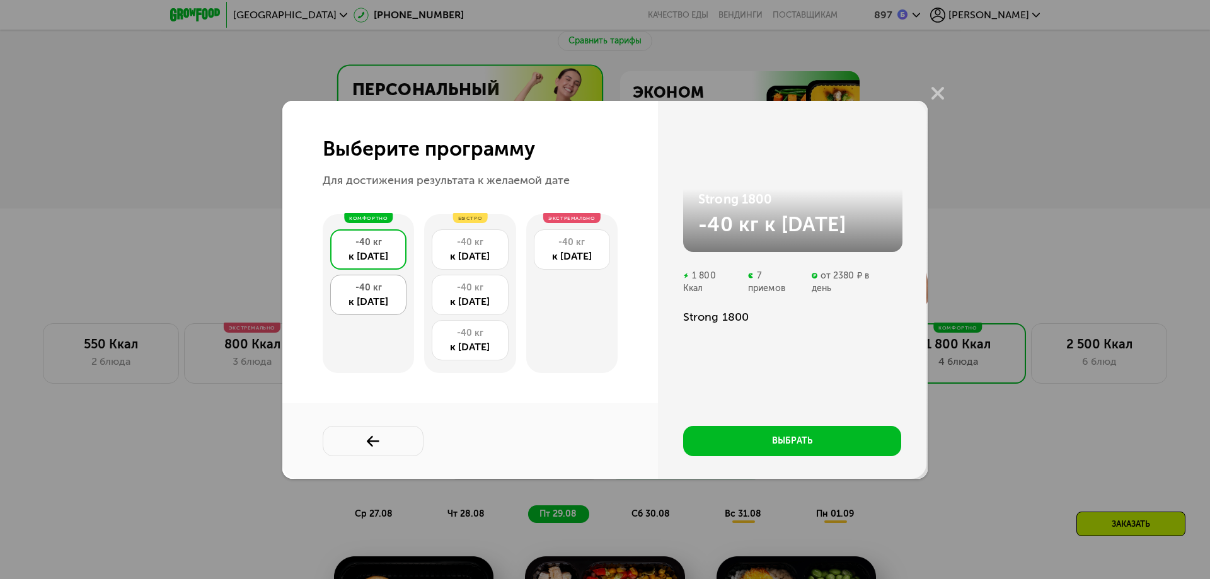
click at [372, 296] on div "к [DATE]" at bounding box center [368, 301] width 62 height 15
click at [379, 249] on div "к [DATE]" at bounding box center [368, 256] width 62 height 15
click at [490, 256] on div "к [DATE]" at bounding box center [470, 256] width 62 height 15
click at [480, 320] on div "-40 кг к [DATE]" at bounding box center [470, 340] width 76 height 40
click at [484, 253] on div "к [DATE]" at bounding box center [470, 256] width 62 height 15
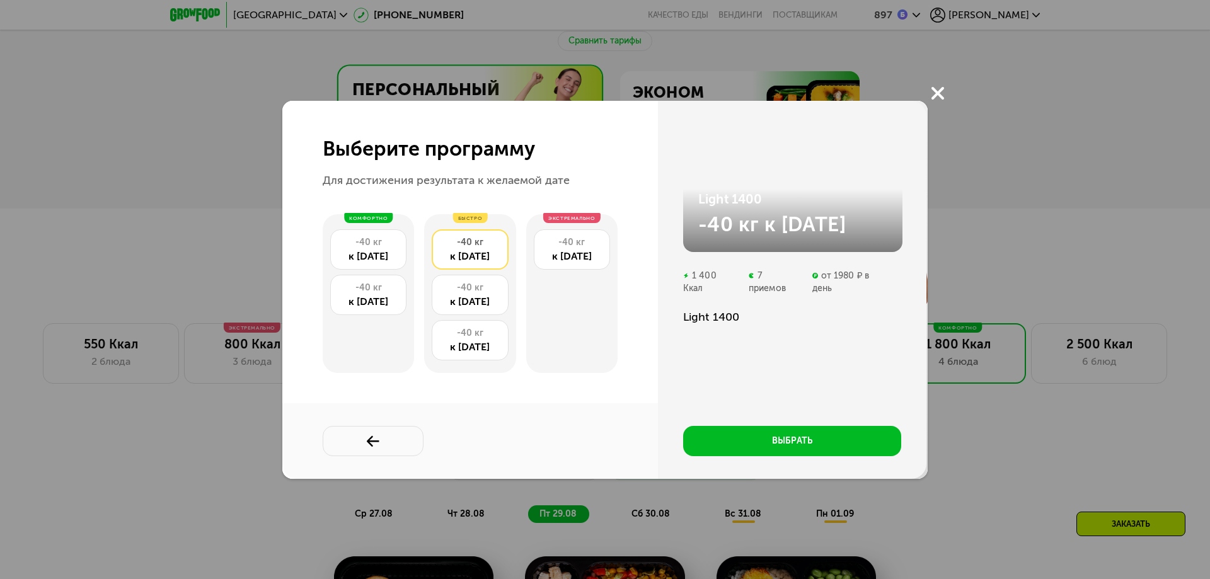
click at [594, 88] on use at bounding box center [938, 93] width 13 height 13
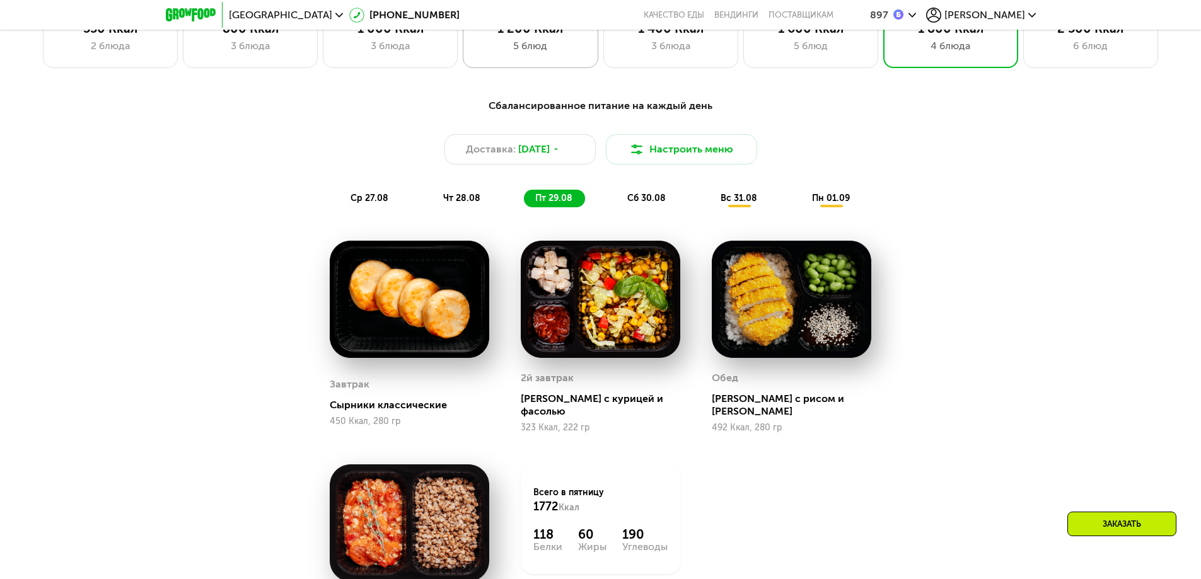
scroll to position [1009, 0]
